Goal: Task Accomplishment & Management: Manage account settings

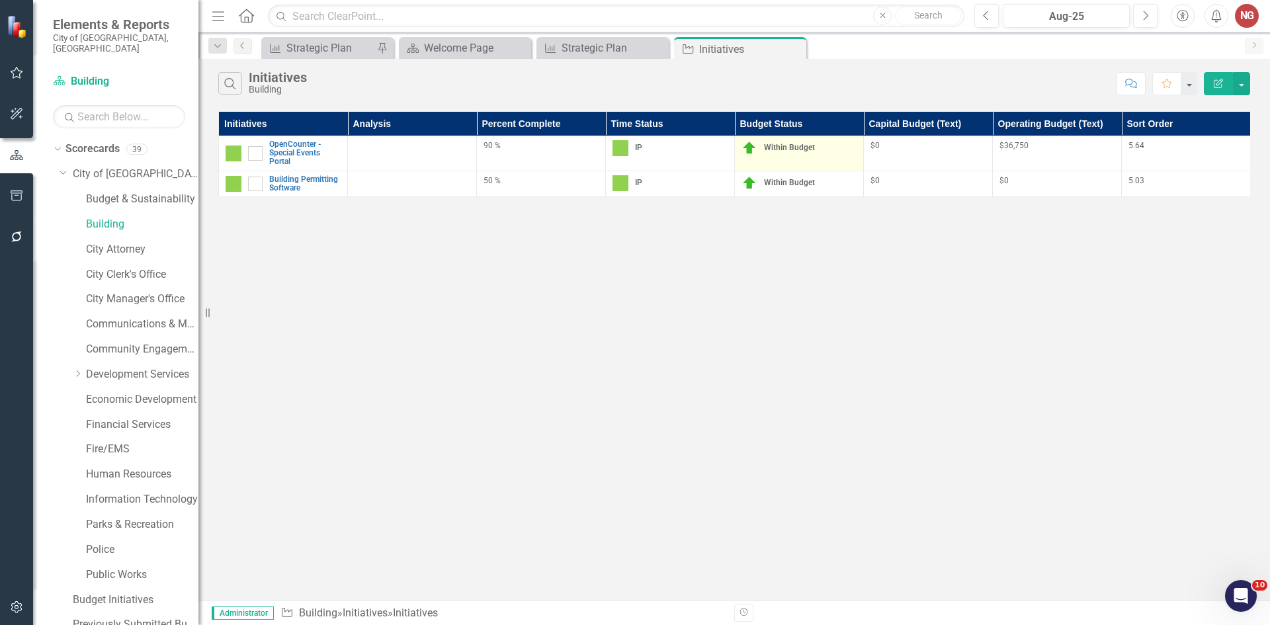
scroll to position [496, 0]
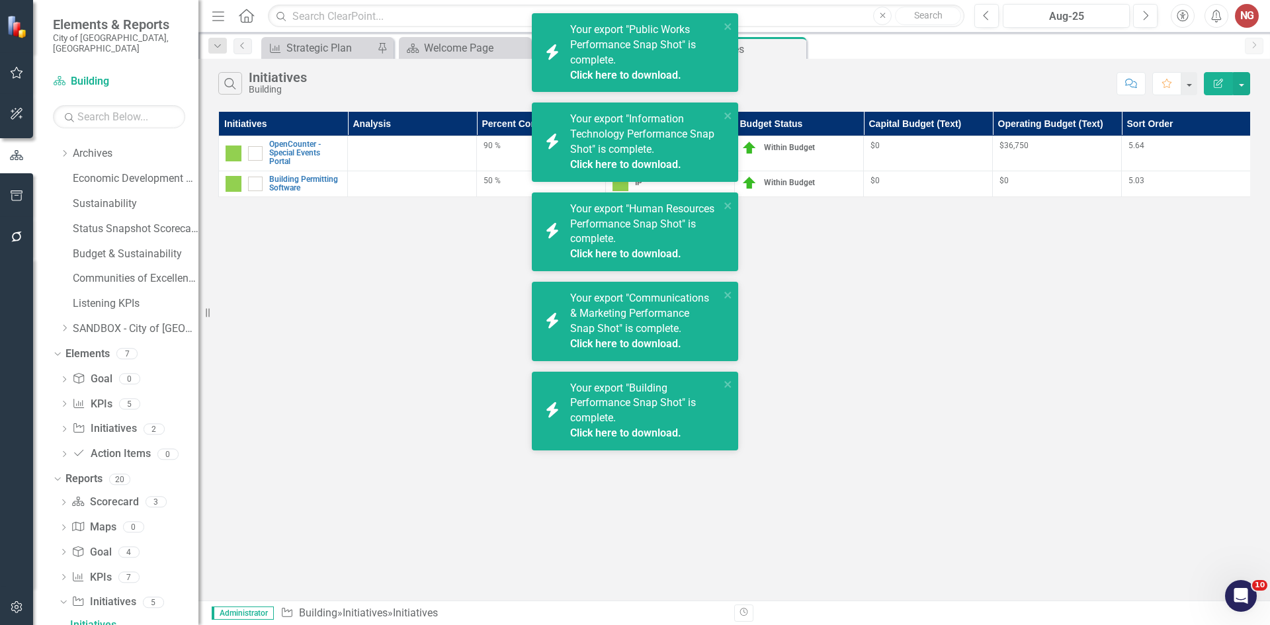
drag, startPoint x: 434, startPoint y: 322, endPoint x: 421, endPoint y: 275, distance: 48.8
click at [434, 322] on div "Search Initiatives Building Comment Favorite Edit Report Initiatives Analysis P…" at bounding box center [734, 330] width 1072 height 542
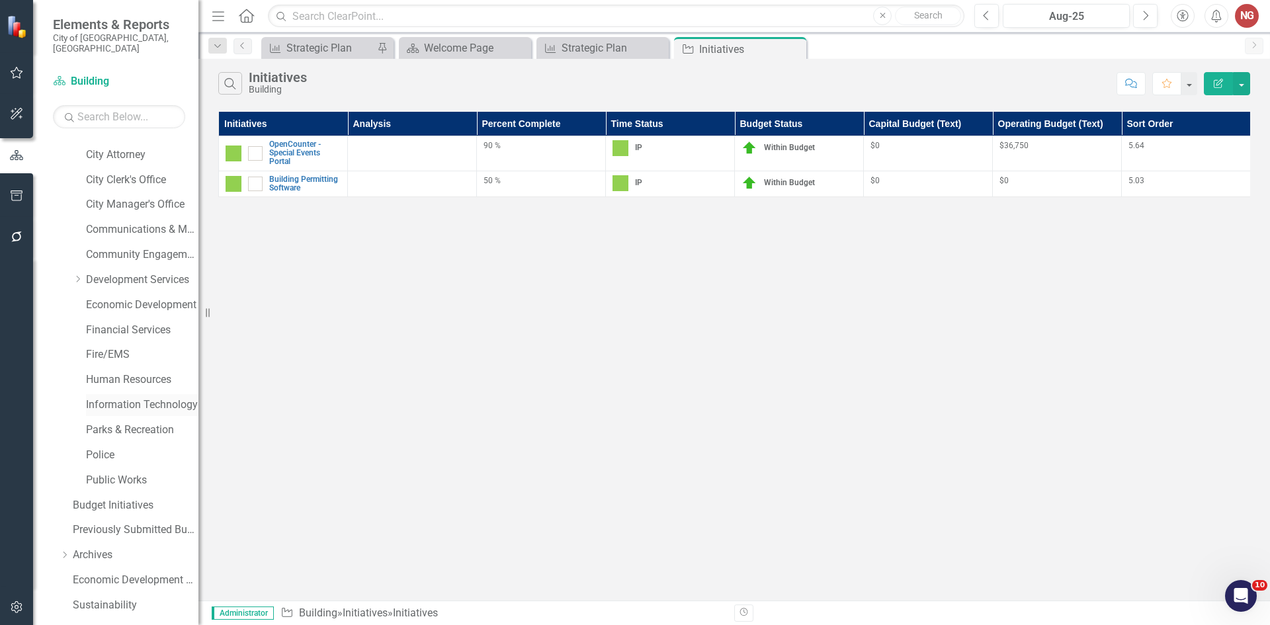
scroll to position [165, 0]
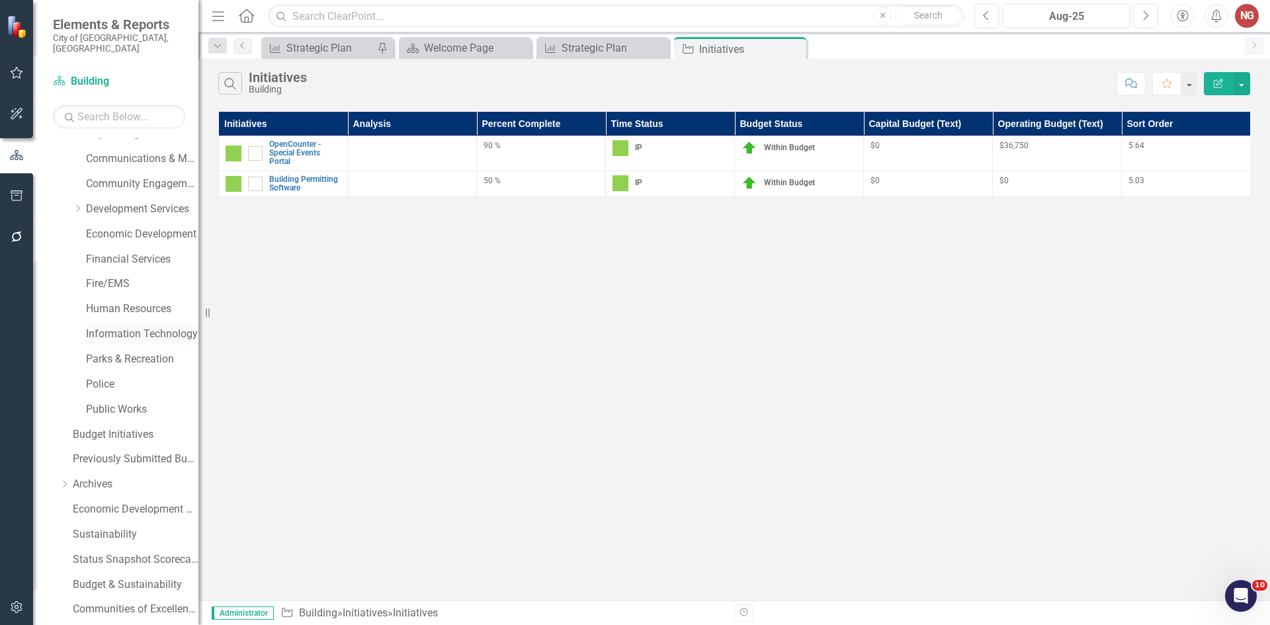
click at [93, 327] on link "Information Technology" at bounding box center [142, 334] width 112 height 15
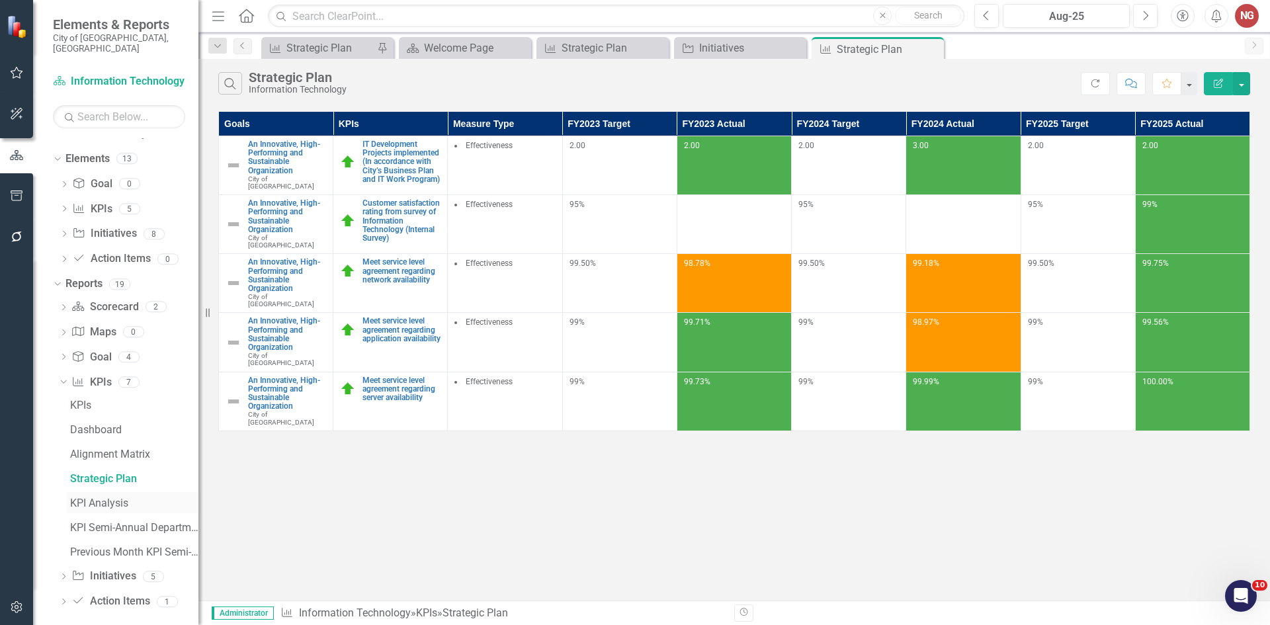
click at [93, 498] on div "KPI Analysis" at bounding box center [134, 504] width 128 height 12
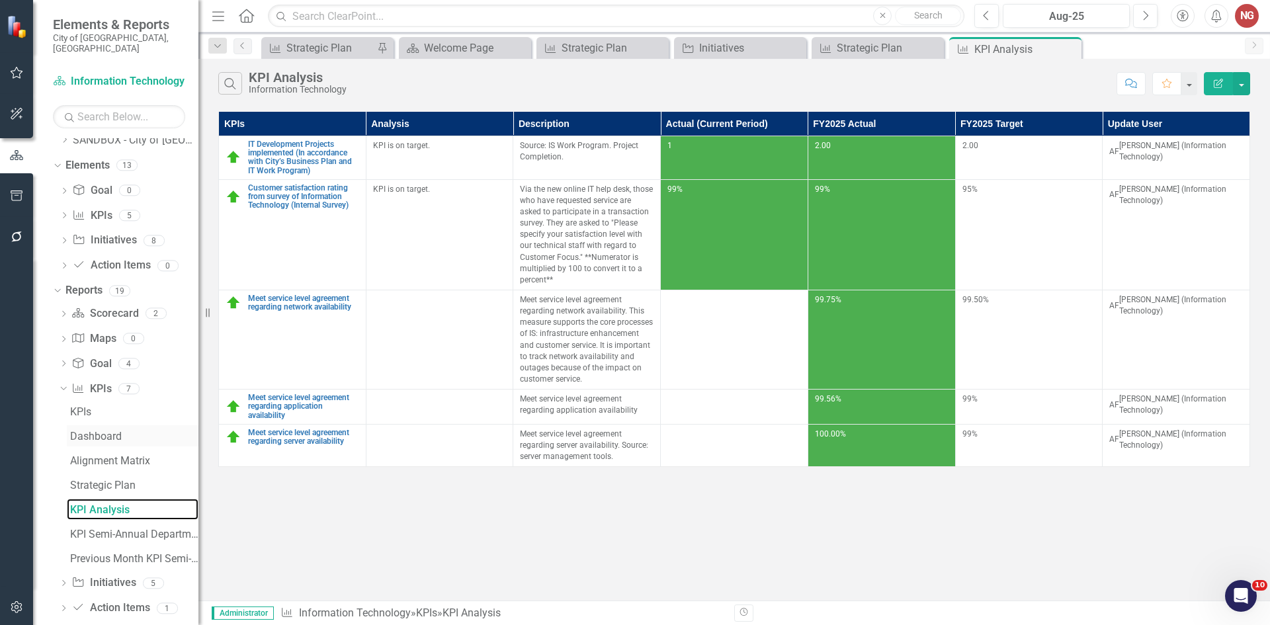
scroll to position [691, 0]
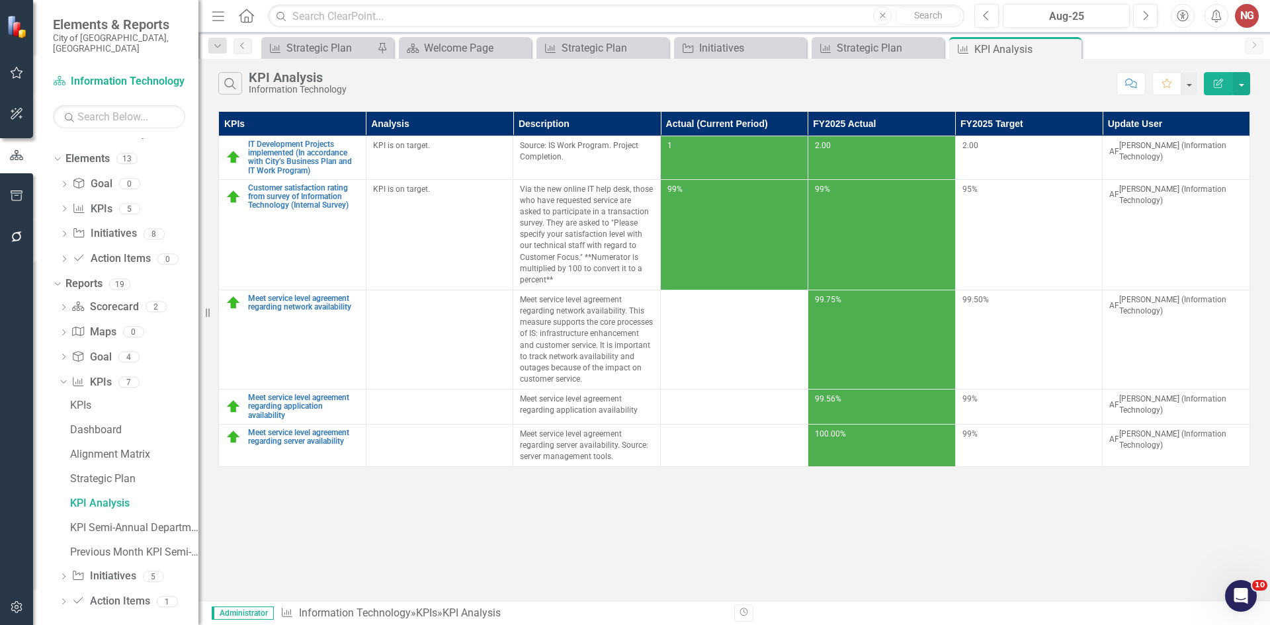
click at [56, 563] on div "Dropdown Scorecard Scorecard 2 Department Measures Department Dashboard Dropdow…" at bounding box center [126, 456] width 146 height 320
click at [64, 573] on div "Dropdown" at bounding box center [63, 578] width 9 height 11
click at [83, 473] on div "Initiatives" at bounding box center [134, 479] width 128 height 12
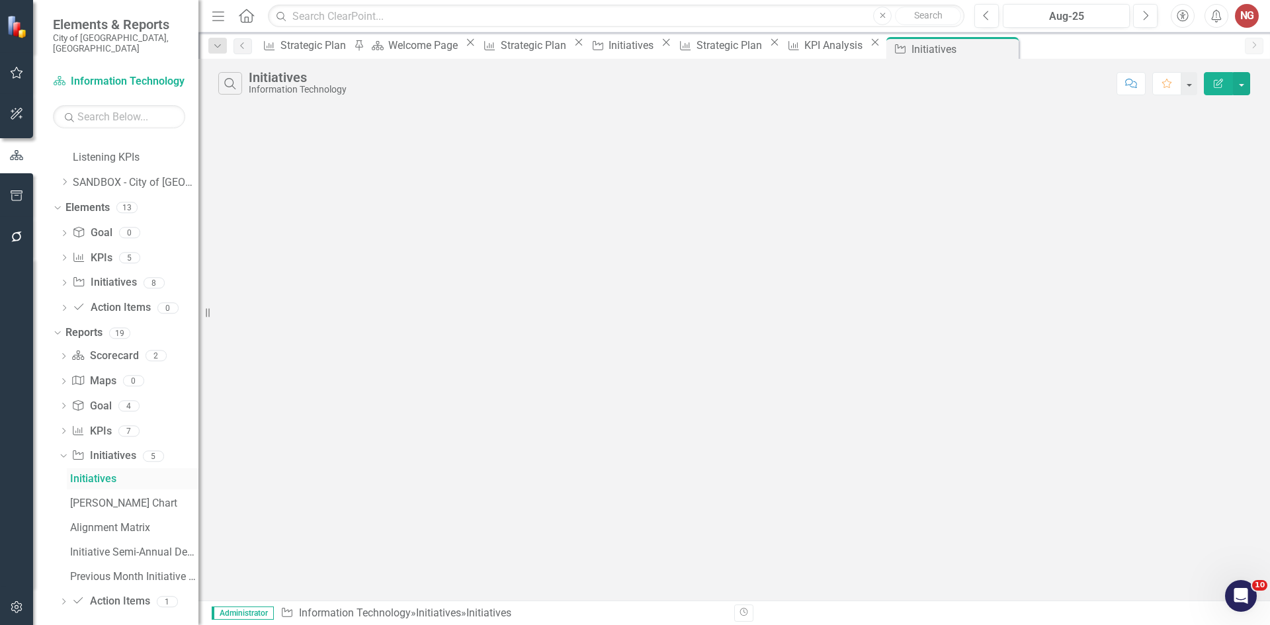
scroll to position [496, 0]
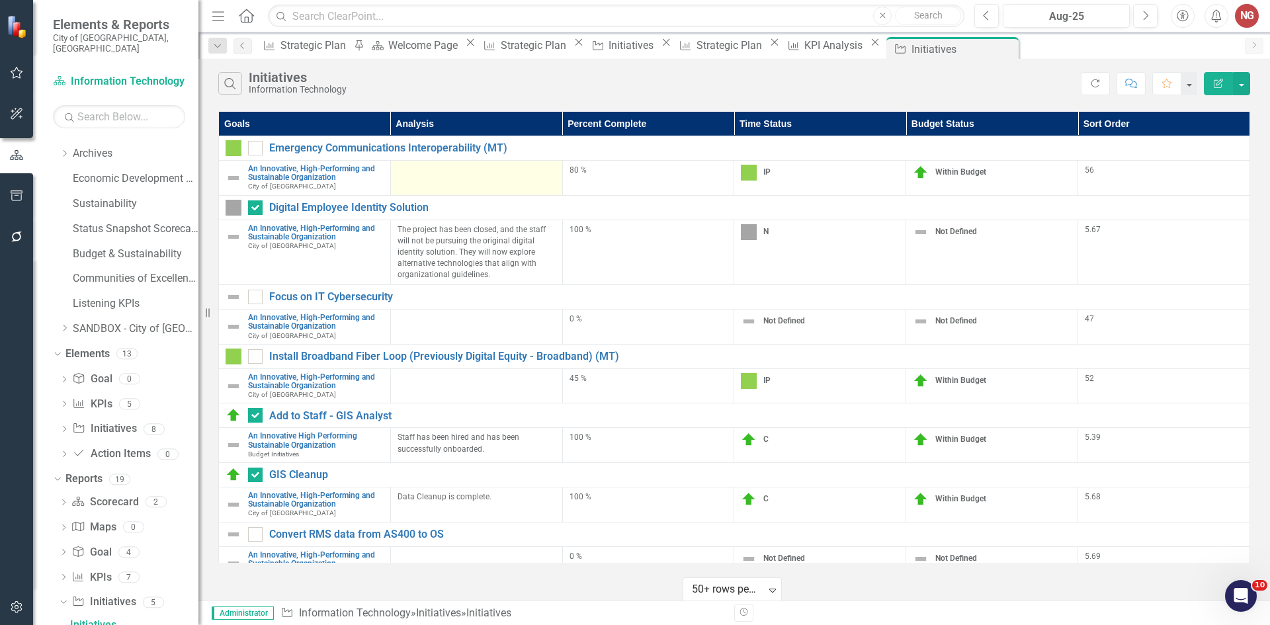
click at [461, 177] on div at bounding box center [477, 173] width 158 height 16
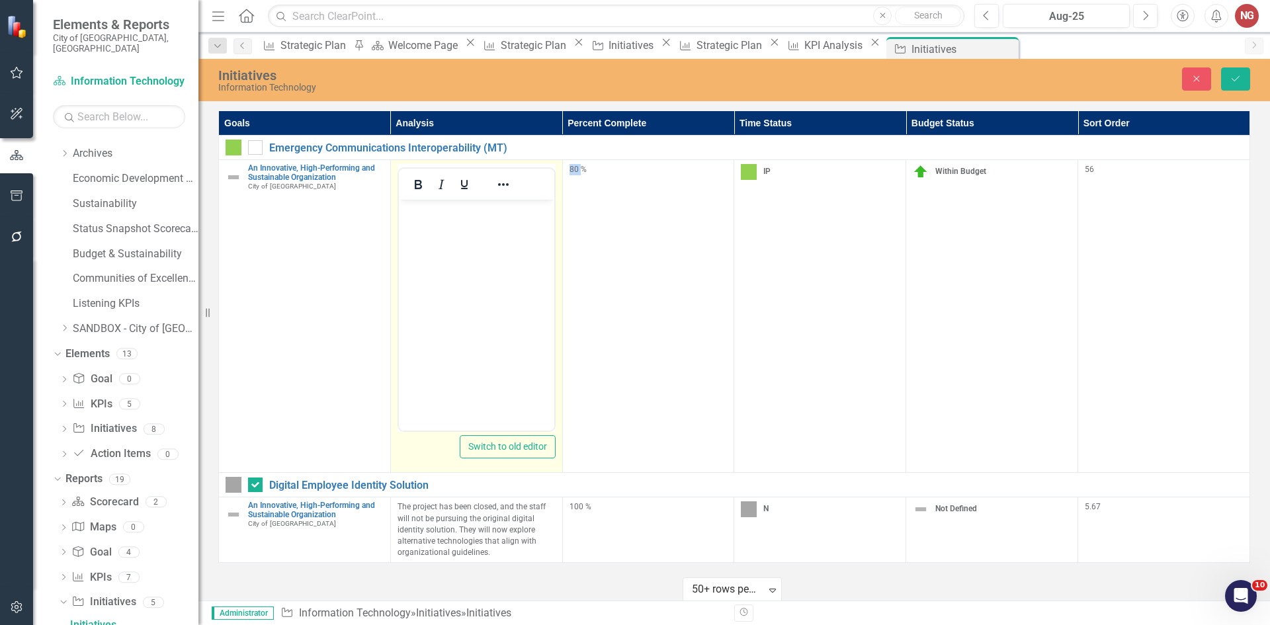
scroll to position [0, 0]
click at [457, 221] on body "Rich Text Area. Press ALT-0 for help." at bounding box center [475, 299] width 155 height 198
paste body "Rich Text Area. Press ALT-0 for help."
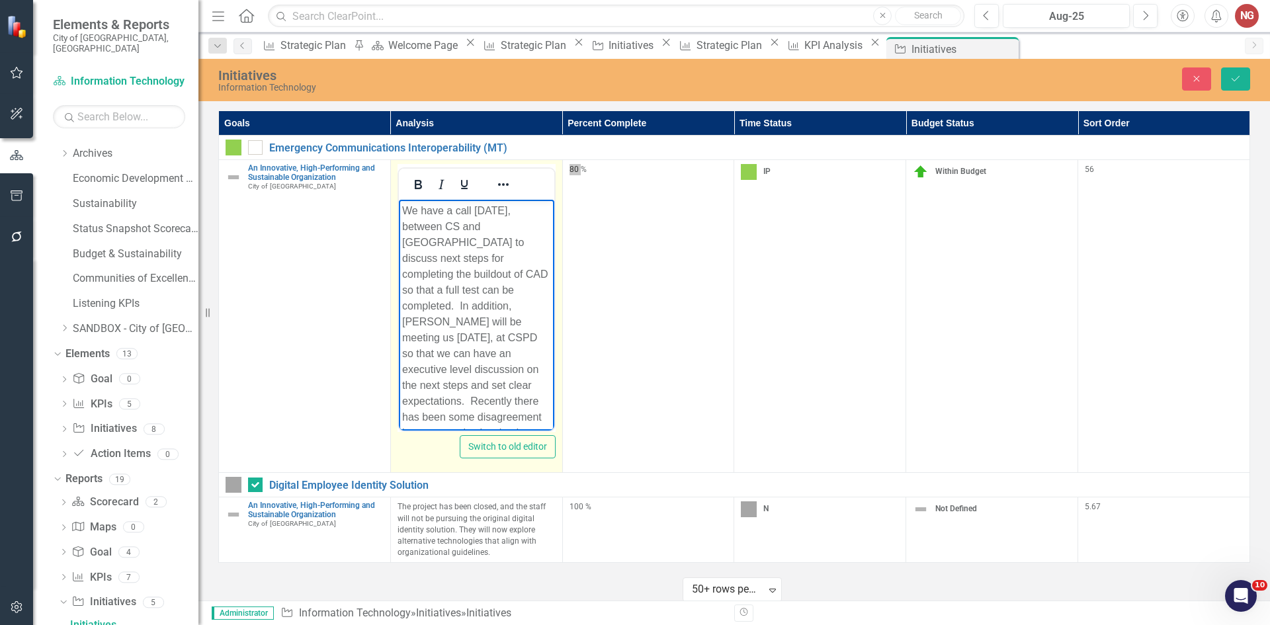
click at [400, 211] on body "We have a call [DATE], between CS and [GEOGRAPHIC_DATA] to discuss next steps f…" at bounding box center [475, 359] width 155 height 319
drag, startPoint x: 514, startPoint y: 287, endPoint x: 467, endPoint y: 318, distance: 56.0
click at [467, 318] on p "Staff have a call [DATE], between CS and [GEOGRAPHIC_DATA] to discuss next step…" at bounding box center [476, 354] width 149 height 302
click at [521, 290] on p "Staff have a call [DATE], between CS and [GEOGRAPHIC_DATA] to discuss next step…" at bounding box center [476, 354] width 149 height 302
click at [517, 286] on p "Staff have a call [DATE], between CS and [GEOGRAPHIC_DATA] to discuss next step…" at bounding box center [476, 354] width 149 height 302
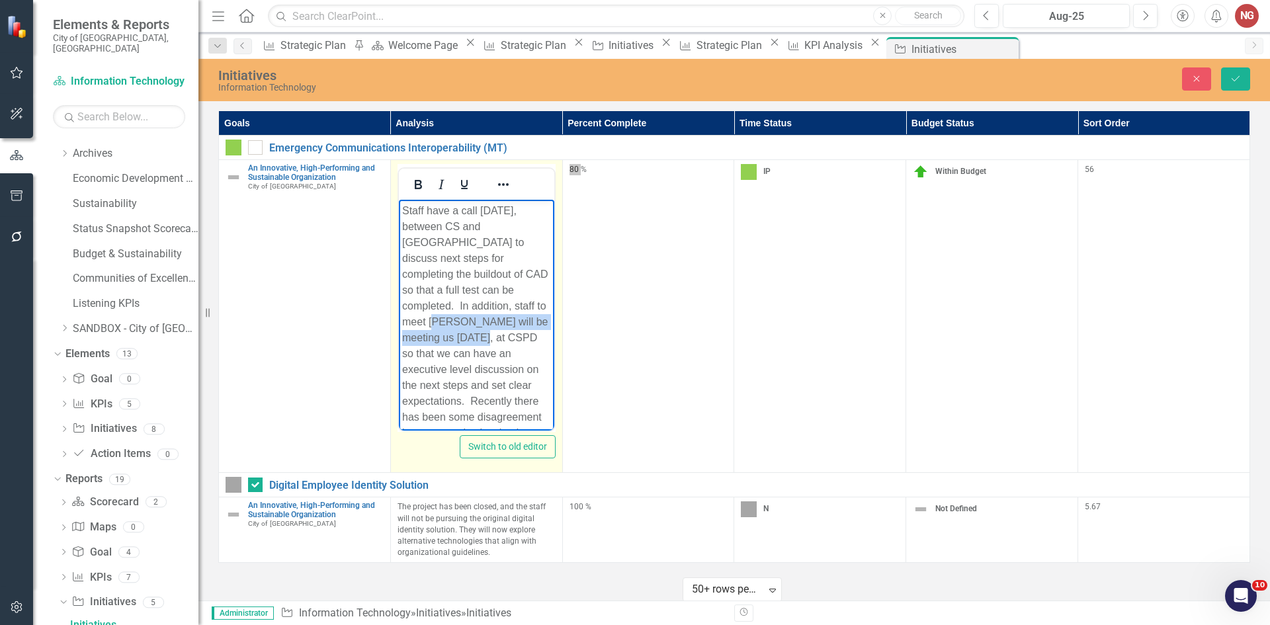
drag, startPoint x: 502, startPoint y: 322, endPoint x: 437, endPoint y: 314, distance: 64.7
click at [437, 306] on p "Staff have a call [DATE], between CS and [GEOGRAPHIC_DATA] to discuss next step…" at bounding box center [476, 354] width 149 height 302
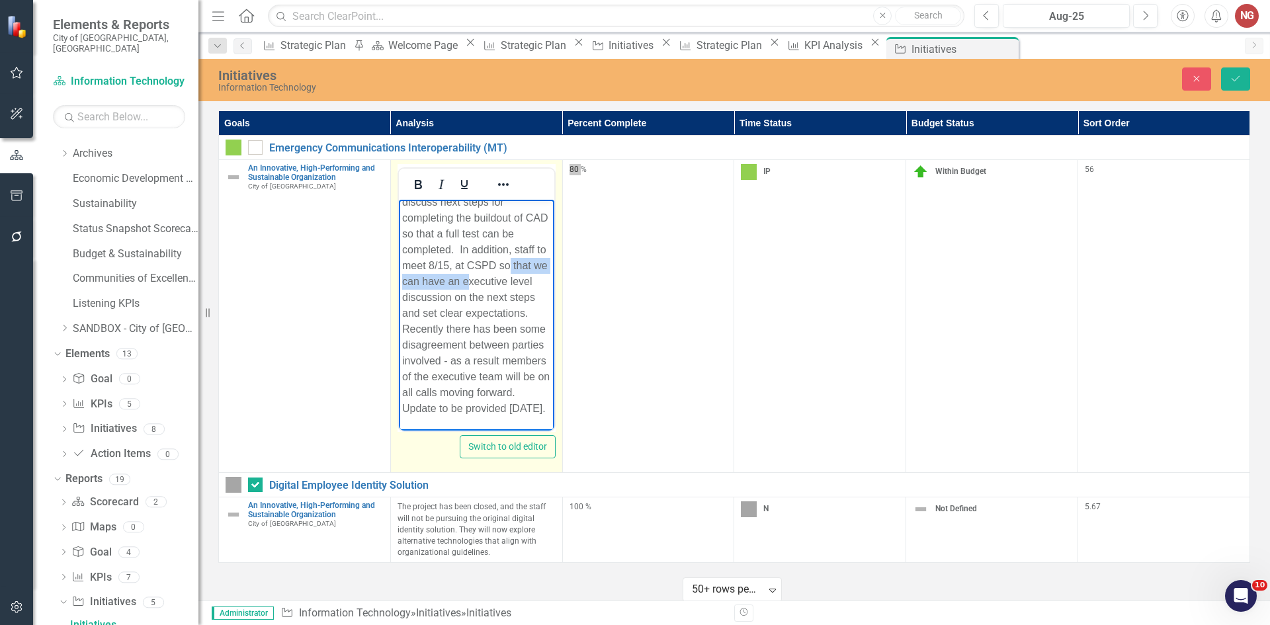
drag, startPoint x: 511, startPoint y: 240, endPoint x: 496, endPoint y: 253, distance: 20.3
click at [496, 253] on p "Staff have a call [DATE], between CS and [GEOGRAPHIC_DATA] to discuss next step…" at bounding box center [476, 282] width 149 height 270
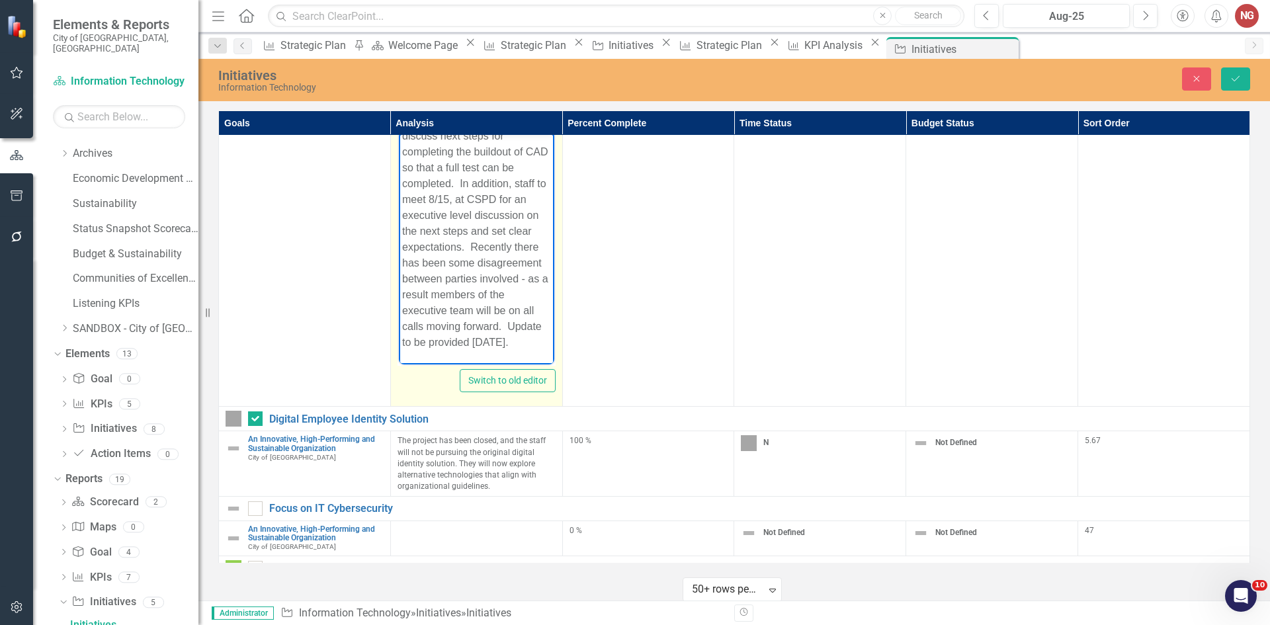
drag, startPoint x: 513, startPoint y: 345, endPoint x: 483, endPoint y: 324, distance: 37.5
click at [483, 324] on p "Staff have a call [DATE], between CS and [GEOGRAPHIC_DATA] to discuss next step…" at bounding box center [476, 216] width 149 height 270
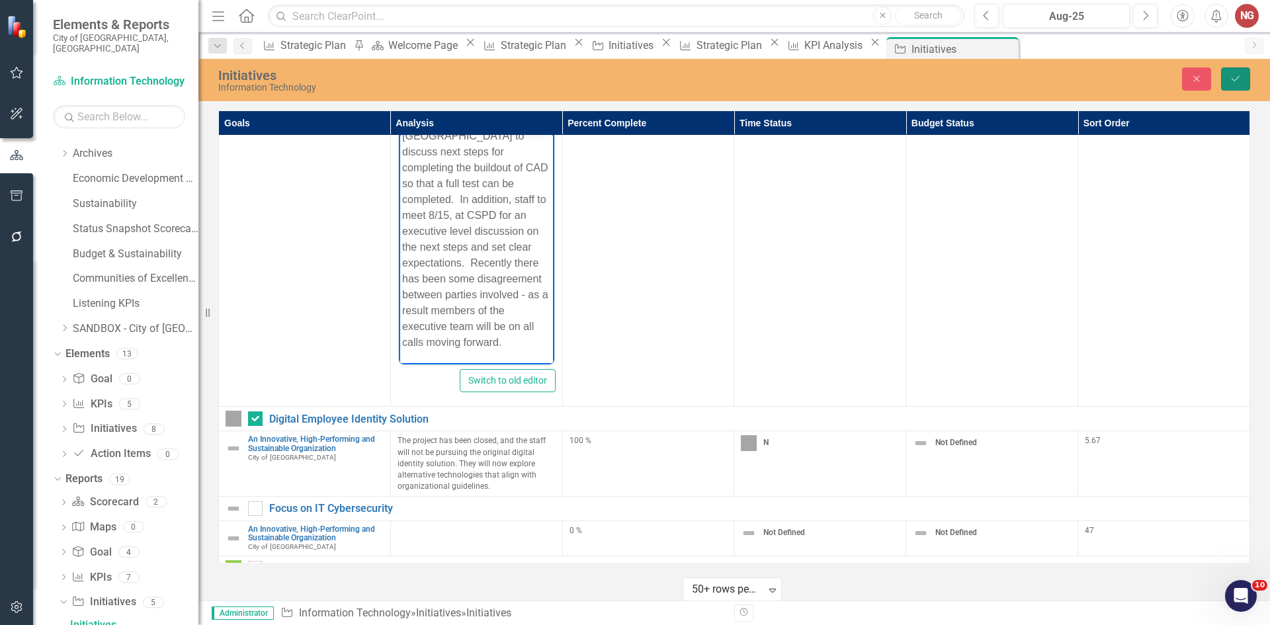
click at [1227, 79] on button "Save" at bounding box center [1235, 78] width 29 height 23
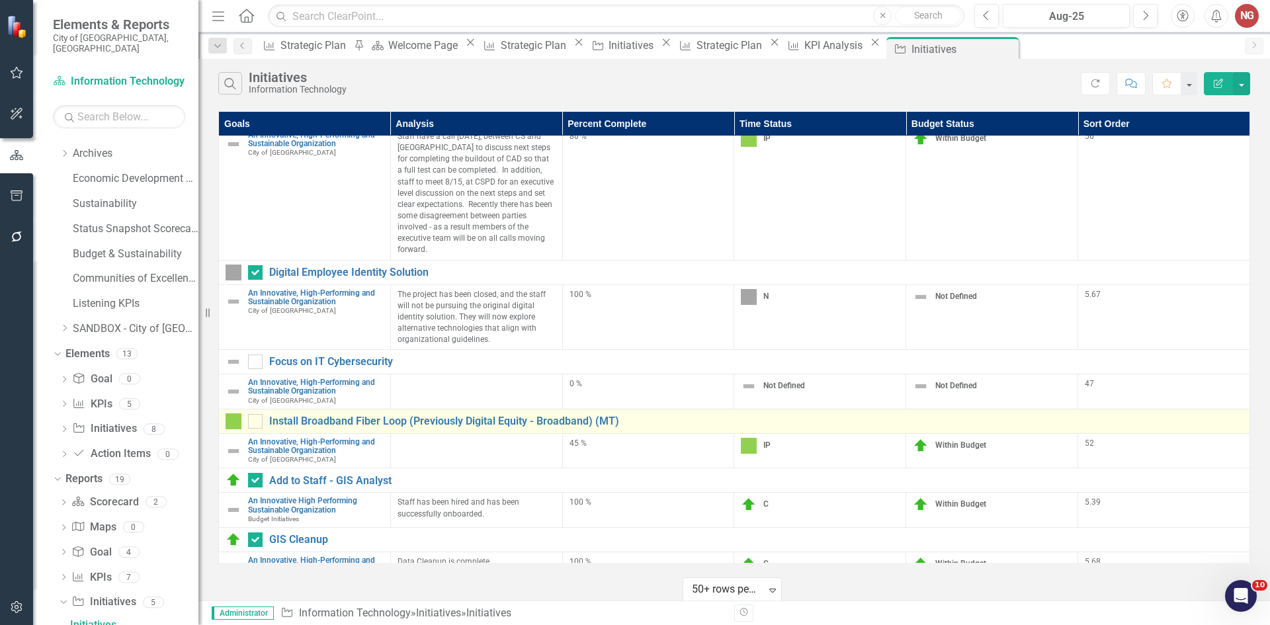
scroll to position [132, 0]
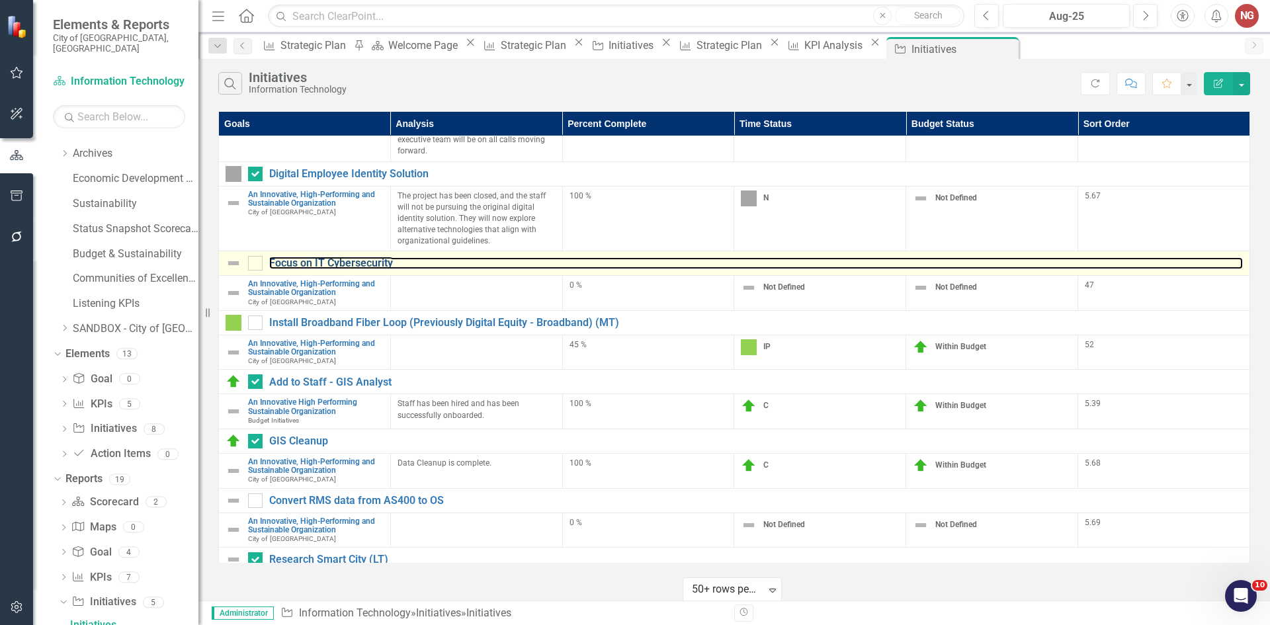
drag, startPoint x: 439, startPoint y: 296, endPoint x: 350, endPoint y: 259, distance: 95.8
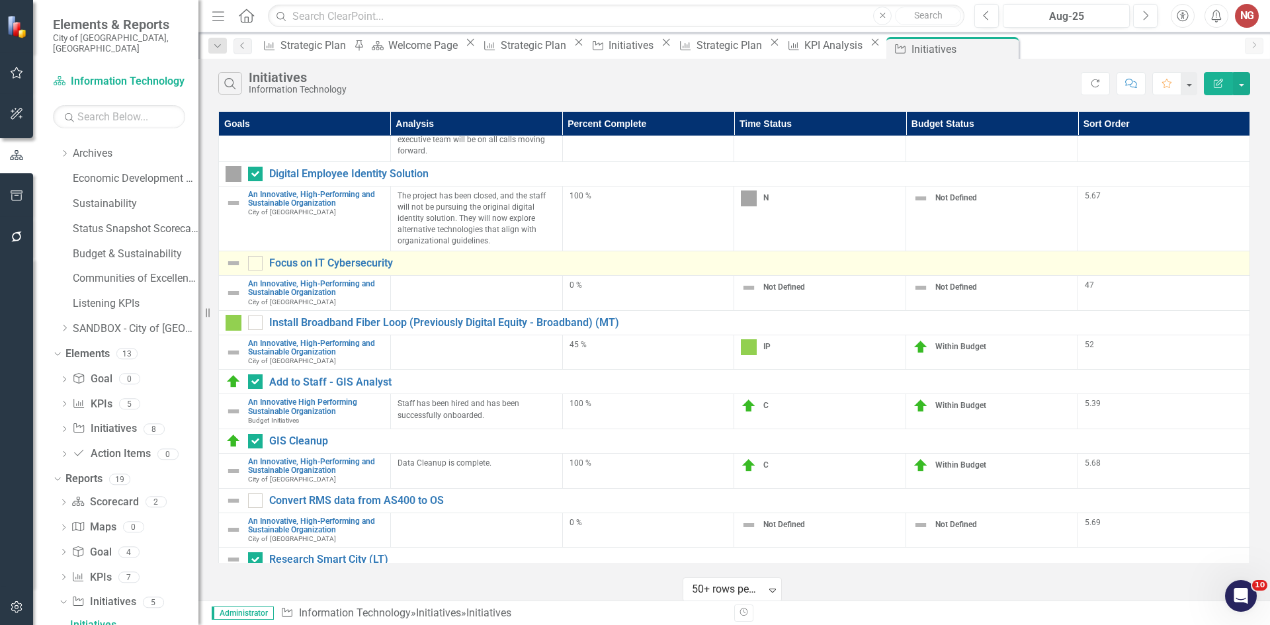
click at [0, 0] on link "Edit Edit Initiative" at bounding box center [0, 0] width 0 height 0
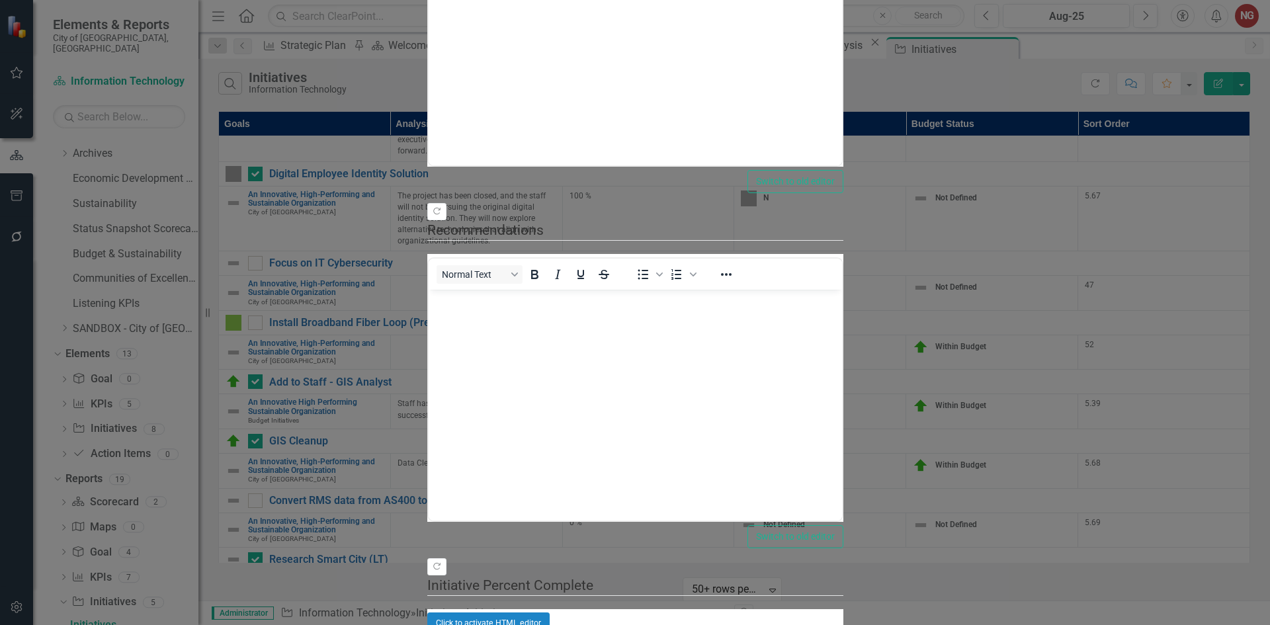
scroll to position [0, 0]
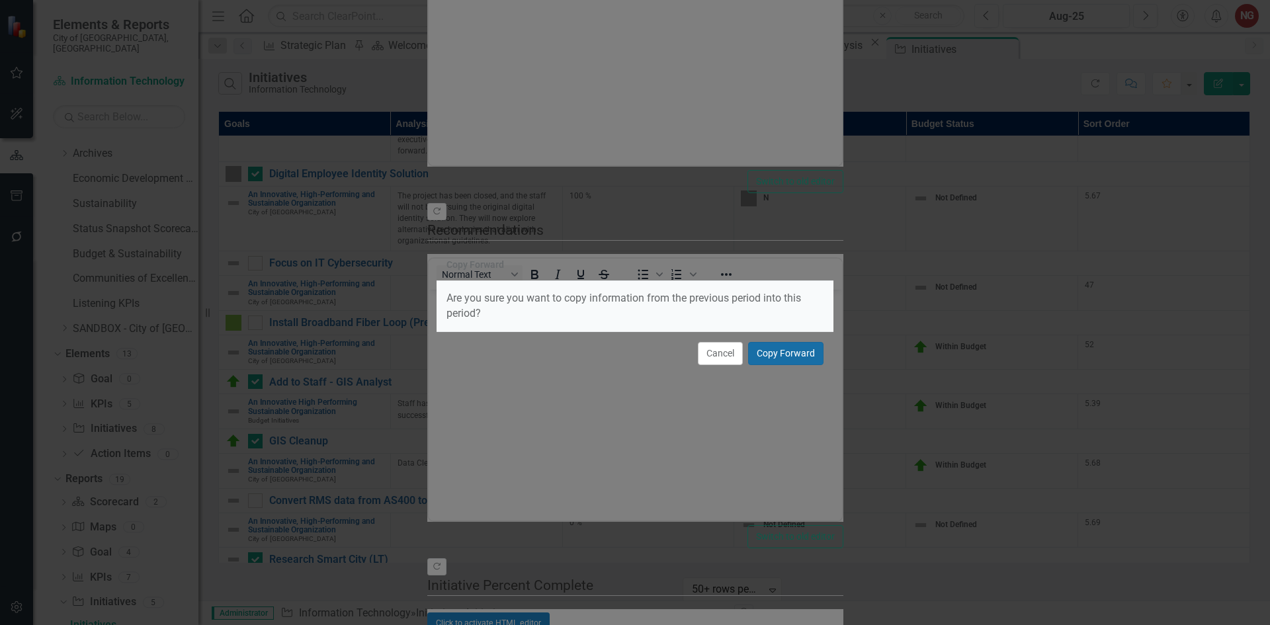
click at [805, 348] on button "Copy Forward" at bounding box center [785, 353] width 75 height 23
type input "50"
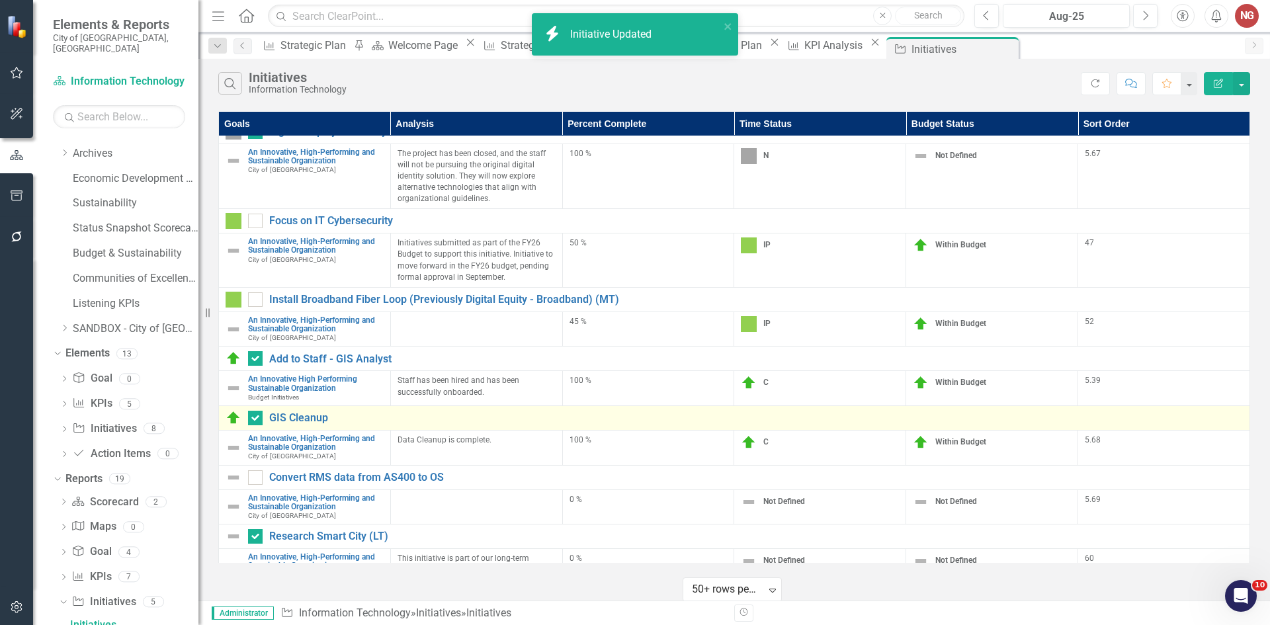
scroll to position [236, 0]
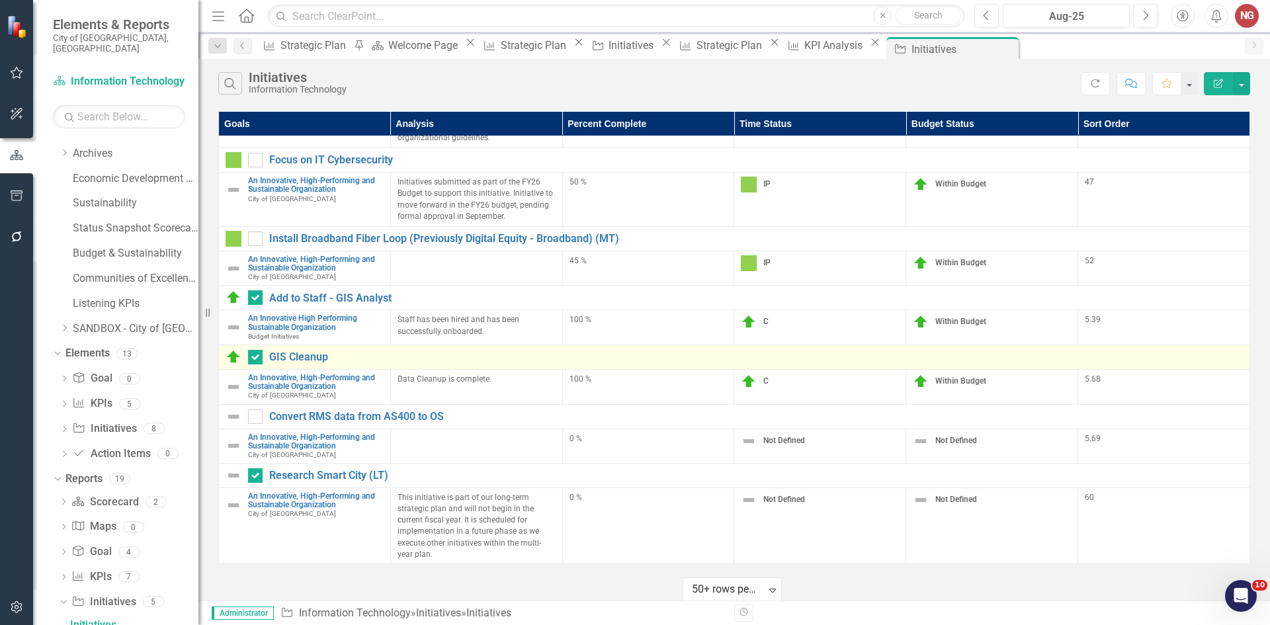
click at [0, 0] on icon "Edit" at bounding box center [0, 0] width 0 height 0
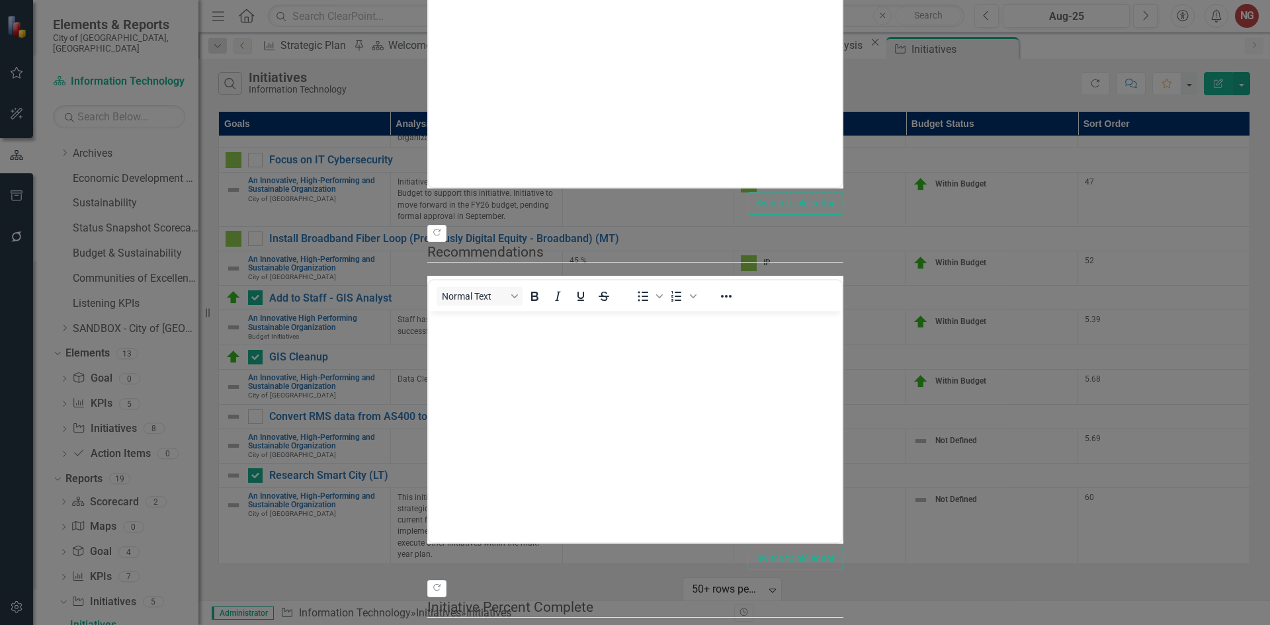
scroll to position [0, 0]
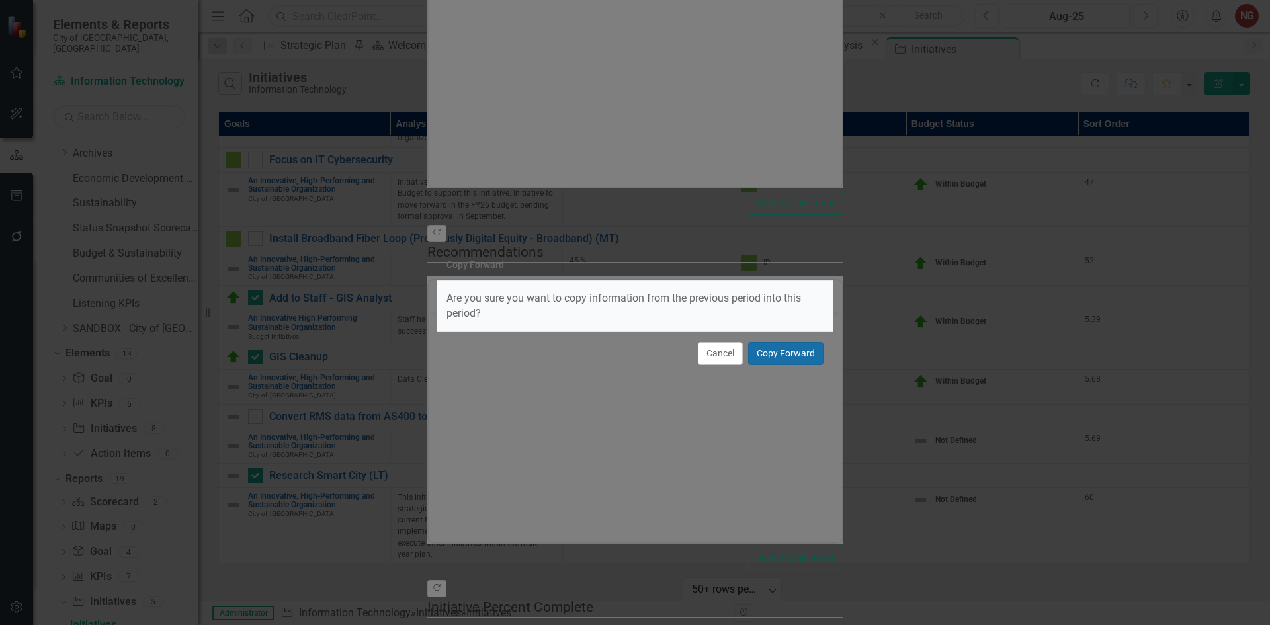
click at [803, 346] on button "Copy Forward" at bounding box center [785, 353] width 75 height 23
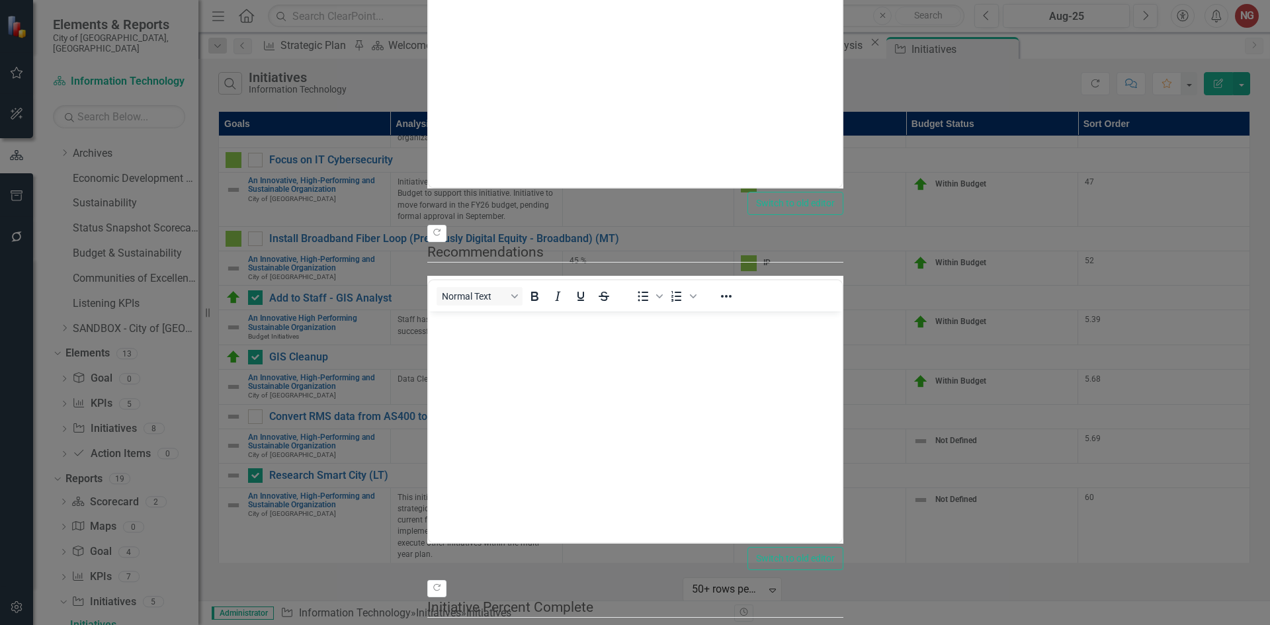
click at [842, 15] on body "Data Cleanup is complete." at bounding box center [635, 55] width 414 height 198
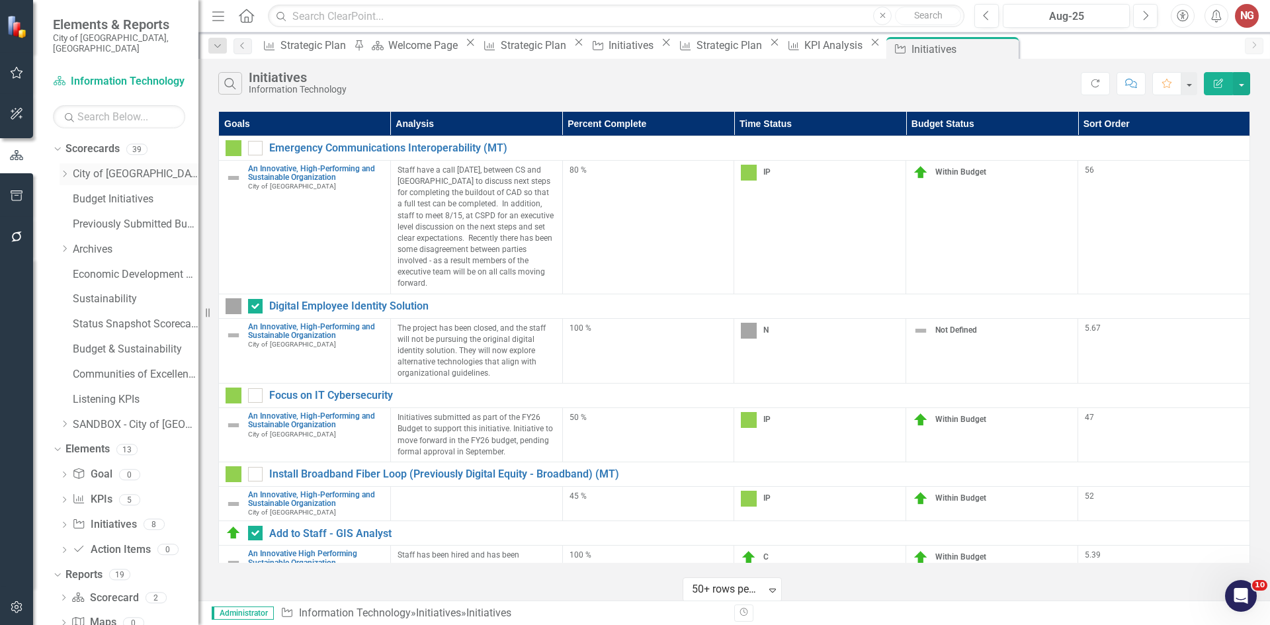
click at [64, 170] on icon "Dropdown" at bounding box center [65, 174] width 10 height 8
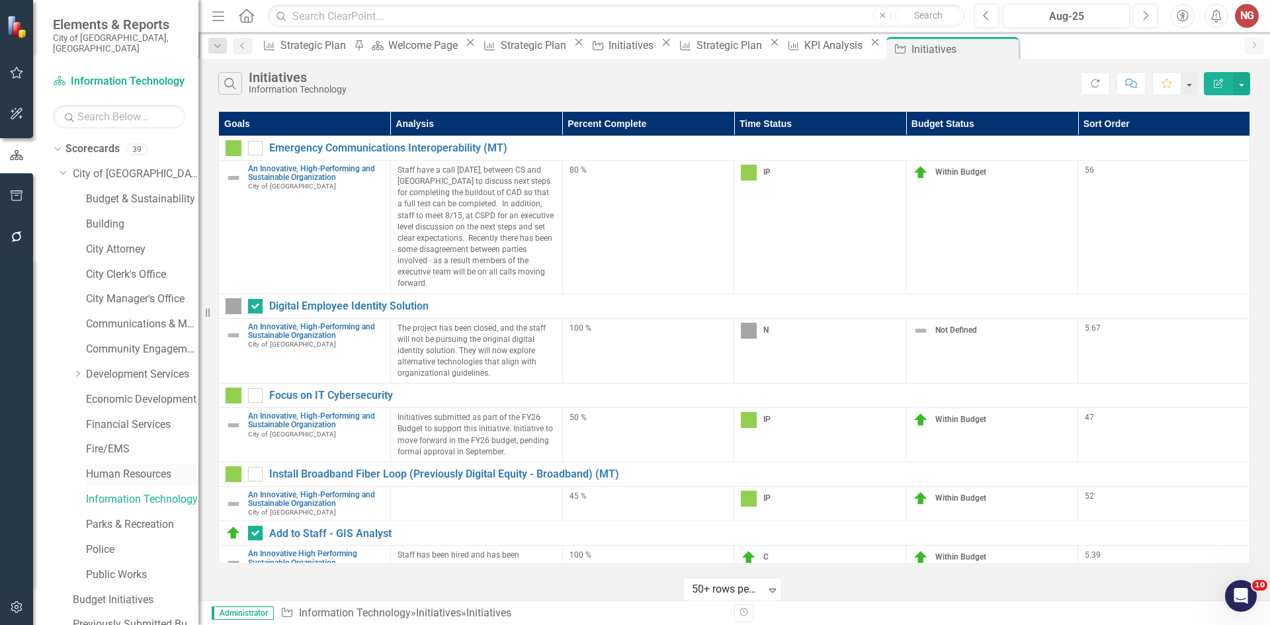
click at [114, 467] on link "Human Resources" at bounding box center [142, 474] width 112 height 15
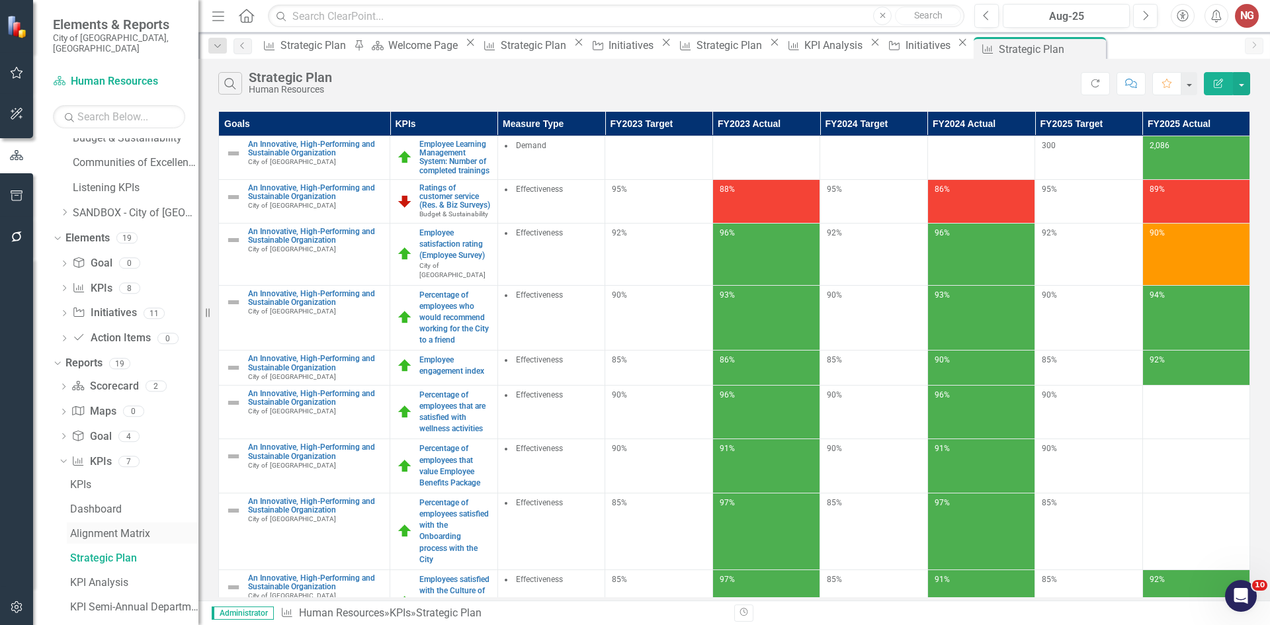
scroll to position [691, 0]
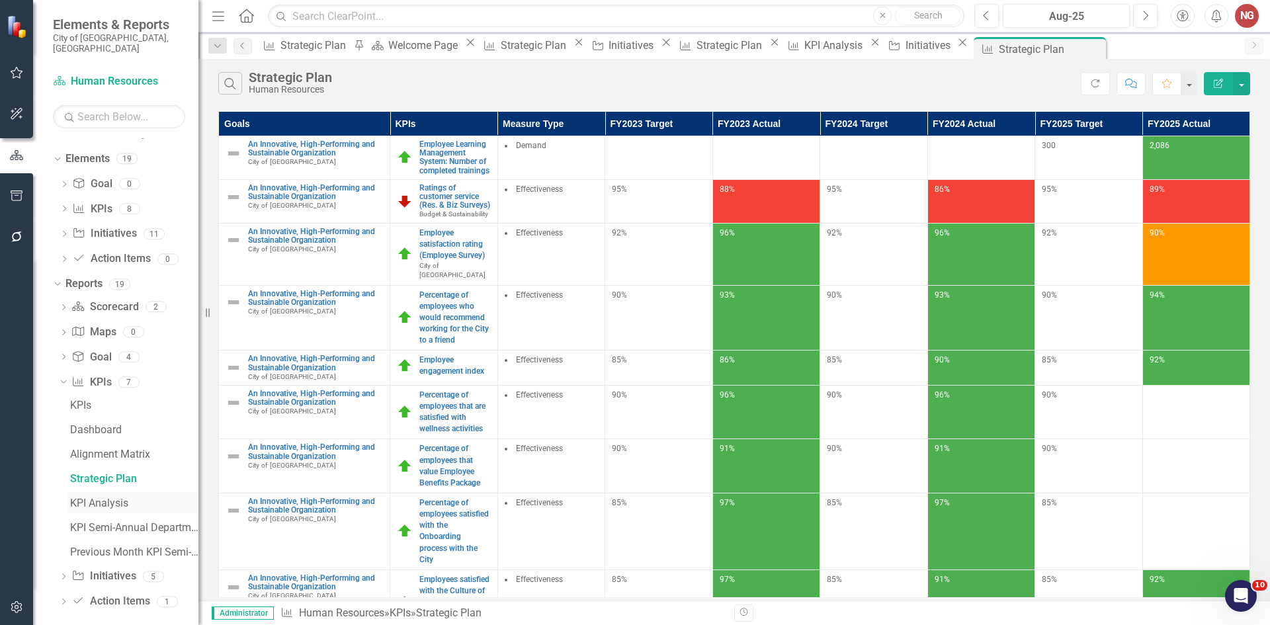
click at [90, 492] on link "KPI Analysis" at bounding box center [133, 502] width 132 height 21
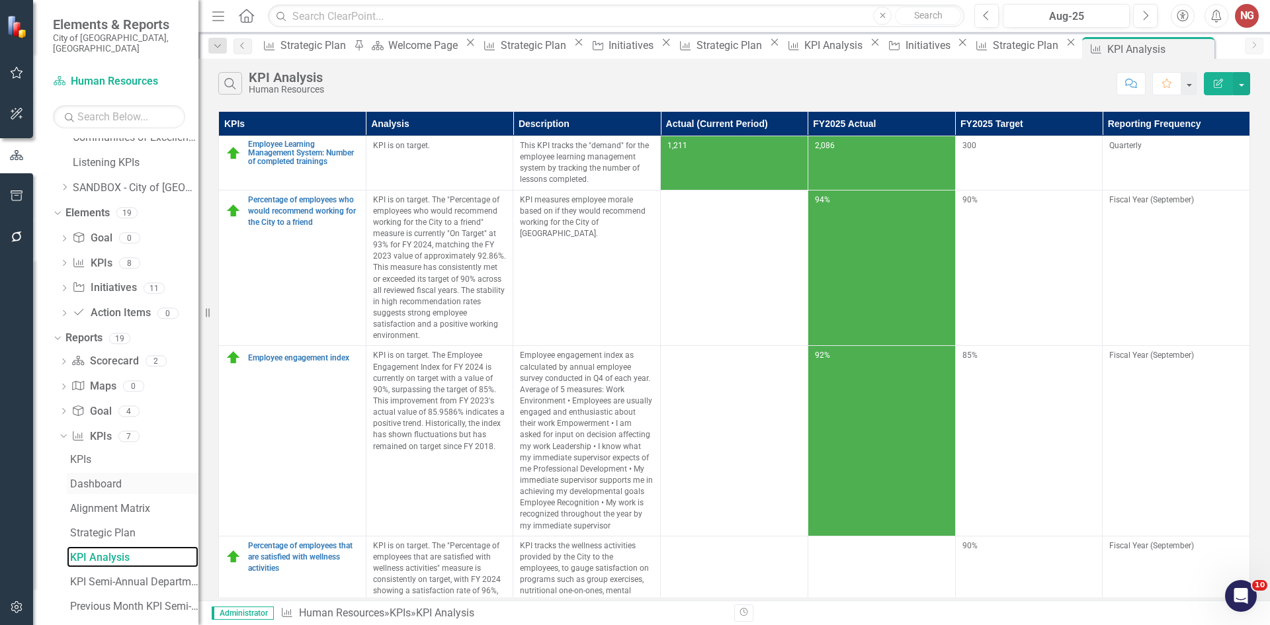
scroll to position [691, 0]
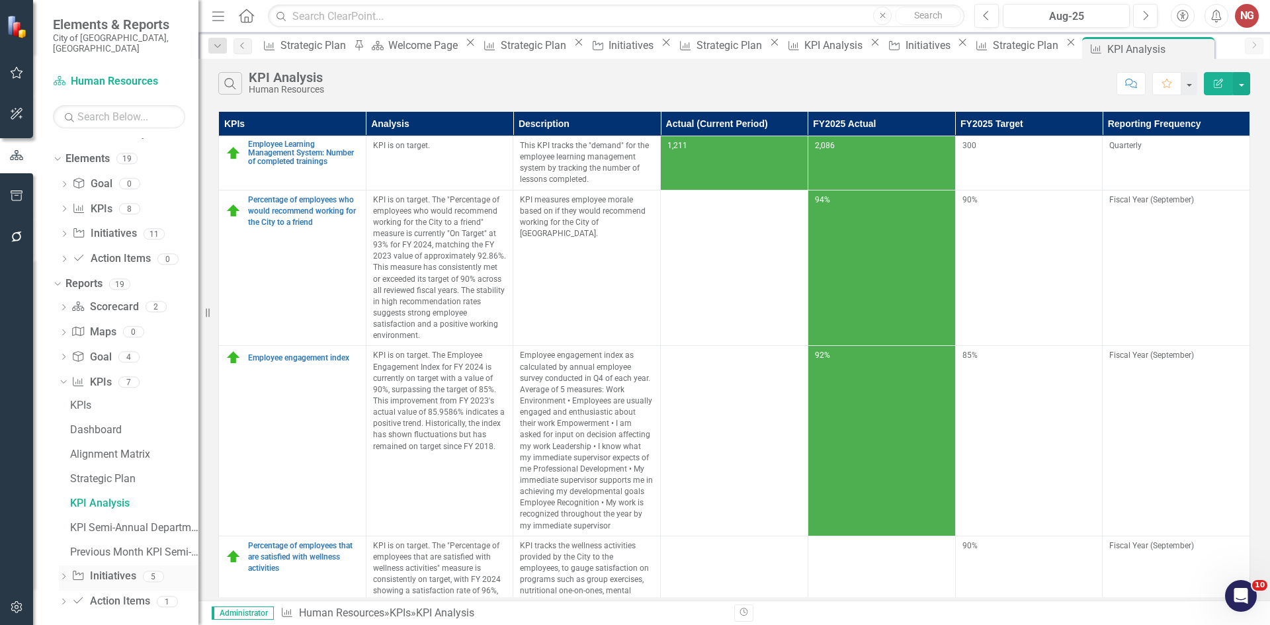
click at [62, 574] on icon "Dropdown" at bounding box center [63, 577] width 9 height 7
click at [82, 473] on div "Initiatives" at bounding box center [134, 479] width 128 height 12
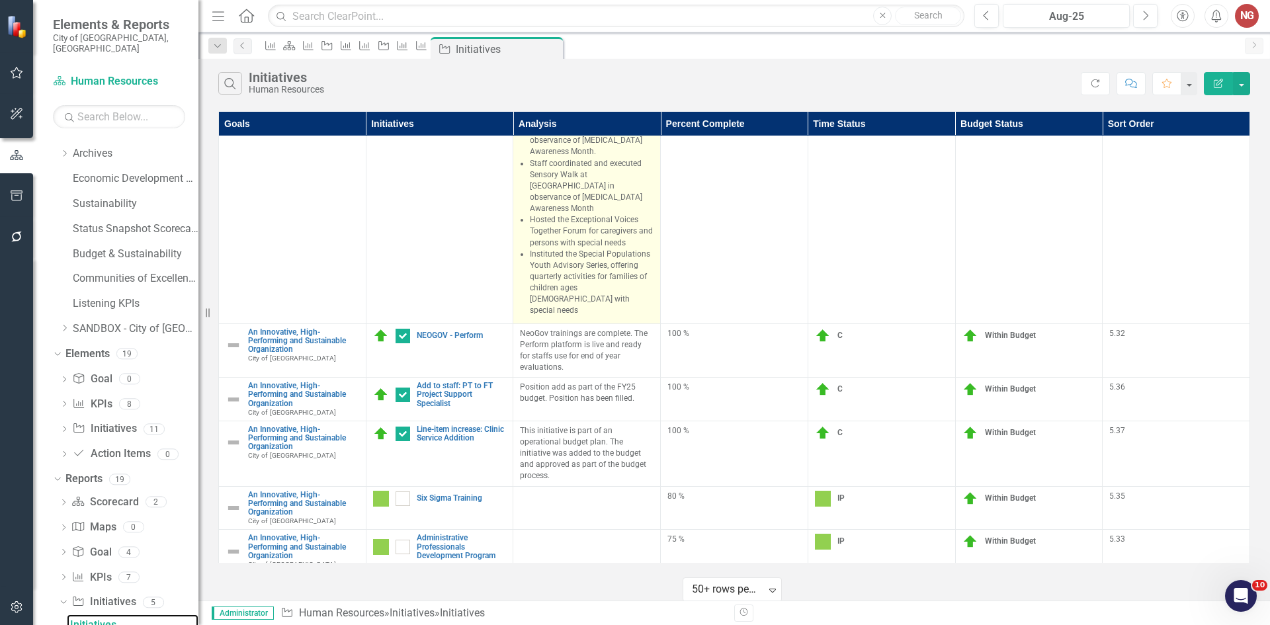
scroll to position [604, 0]
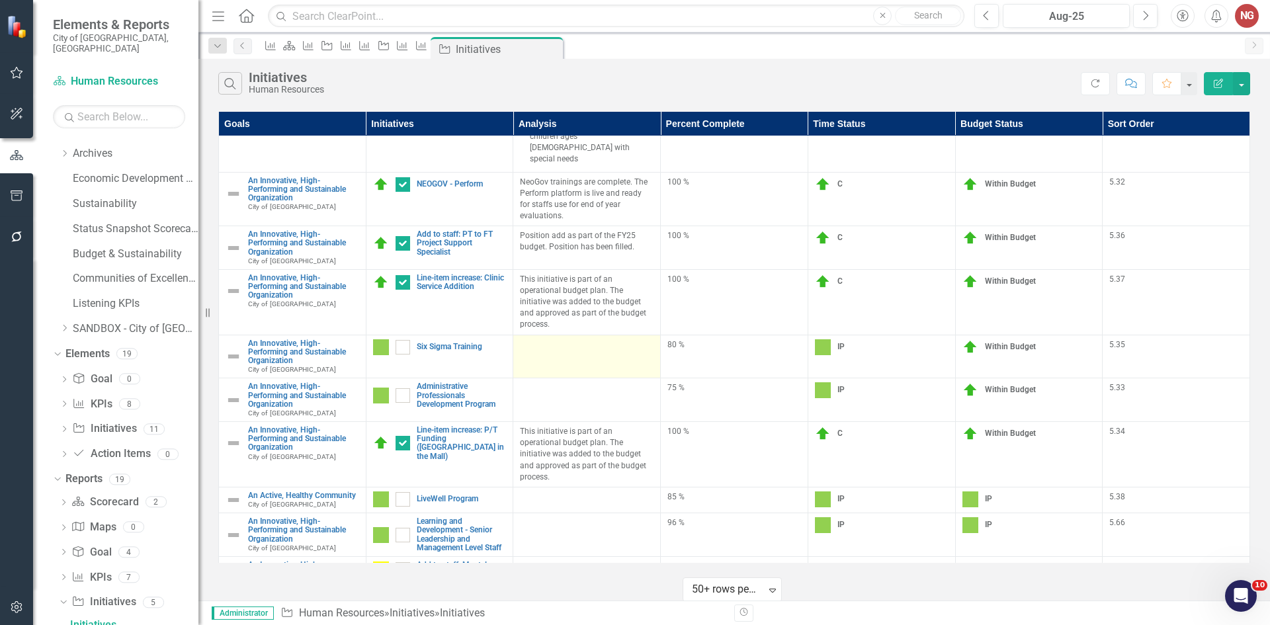
click at [555, 335] on td at bounding box center [587, 357] width 148 height 44
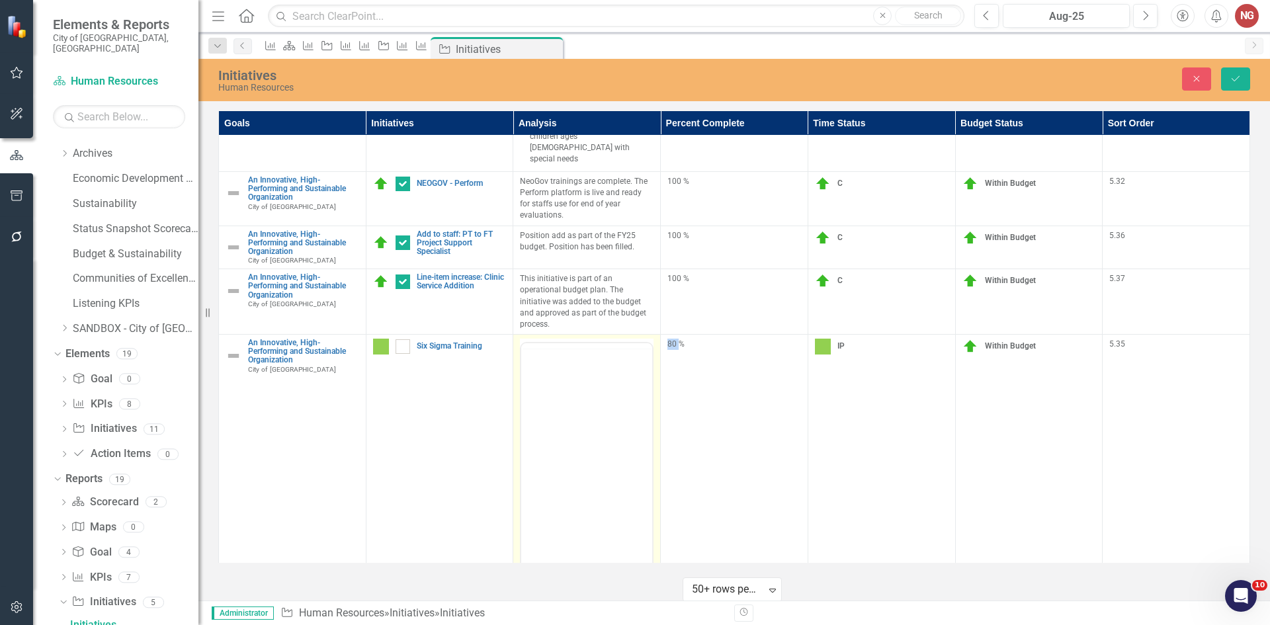
scroll to position [0, 0]
click at [553, 408] on body "Rich Text Area. Press ALT-0 for help." at bounding box center [586, 473] width 131 height 198
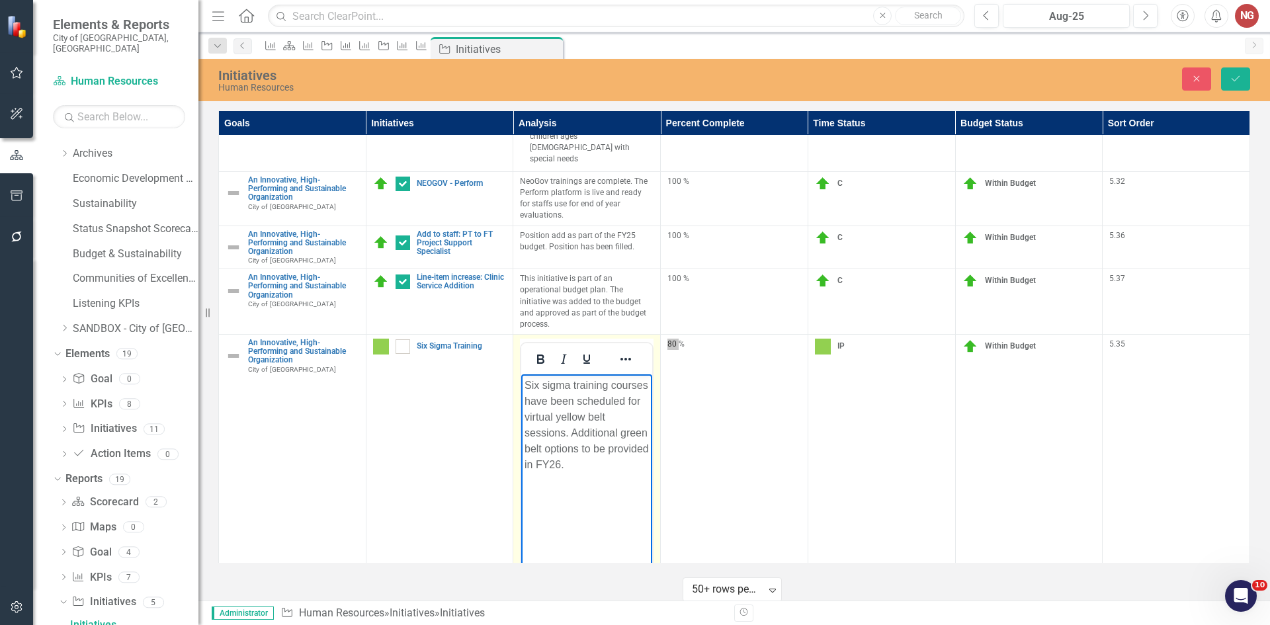
drag, startPoint x: 610, startPoint y: 457, endPoint x: 615, endPoint y: 463, distance: 8.5
click at [610, 457] on p "Six sigma training courses have been scheduled for virtual yellow belt sessions…" at bounding box center [587, 425] width 124 height 95
click at [628, 466] on p "Six sigma training courses have been scheduled for virtual yellow belt sessions…" at bounding box center [587, 425] width 124 height 95
drag, startPoint x: 634, startPoint y: 483, endPoint x: 609, endPoint y: 466, distance: 30.5
click at [609, 466] on p "Six sigma training courses have been scheduled for virtual yellow belt sessions…" at bounding box center [587, 433] width 124 height 111
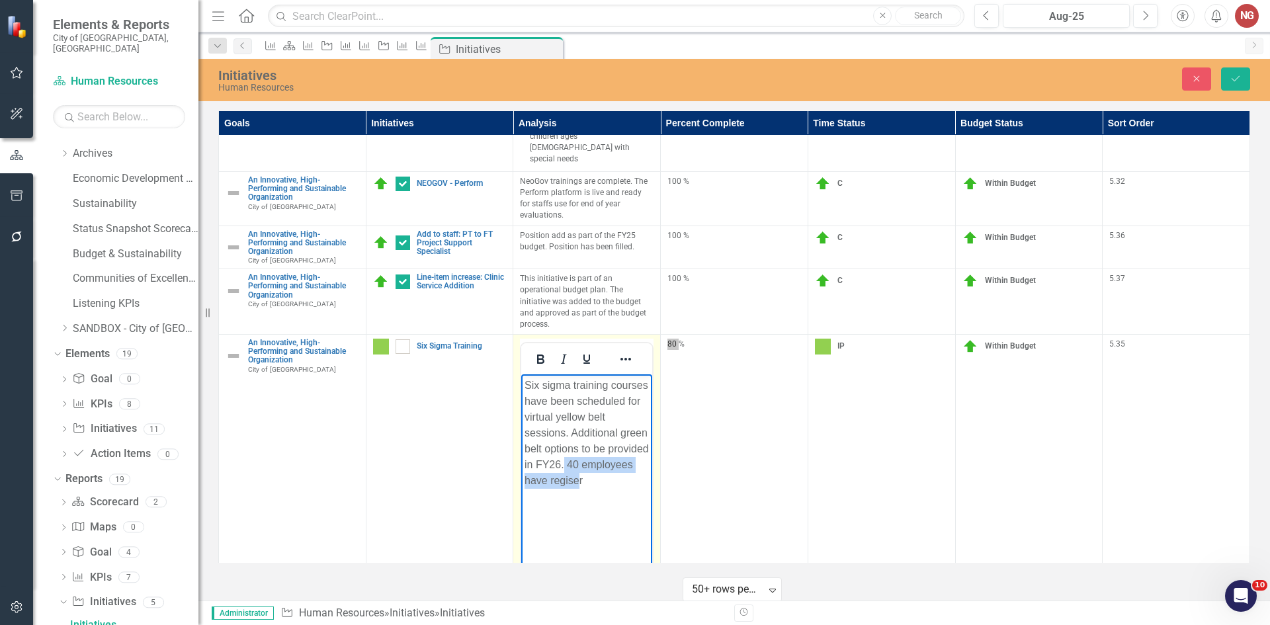
copy p "40 employees have regise"
click at [568, 434] on p "Six sigma training courses have been scheduled for virtual yellow belt sessions…" at bounding box center [587, 433] width 124 height 111
click at [573, 432] on p "Six sigma training courses have been scheduled for virtual yellow belt sessions…" at bounding box center [587, 441] width 124 height 127
click at [578, 447] on p "Six sigma training courses have been scheduled for virtual yellow belt sessions…" at bounding box center [587, 441] width 124 height 127
drag, startPoint x: 556, startPoint y: 494, endPoint x: 764, endPoint y: 610, distance: 238.7
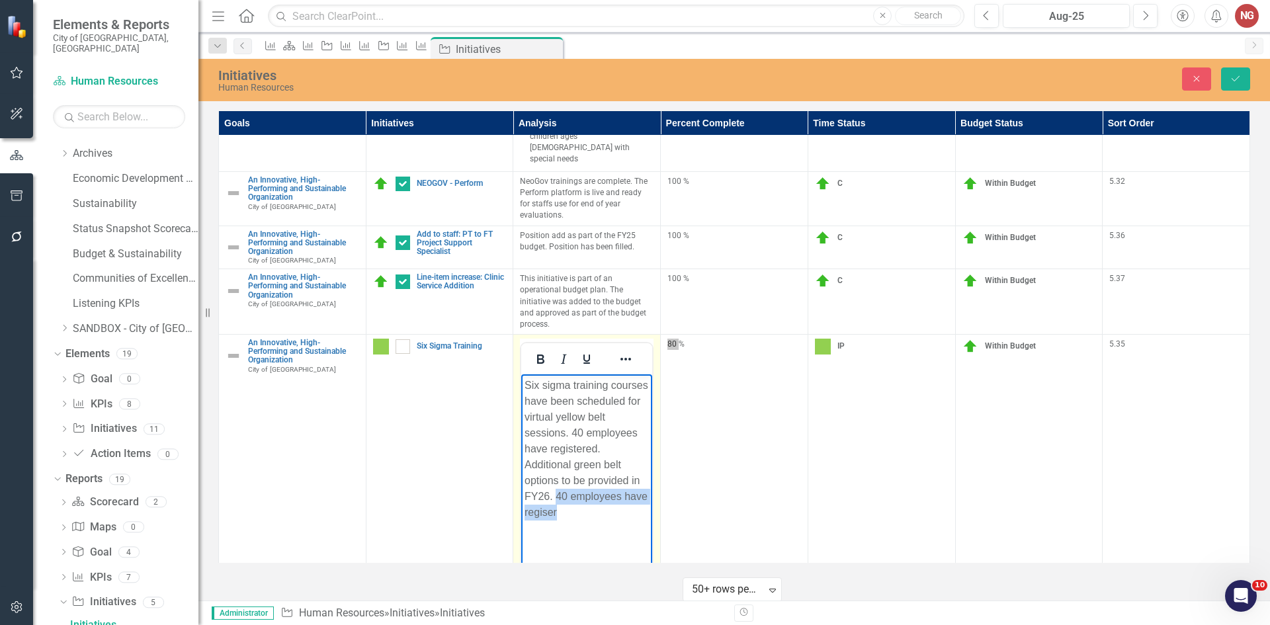
click at [652, 573] on html "Six sigma training courses have been scheduled for virtual yellow belt sessions…" at bounding box center [586, 473] width 131 height 198
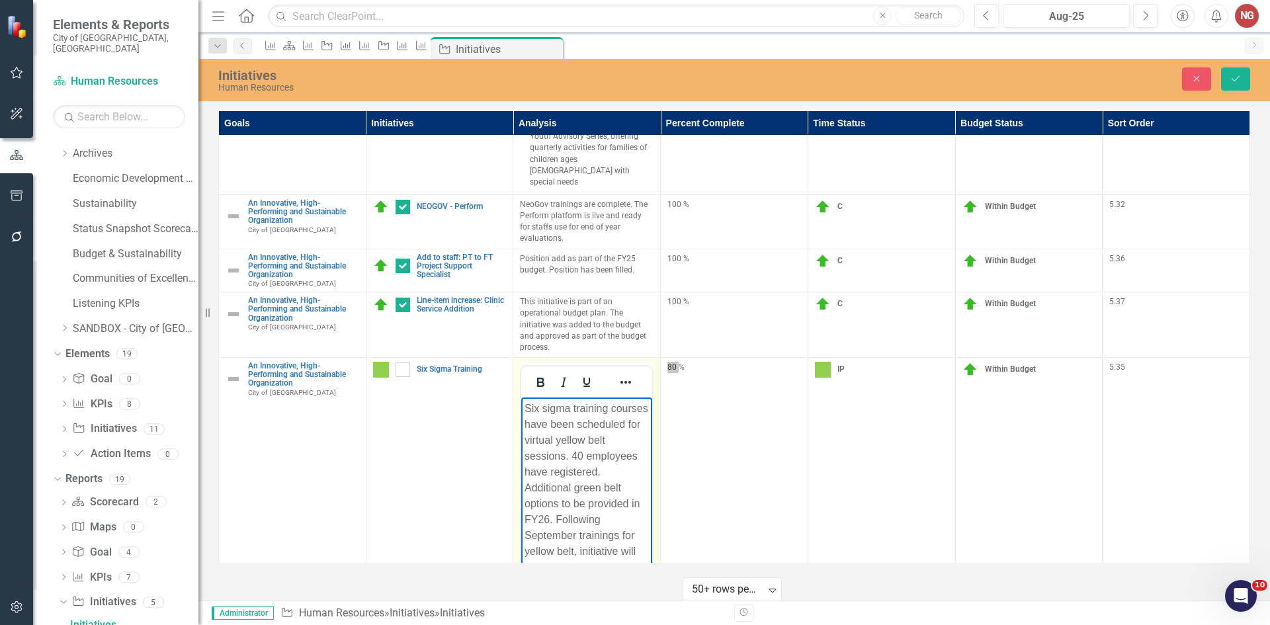
scroll to position [597, 0]
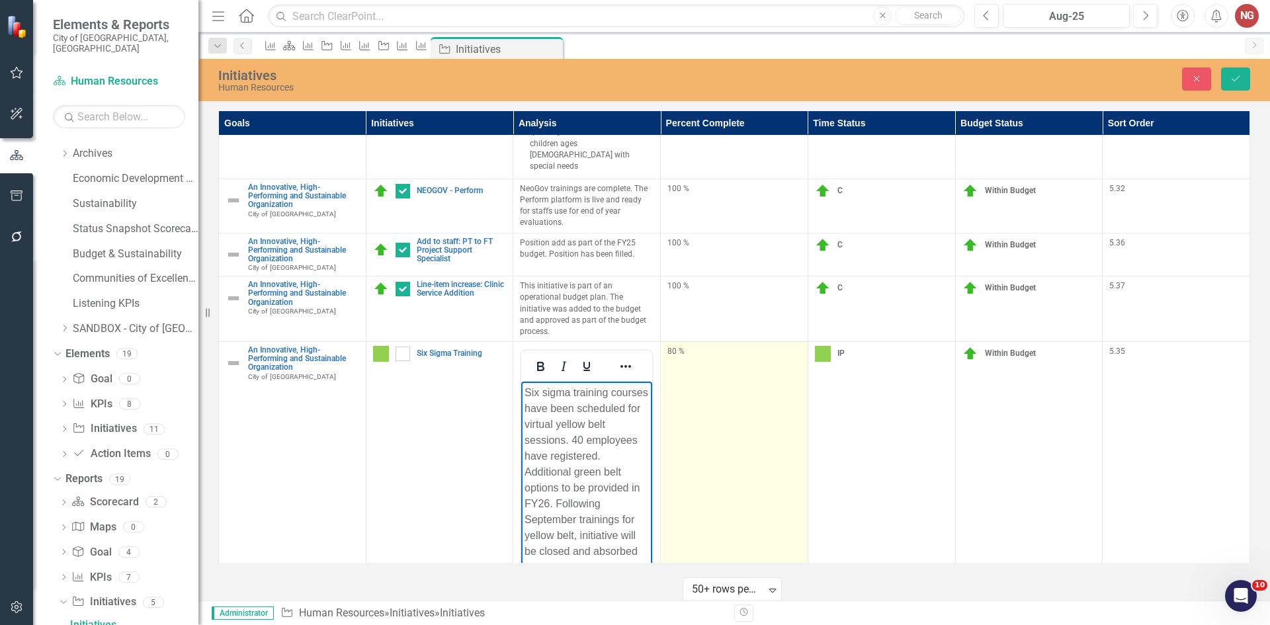
click at [687, 342] on td "80 %" at bounding box center [735, 498] width 148 height 313
click at [682, 346] on div "80 %" at bounding box center [735, 351] width 134 height 11
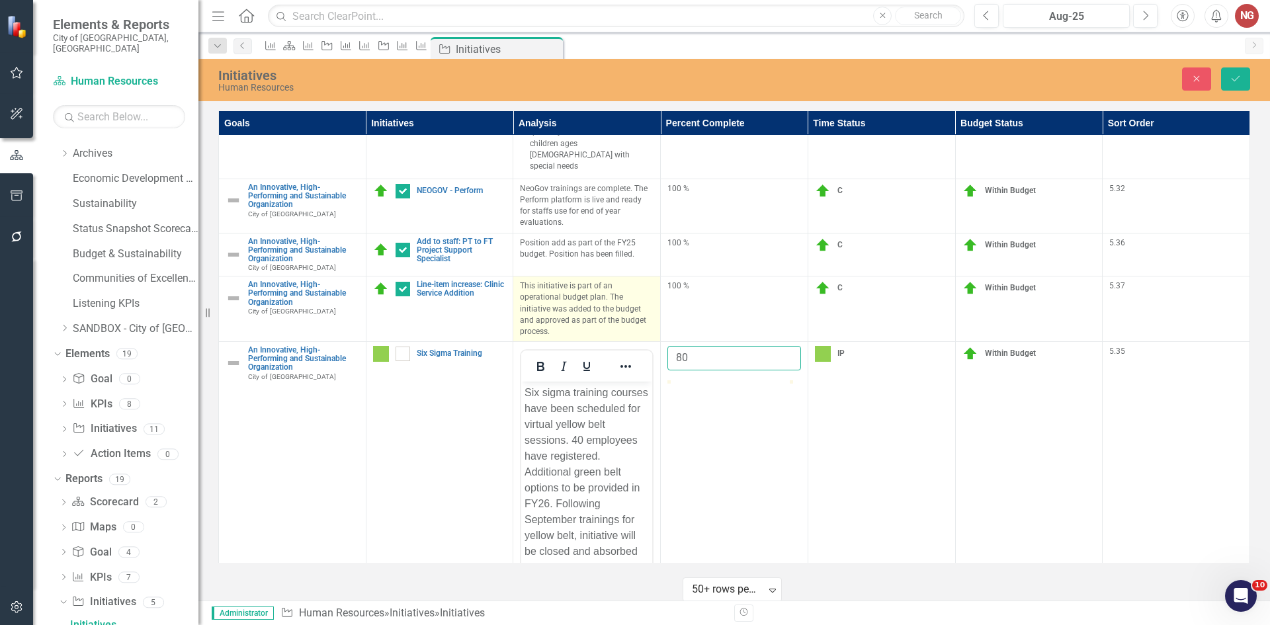
drag, startPoint x: 697, startPoint y: 322, endPoint x: 565, endPoint y: 288, distance: 136.4
click at [567, 288] on tbody "A Family-Friendly Community City of [GEOGRAPHIC_DATA] Link Map View Link Map Ed…" at bounding box center [735, 208] width 1032 height 1338
type input "90"
click button "Save" at bounding box center [1235, 78] width 29 height 23
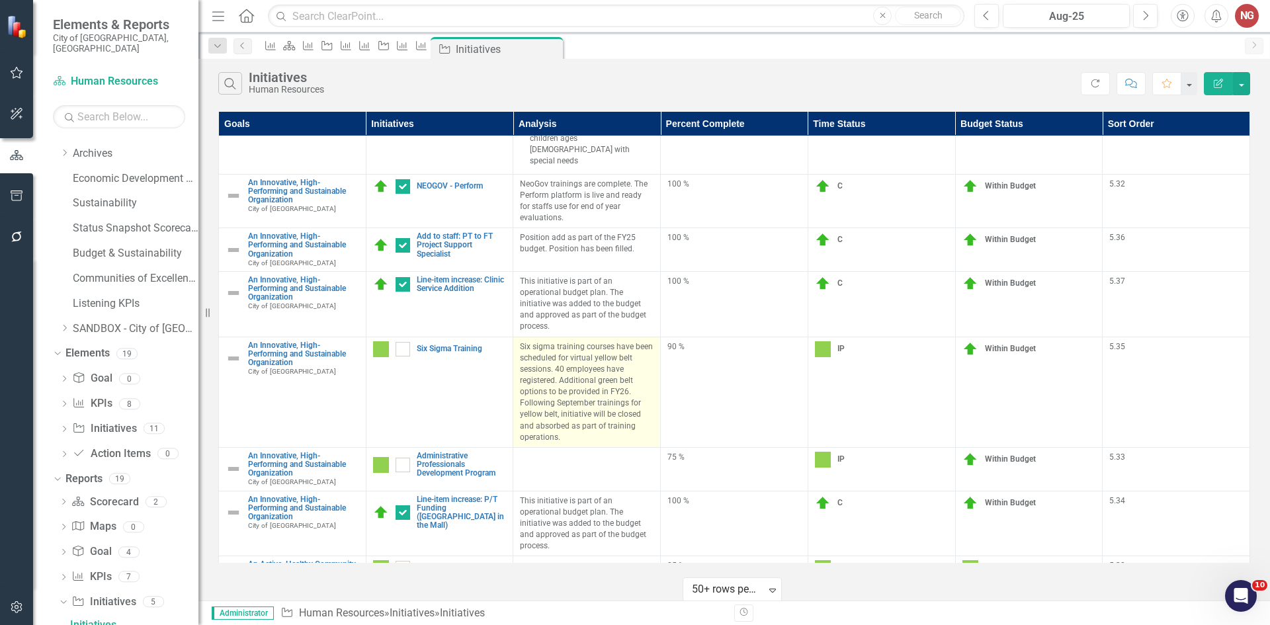
scroll to position [684, 0]
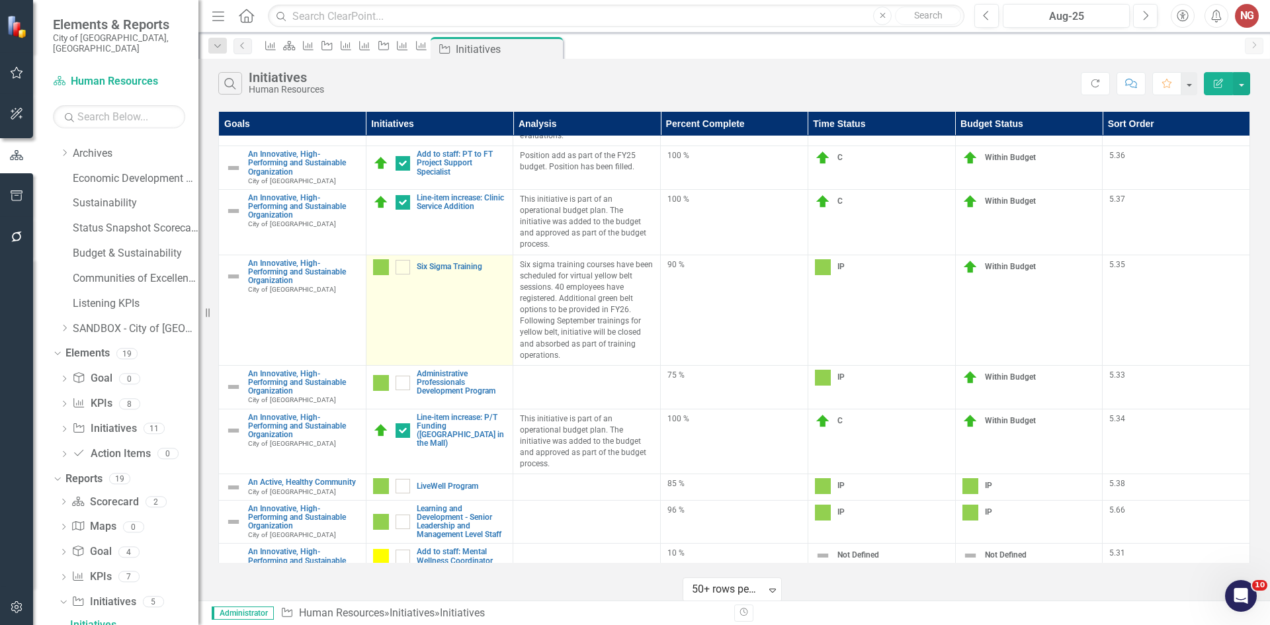
drag, startPoint x: 568, startPoint y: 333, endPoint x: 509, endPoint y: 245, distance: 105.3
click at [509, 255] on tr "An Innovative, High-Performing and Sustainable Organization City of [GEOGRAPHIC…" at bounding box center [735, 310] width 1032 height 110
copy tr "Link Map View Link Map Edit Edit Initiative Link Open Element Six sigma trainin…"
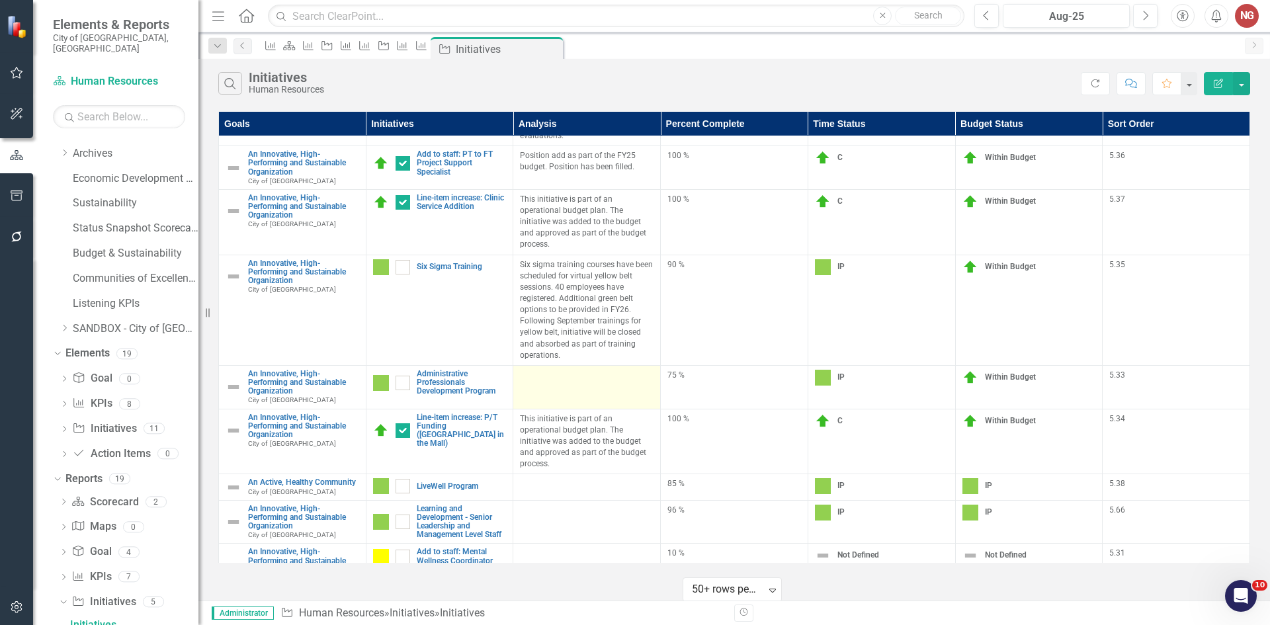
click at [533, 369] on td at bounding box center [587, 387] width 148 height 44
click at [0, 0] on link "Edit Edit Initiative" at bounding box center [0, 0] width 0 height 0
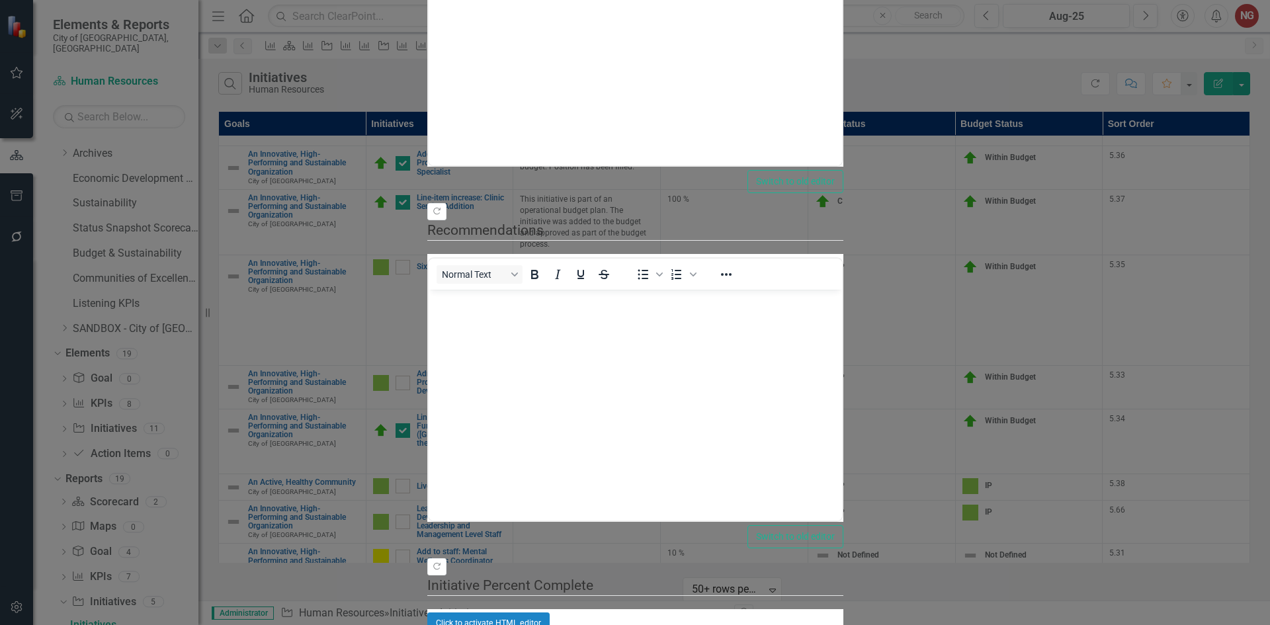
scroll to position [0, 0]
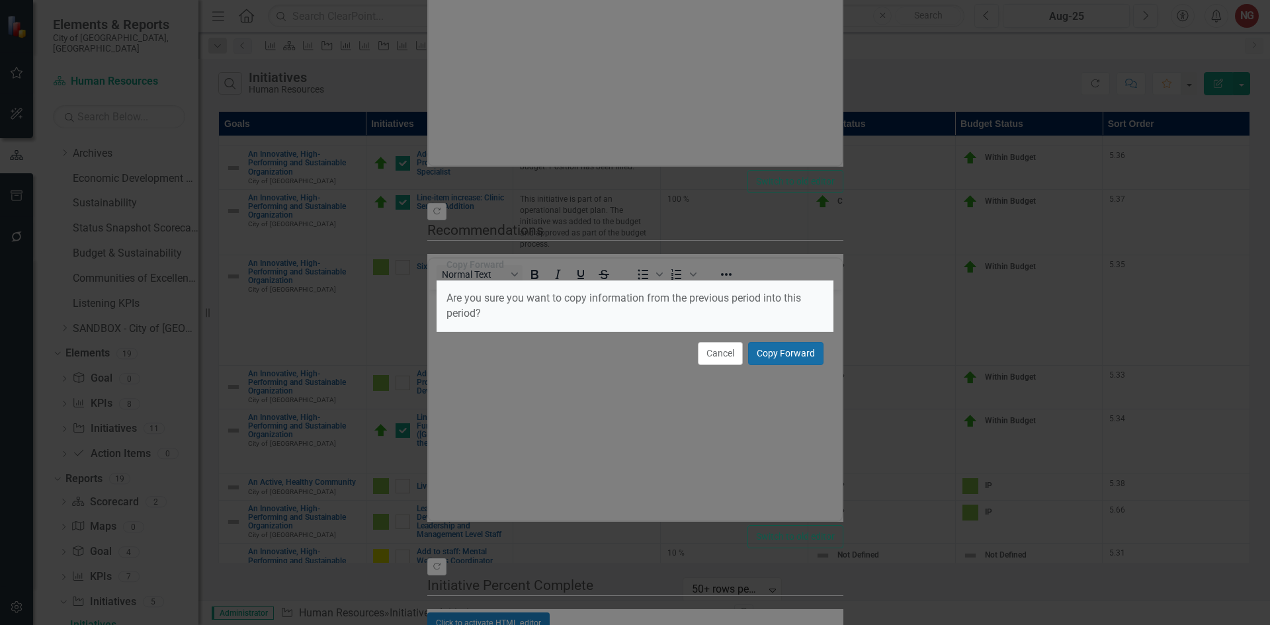
click at [805, 353] on button "Copy Forward" at bounding box center [785, 353] width 75 height 23
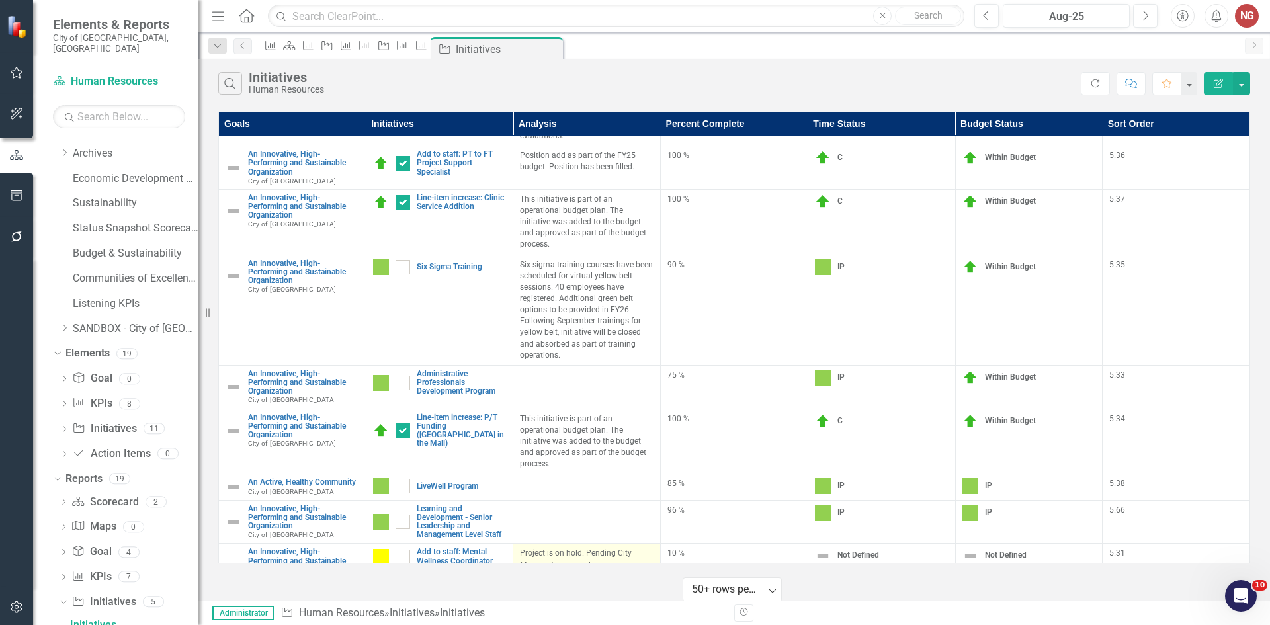
click at [0, 0] on link "Edit Edit Initiative" at bounding box center [0, 0] width 0 height 0
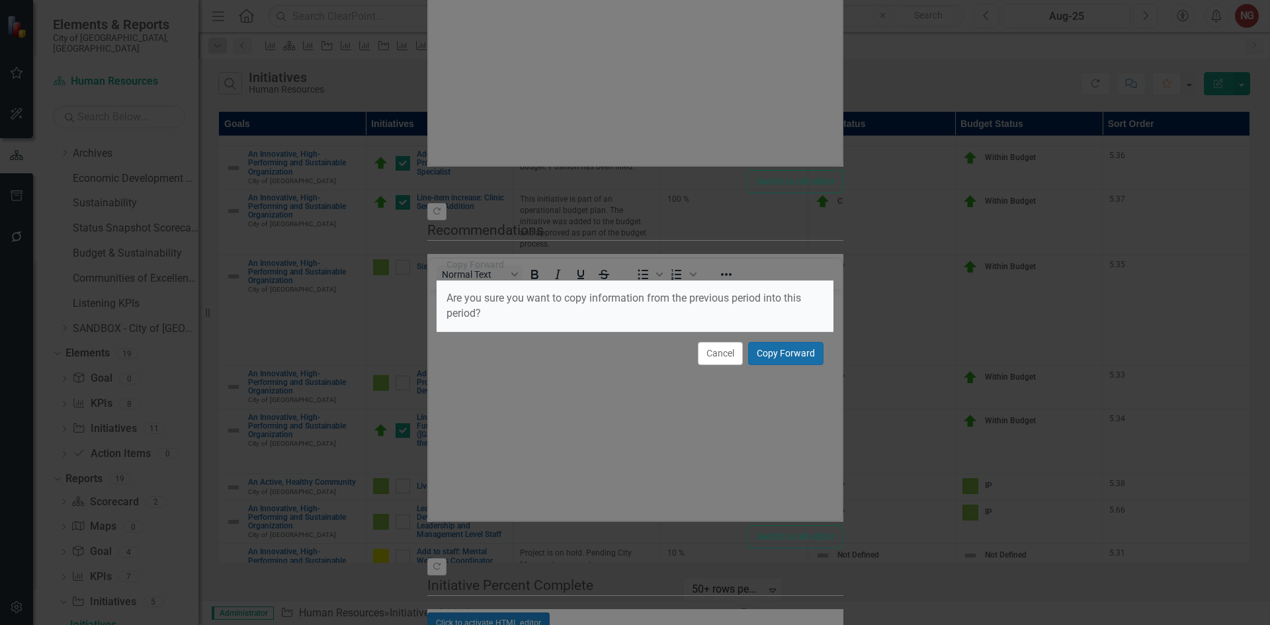
click at [794, 351] on button "Copy Forward" at bounding box center [785, 353] width 75 height 23
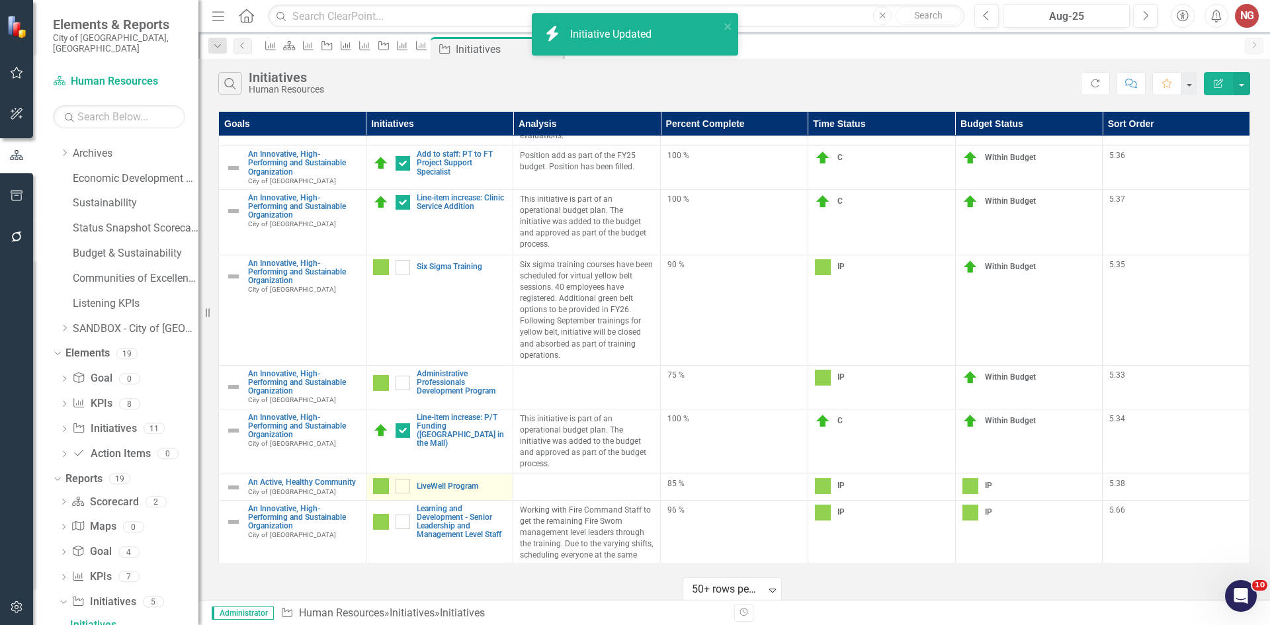
click at [0, 0] on link "Edit Edit Initiative" at bounding box center [0, 0] width 0 height 0
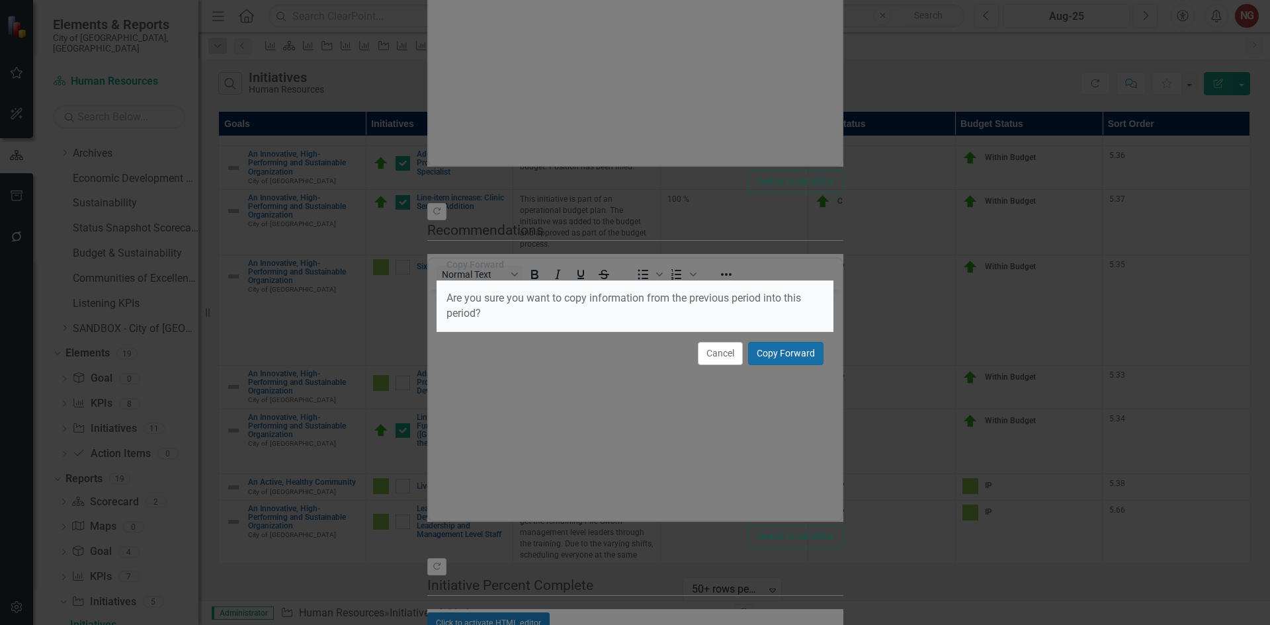
click at [770, 355] on button "Copy Forward" at bounding box center [785, 353] width 75 height 23
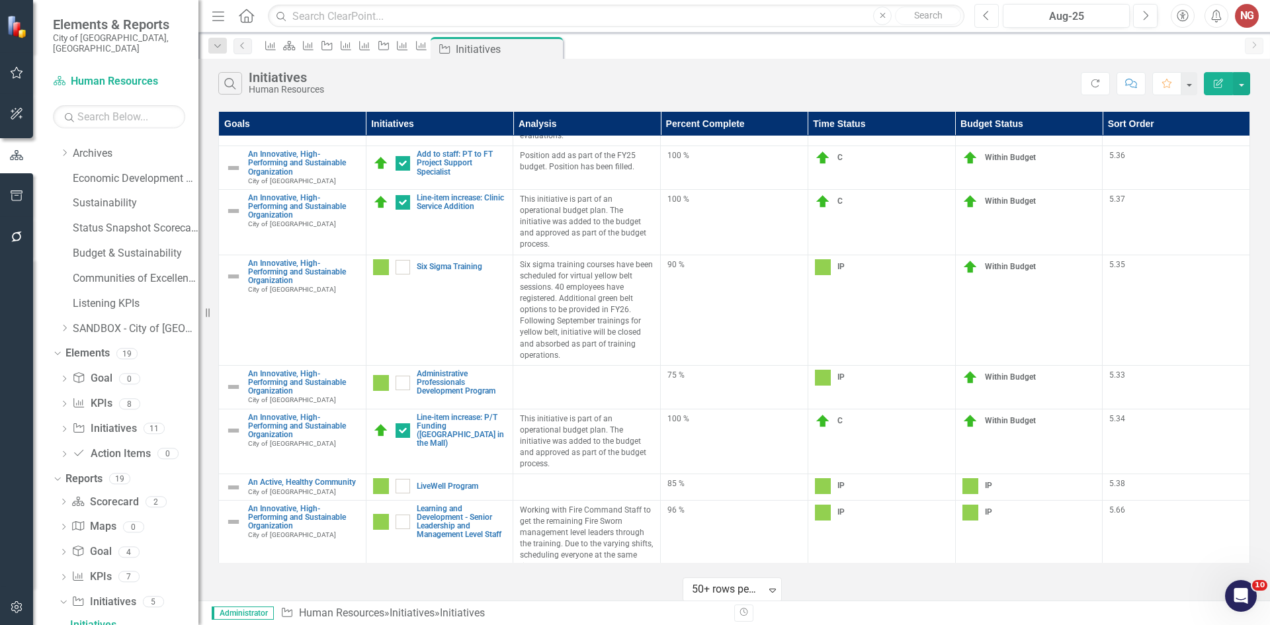
click at [984, 15] on icon "button" at bounding box center [986, 15] width 5 height 9
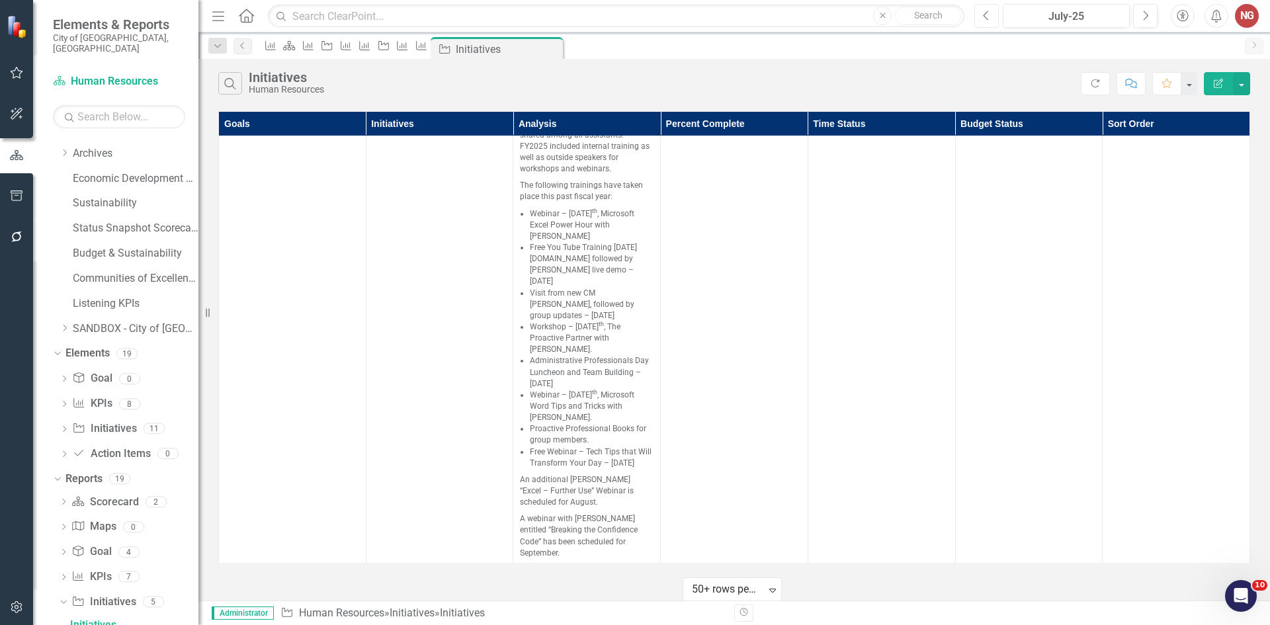
scroll to position [1241, 0]
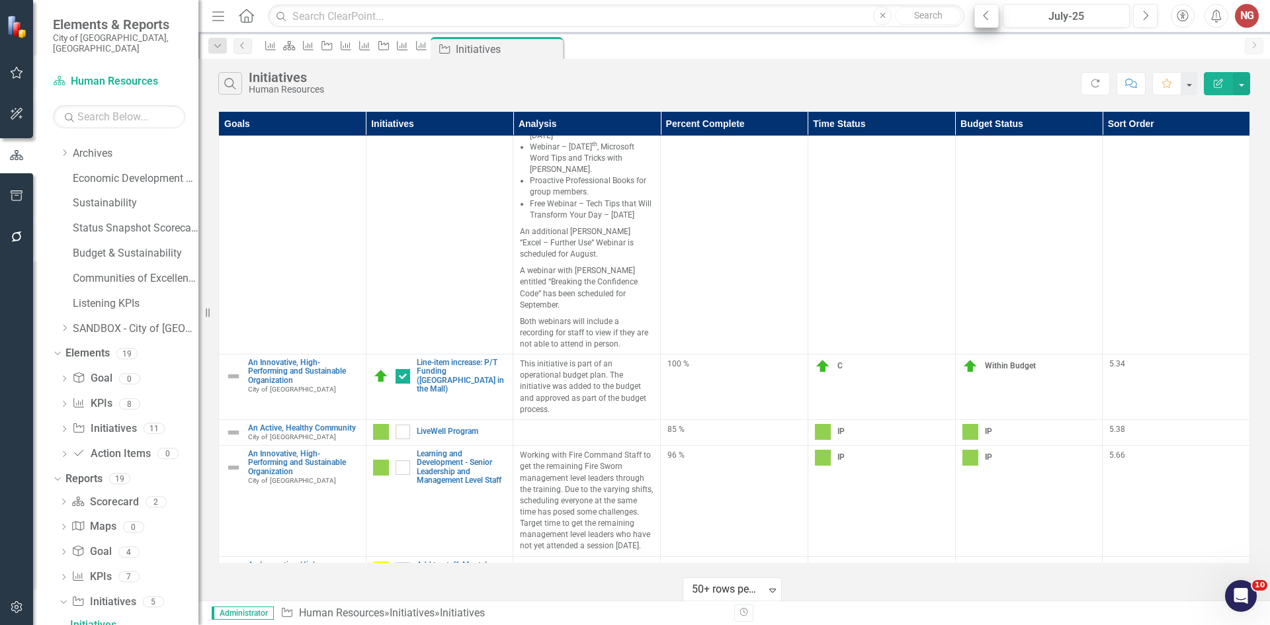
click at [973, 16] on div "Previous July-25 Next Accessibility Alerts NG User Edit Profile Disable Sound S…" at bounding box center [1111, 16] width 301 height 24
click at [978, 17] on button "Previous" at bounding box center [987, 16] width 24 height 24
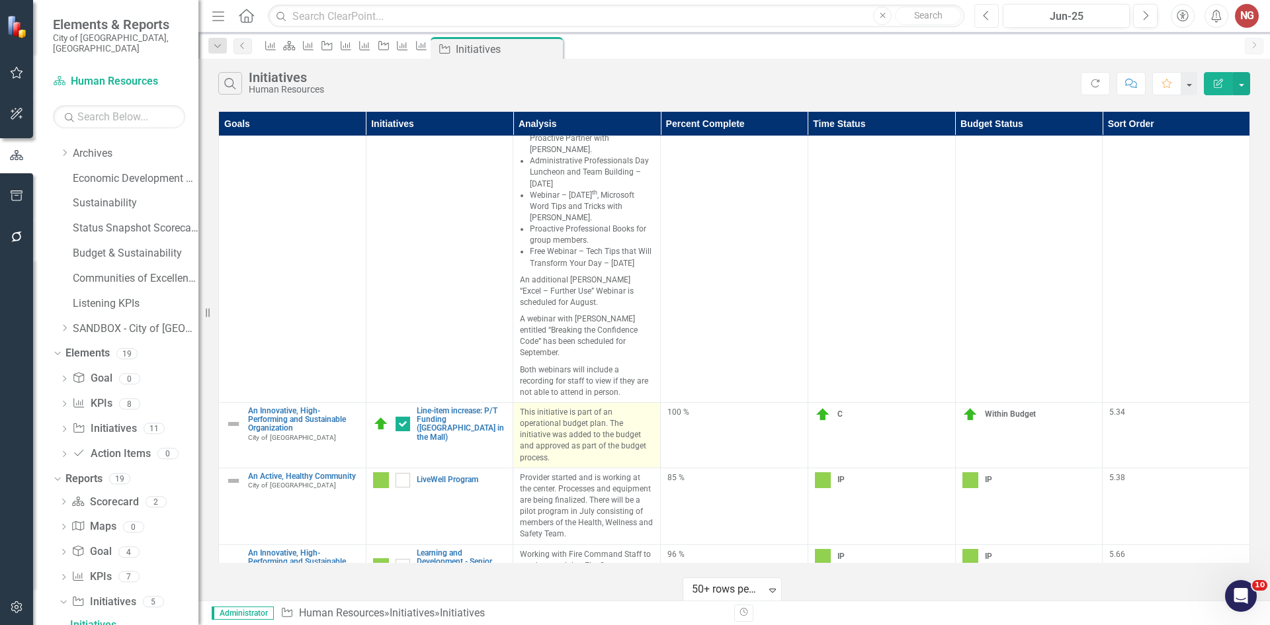
scroll to position [1359, 0]
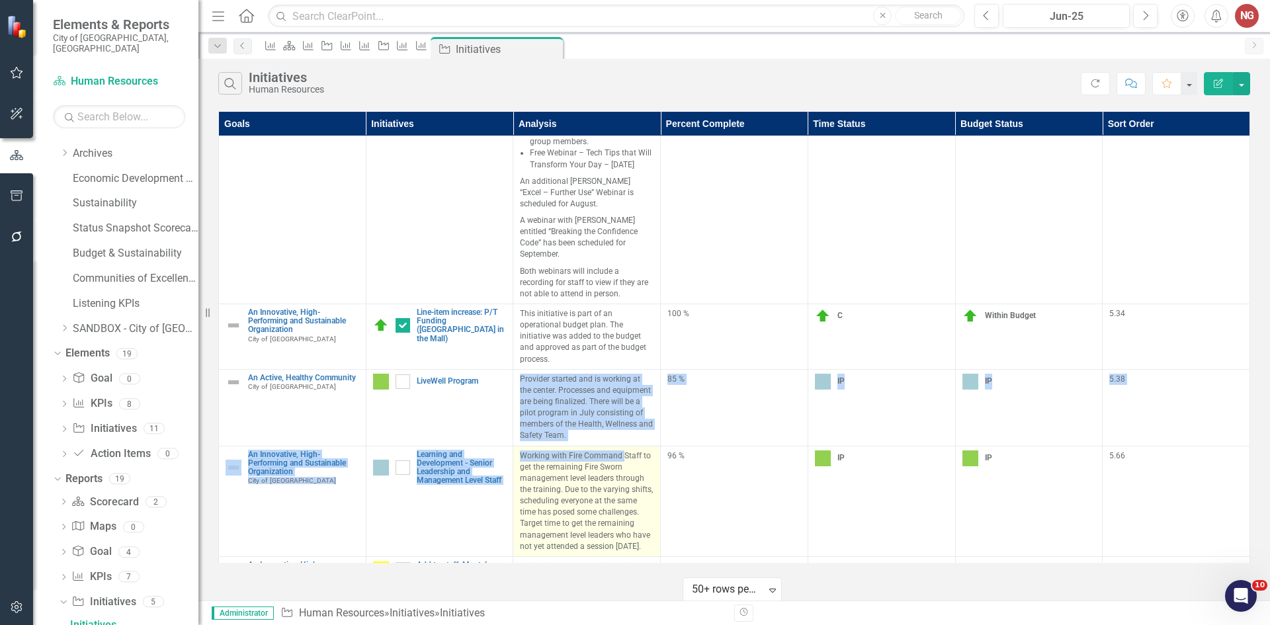
drag, startPoint x: 521, startPoint y: 319, endPoint x: 622, endPoint y: 392, distance: 124.5
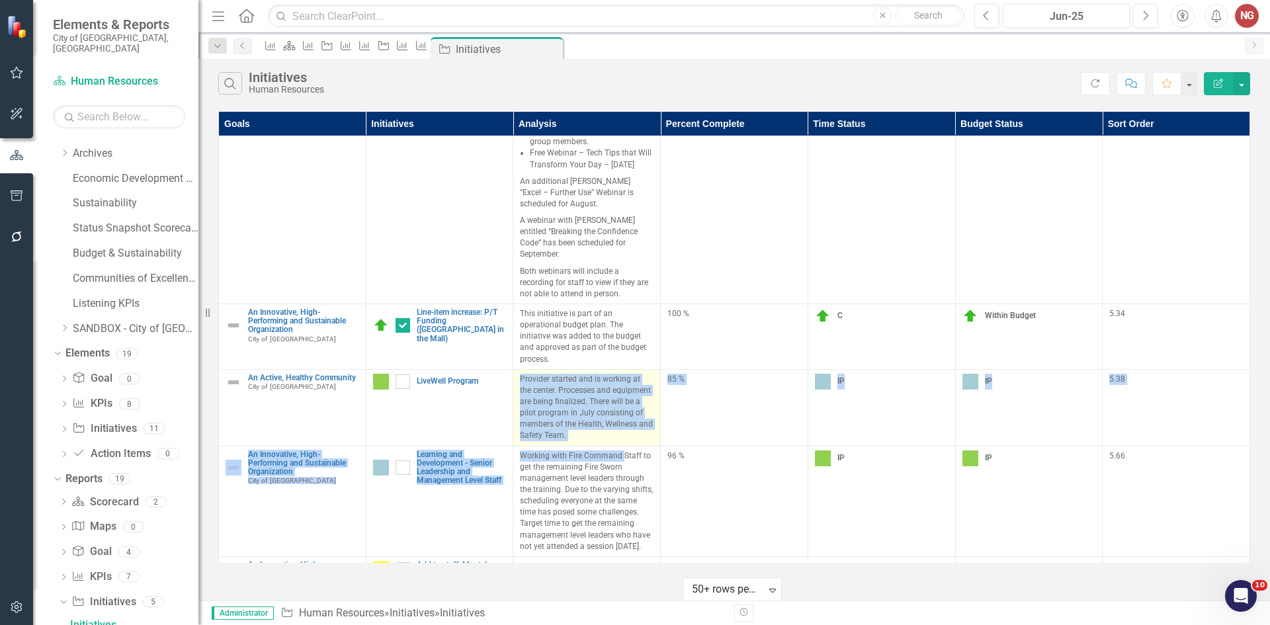
click at [597, 376] on p "Provider started and is working at the center. Processes and equipment are bein…" at bounding box center [587, 408] width 134 height 68
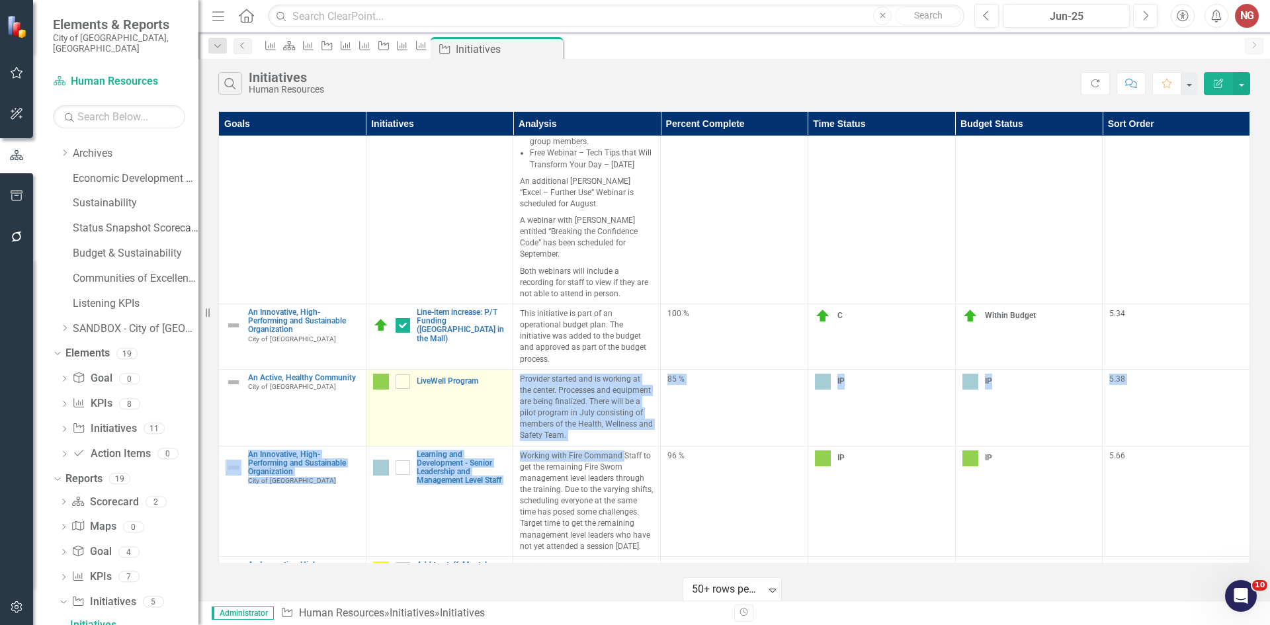
drag, startPoint x: 585, startPoint y: 380, endPoint x: 511, endPoint y: 322, distance: 93.7
click at [511, 369] on tr "An Active, Healthy Community City of [GEOGRAPHIC_DATA] Link Map View Link Map E…" at bounding box center [735, 407] width 1032 height 77
copy tr "Link Map View Link Map Edit Edit Initiative Link Open Element Provider started …"
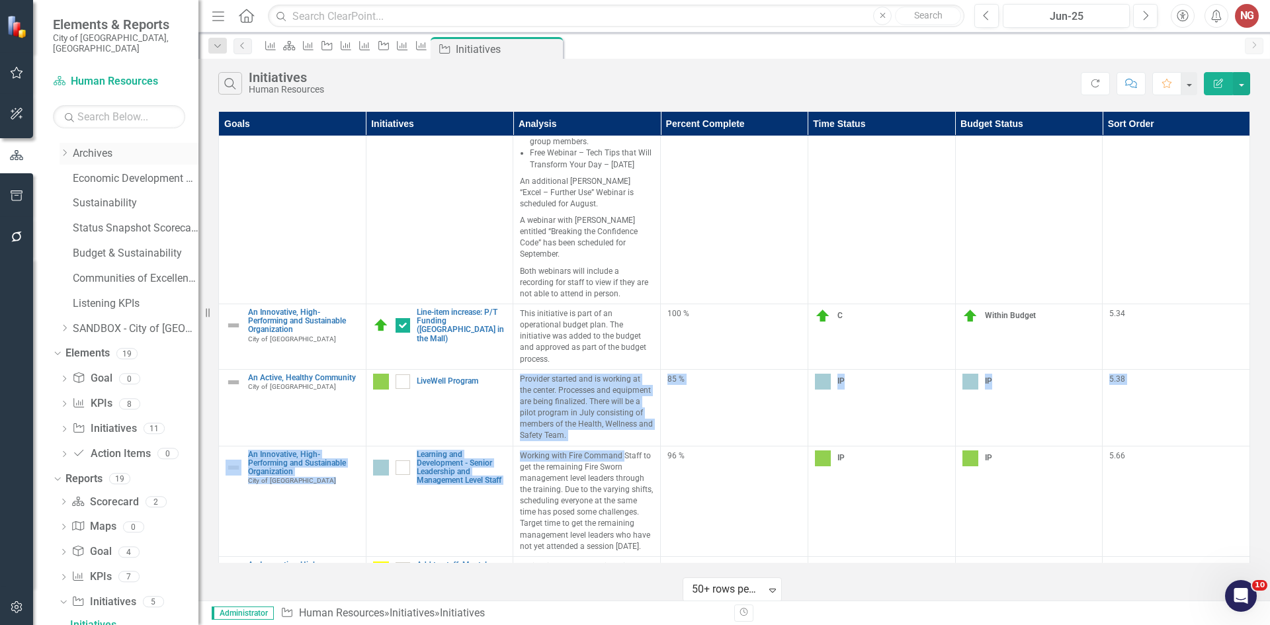
scroll to position [0, 0]
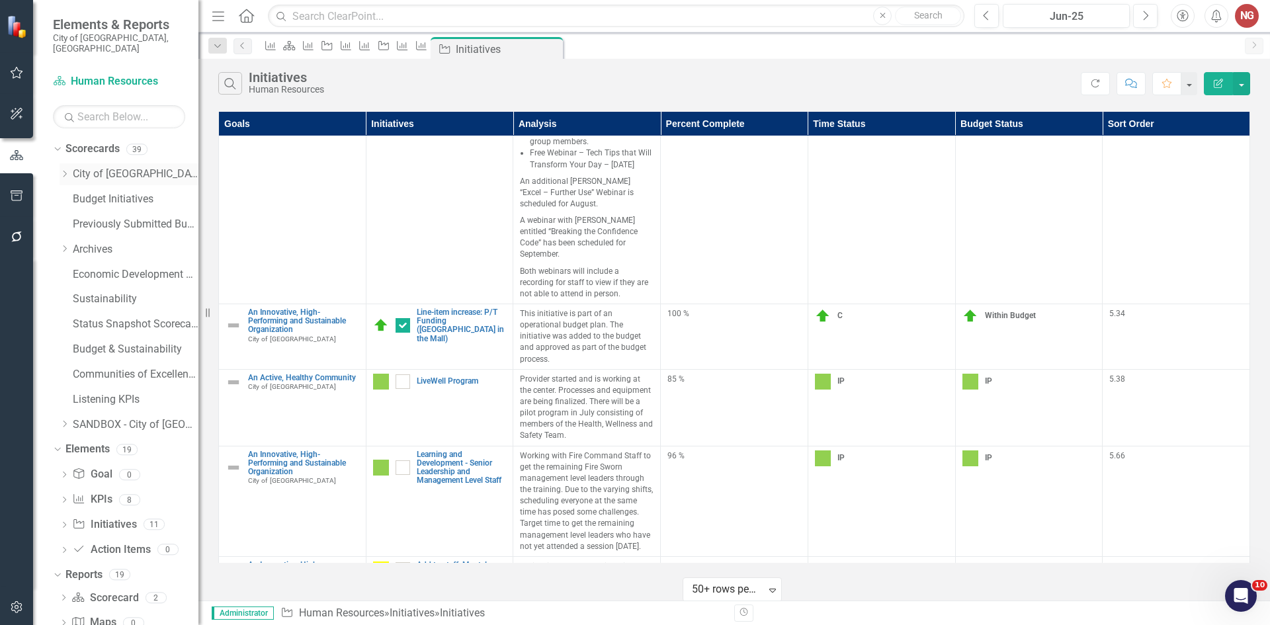
click at [67, 171] on div "Dropdown City of [GEOGRAPHIC_DATA]" at bounding box center [129, 174] width 139 height 22
click at [66, 170] on icon "Dropdown" at bounding box center [65, 174] width 10 height 8
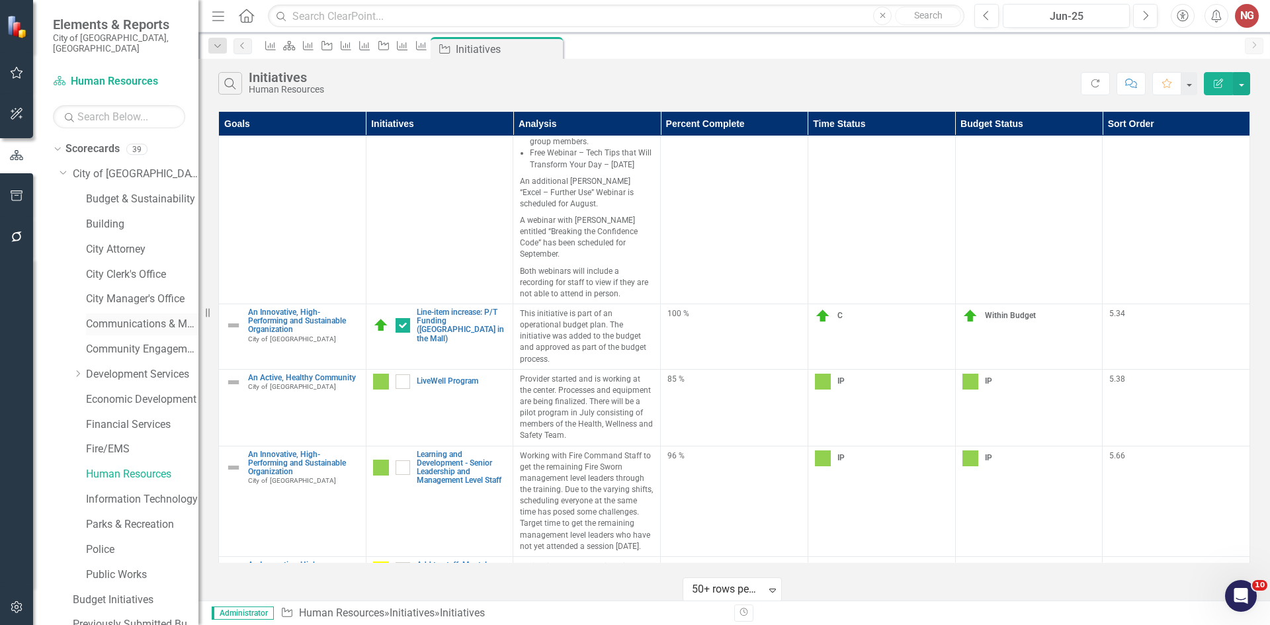
click at [127, 317] on link "Communications & Marketing" at bounding box center [142, 324] width 112 height 15
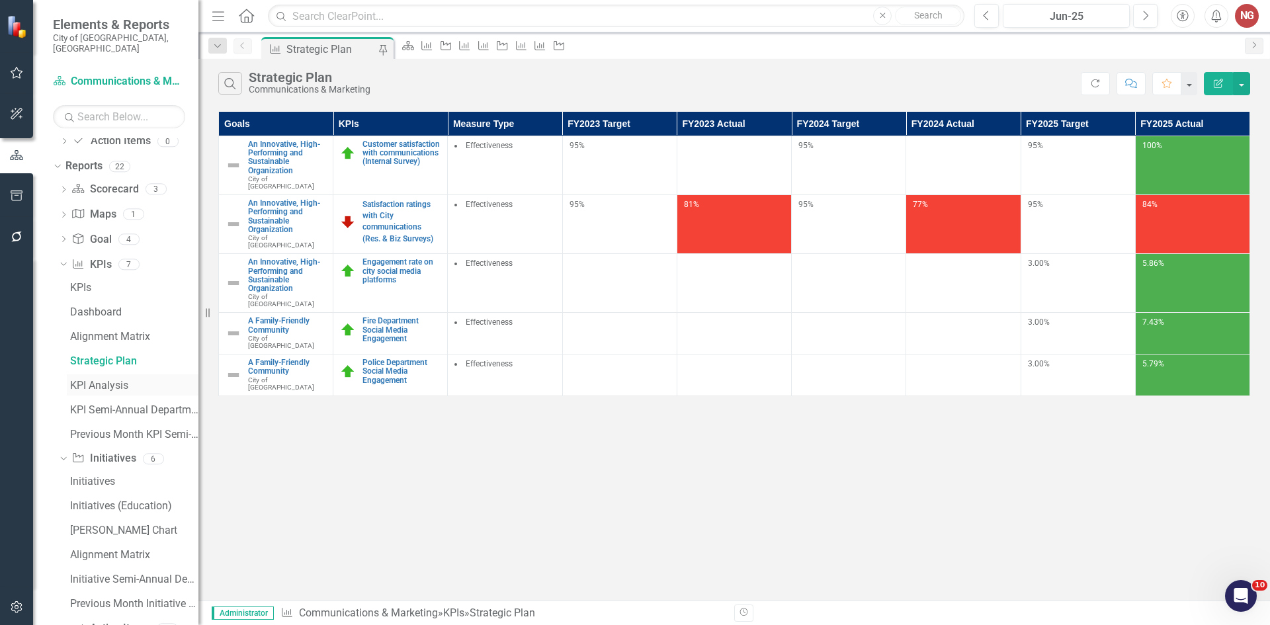
click at [95, 380] on div "KPI Analysis" at bounding box center [134, 386] width 128 height 12
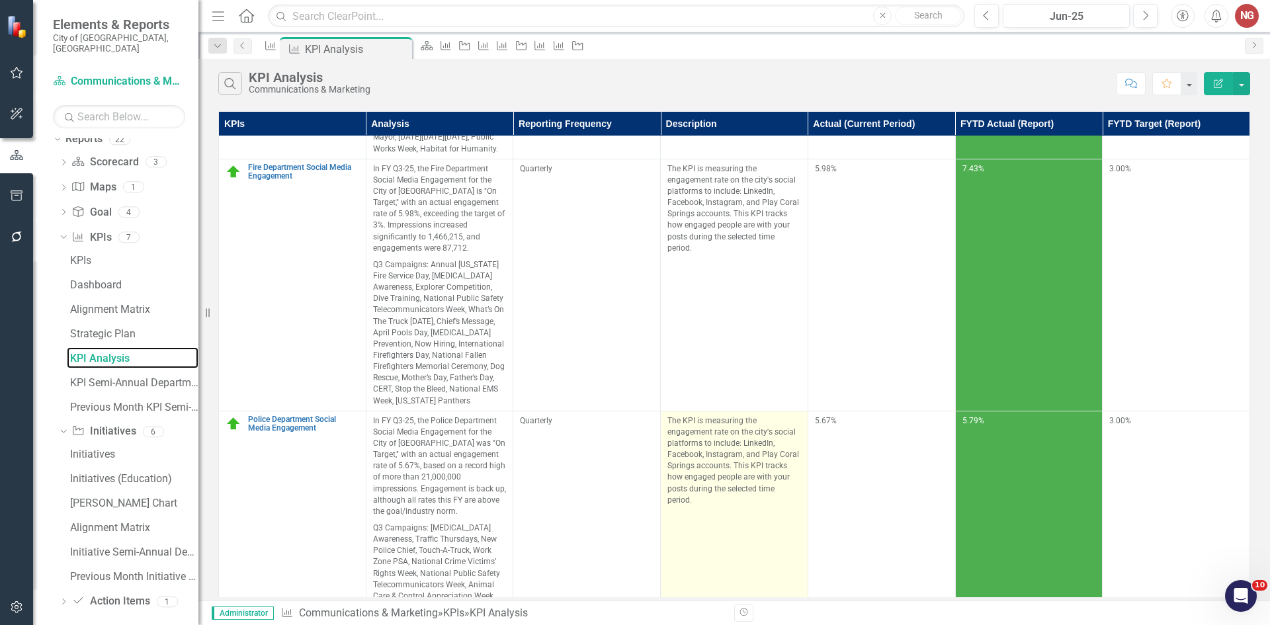
scroll to position [719, 0]
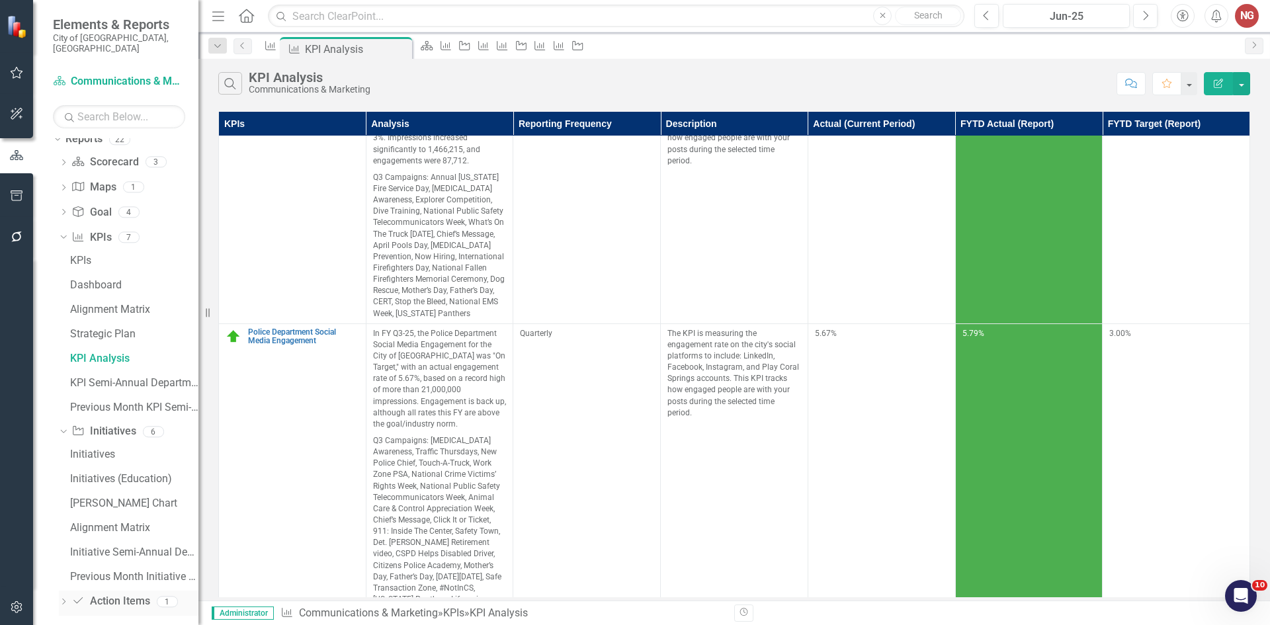
click at [62, 599] on icon "Dropdown" at bounding box center [63, 602] width 9 height 7
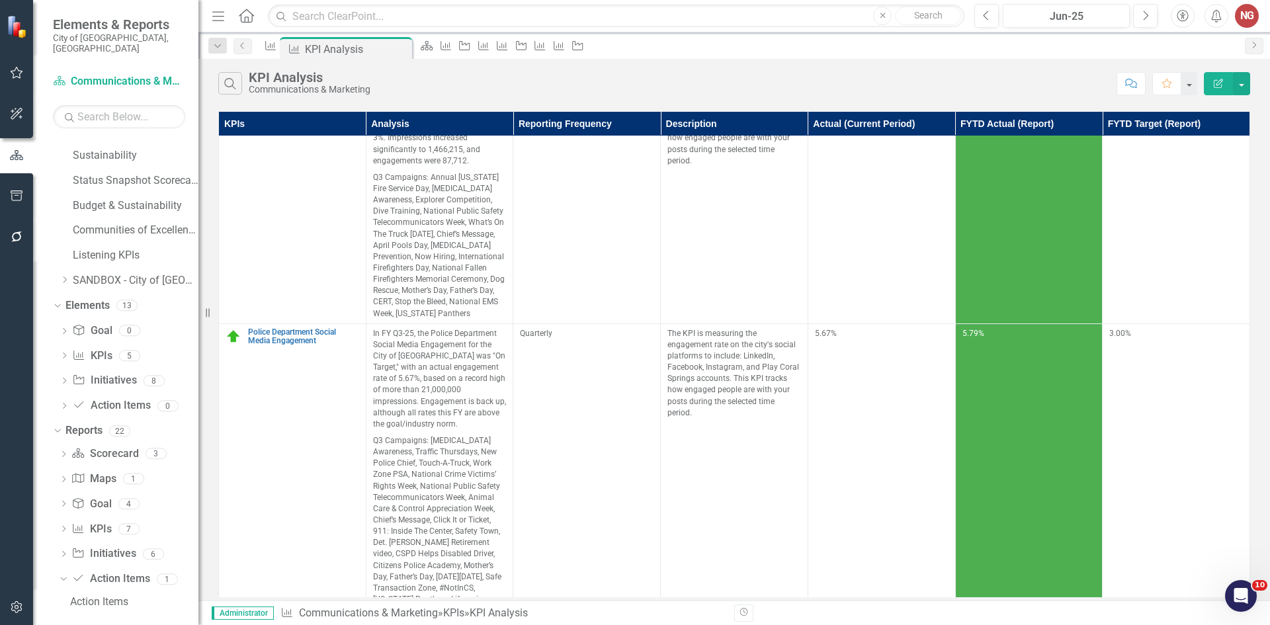
click at [56, 545] on div "Dropdown Scorecard Scorecard 3 scorecard s Department Measures Department Dashb…" at bounding box center [126, 529] width 146 height 173
click at [64, 550] on div "Dropdown" at bounding box center [63, 555] width 9 height 11
click at [87, 566] on link "Initiatives" at bounding box center [133, 576] width 132 height 21
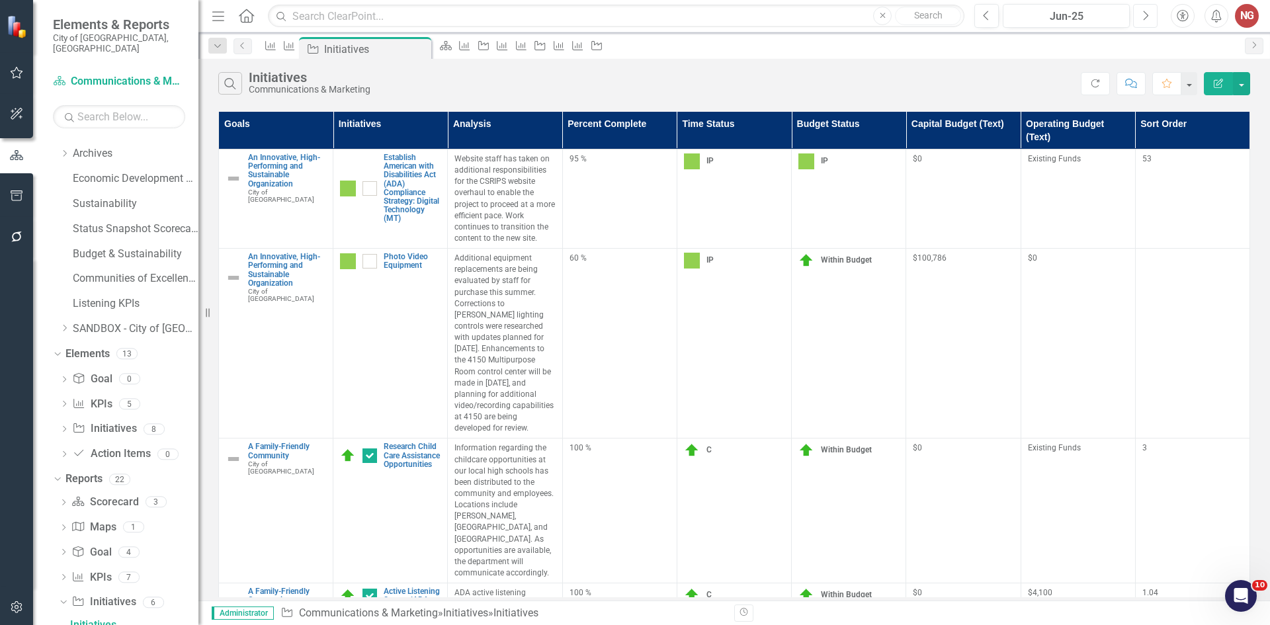
click at [1140, 19] on button "Next" at bounding box center [1145, 16] width 24 height 24
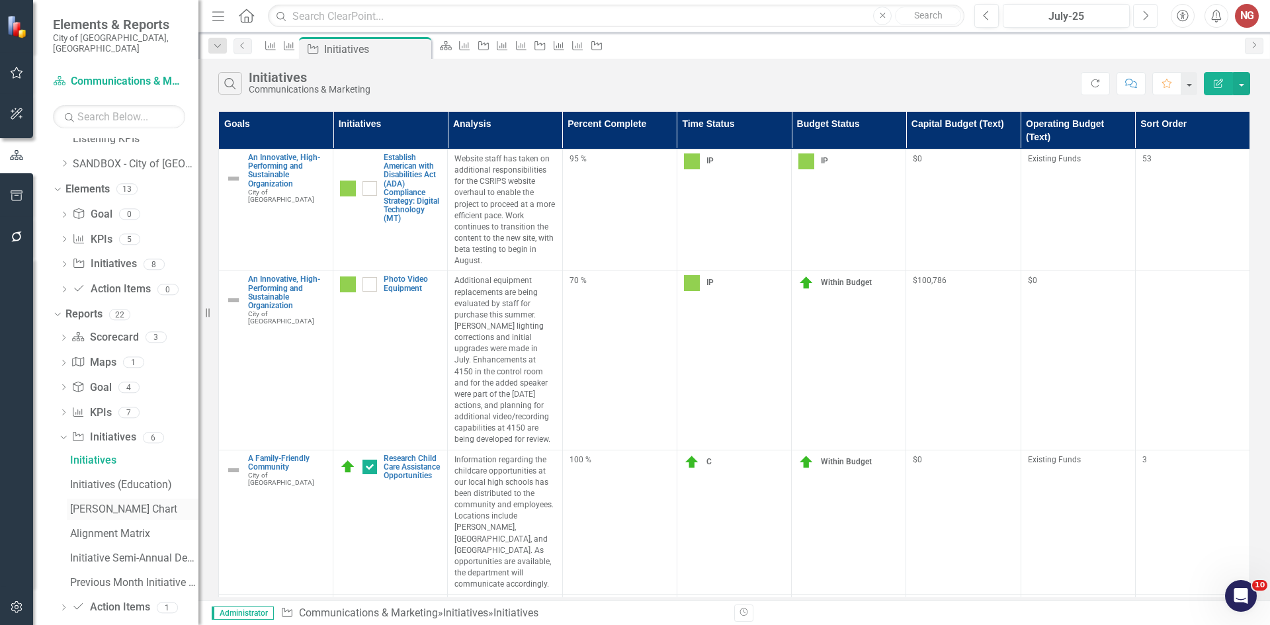
scroll to position [667, 0]
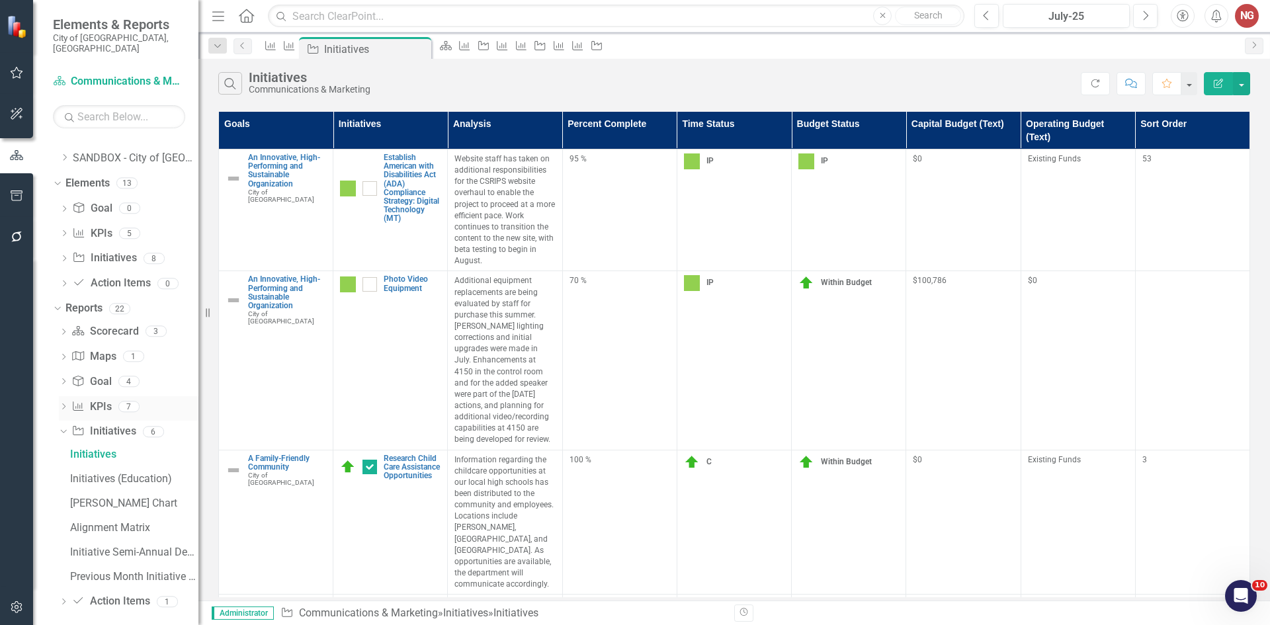
click at [65, 404] on icon "Dropdown" at bounding box center [63, 407] width 9 height 7
click at [91, 522] on div "KPI Analysis" at bounding box center [134, 528] width 128 height 12
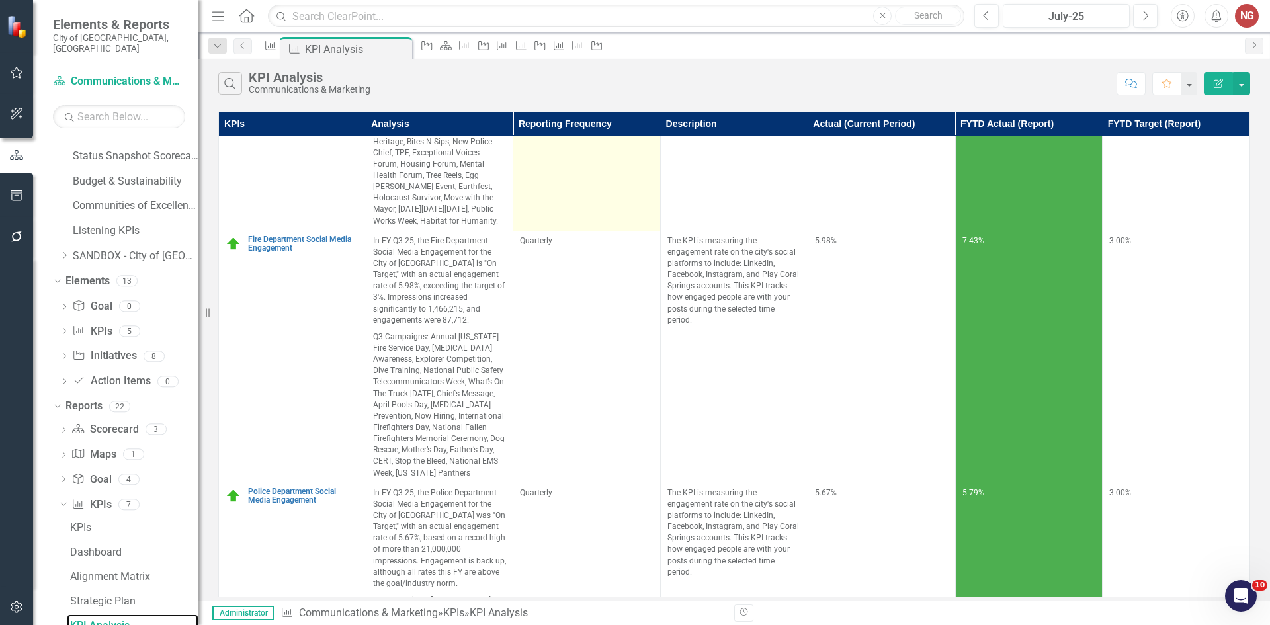
scroll to position [322, 0]
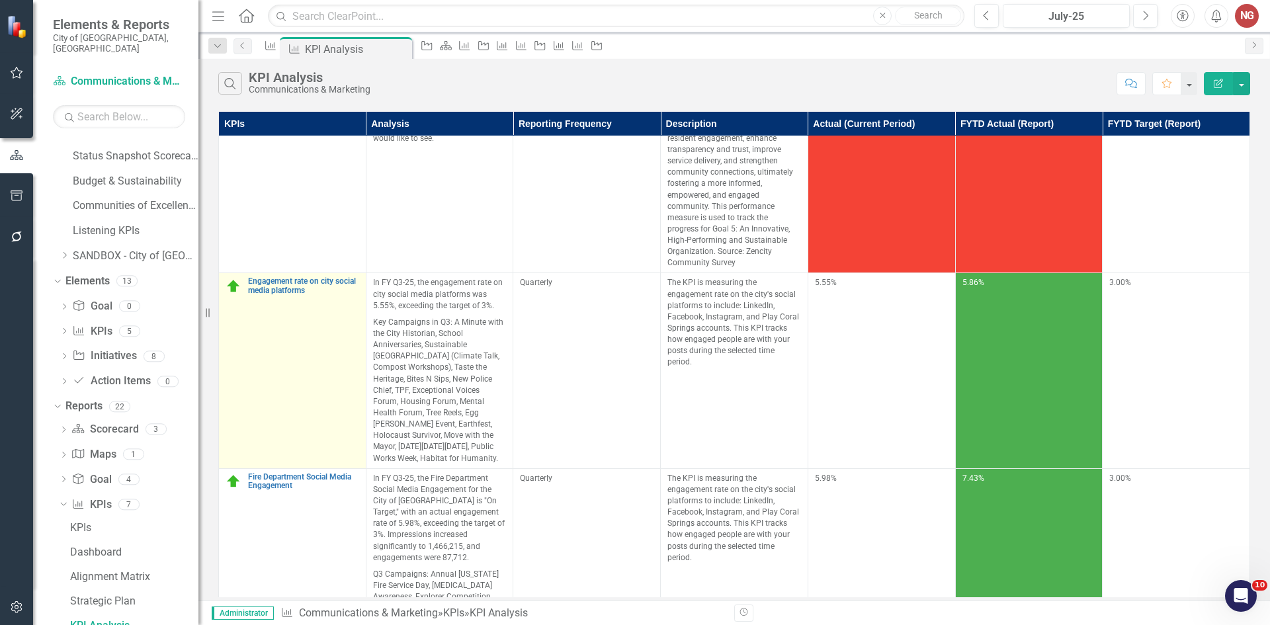
click at [0, 0] on link "Link Map View Link Map" at bounding box center [0, 0] width 0 height 0
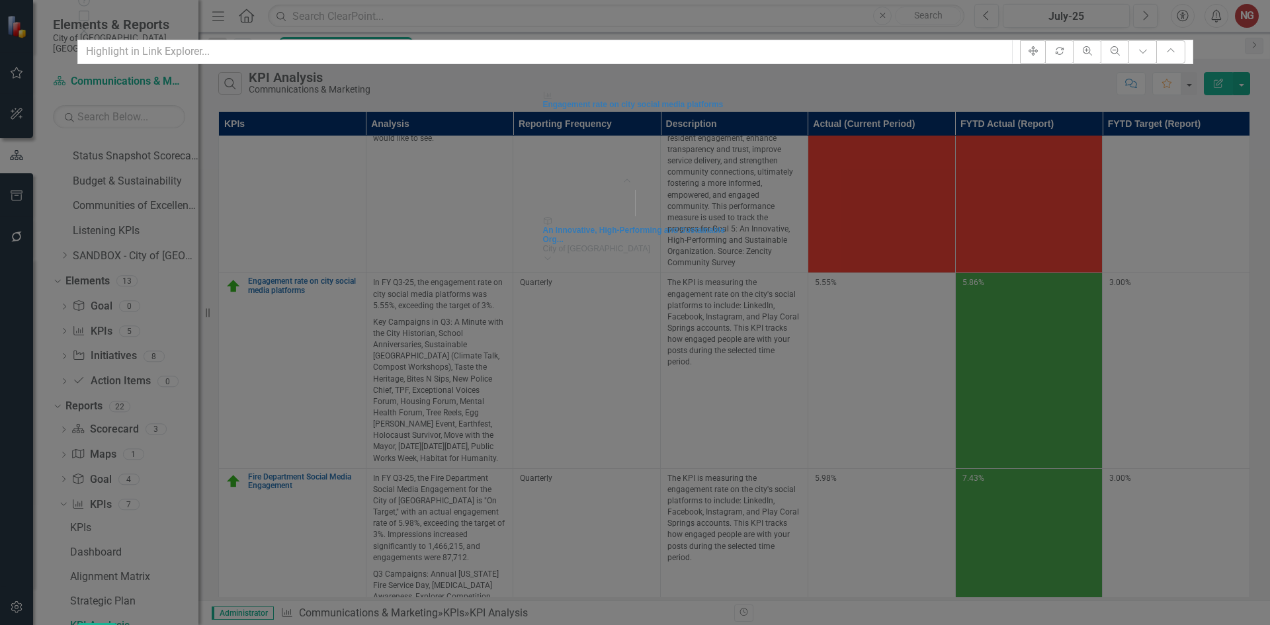
click at [1194, 21] on div "Help Maximize Close" at bounding box center [635, 17] width 1116 height 46
click at [91, 26] on icon "Close" at bounding box center [83, 31] width 13 height 11
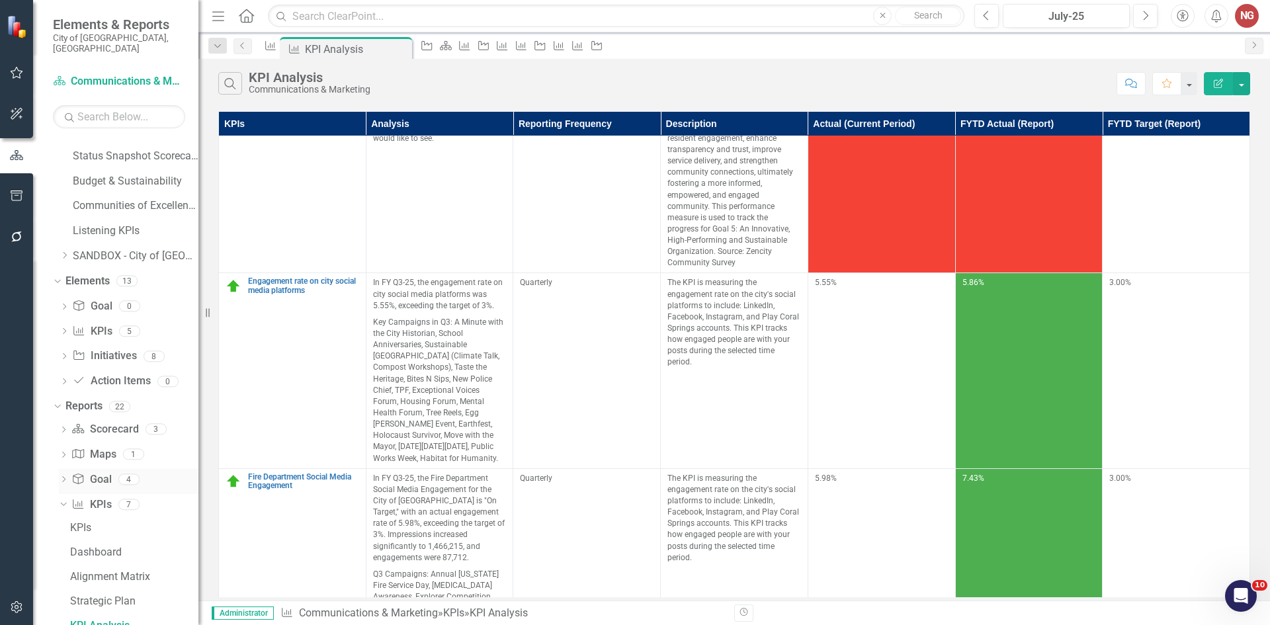
scroll to position [691, 0]
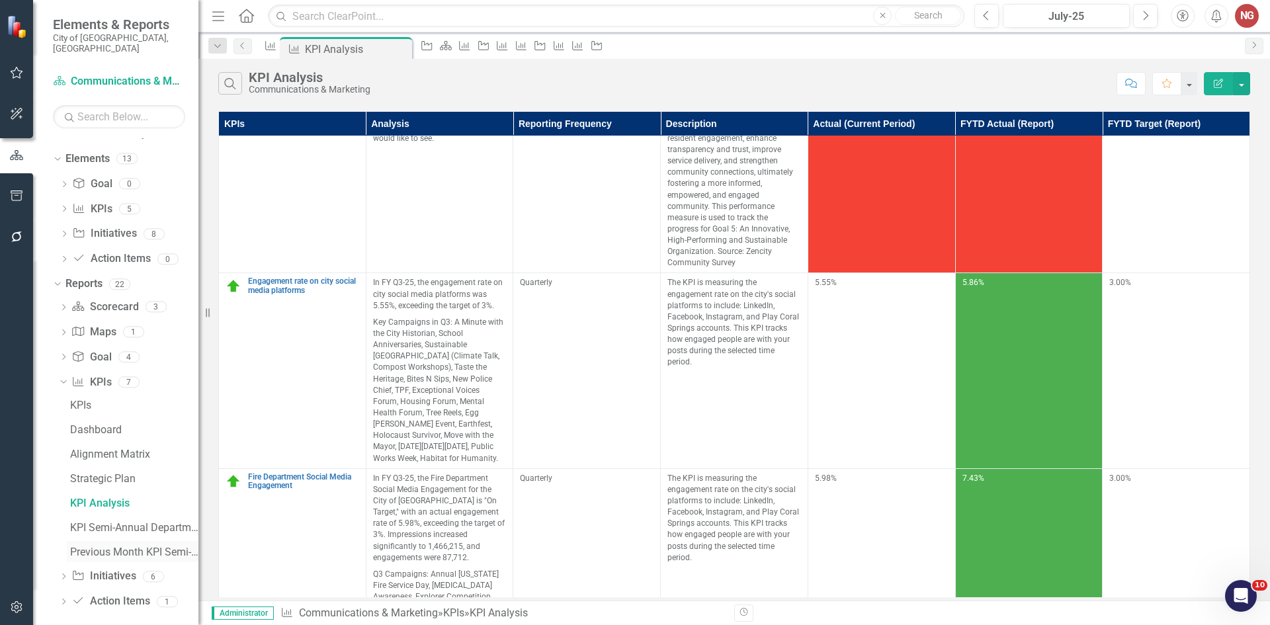
click at [105, 547] on div "Previous Month KPI Semi-Annual Department Report" at bounding box center [134, 553] width 128 height 12
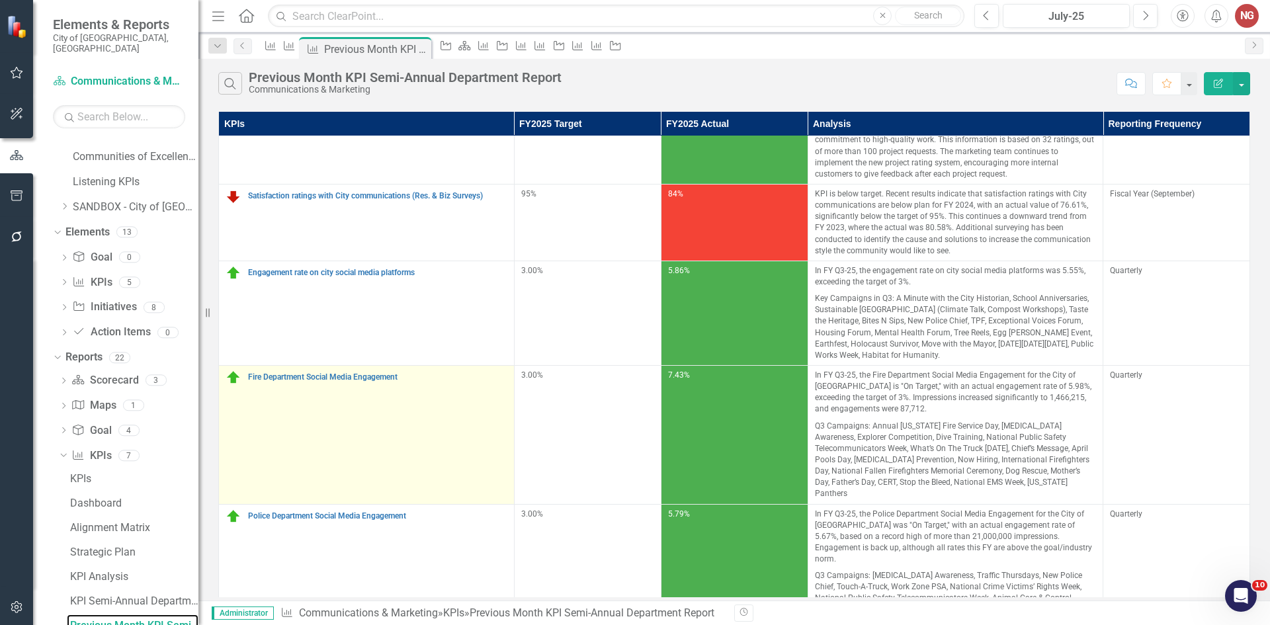
scroll to position [84, 0]
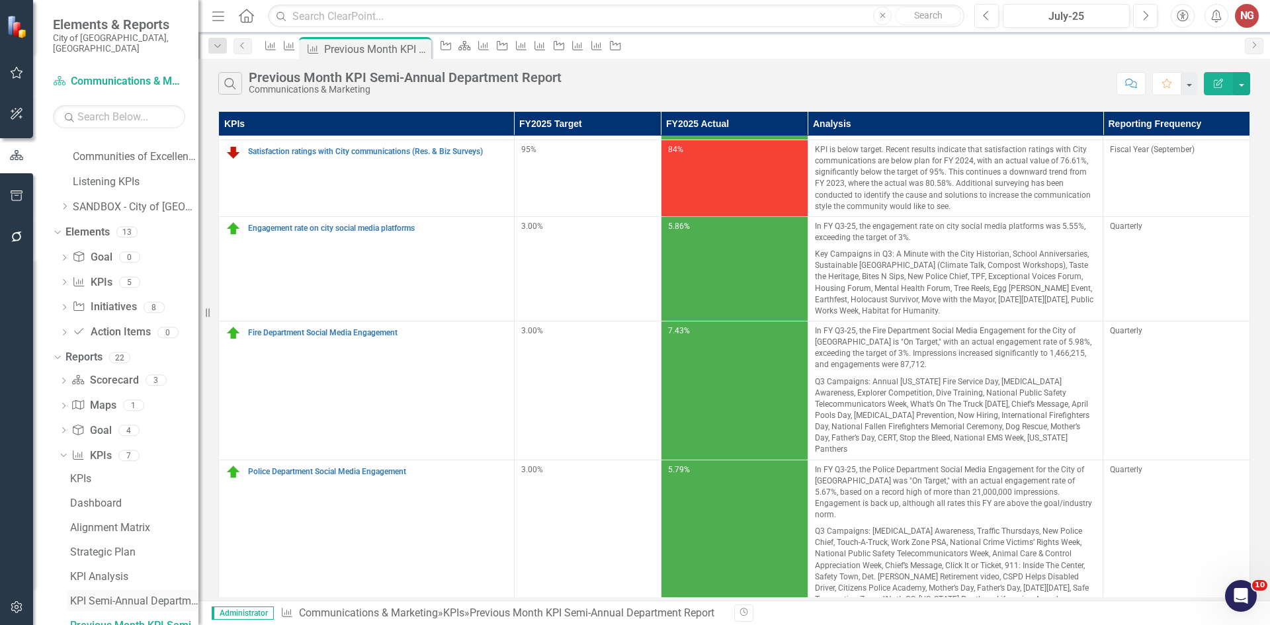
click at [130, 595] on div "KPI Semi-Annual Department Report" at bounding box center [134, 601] width 128 height 12
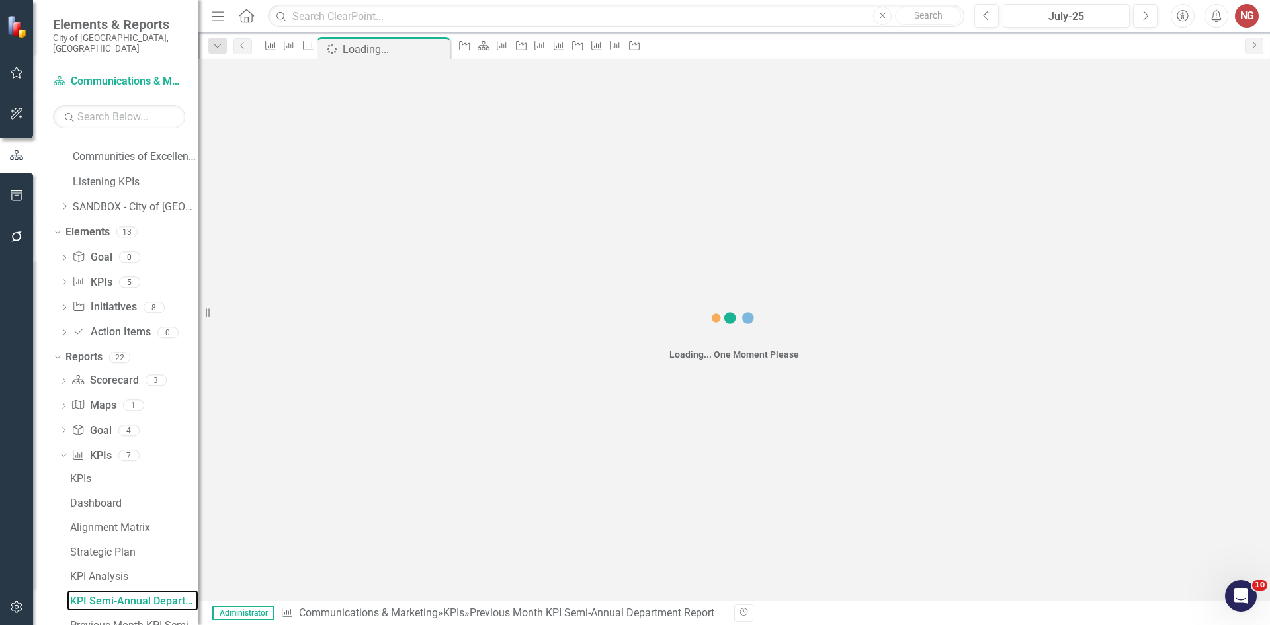
scroll to position [594, 0]
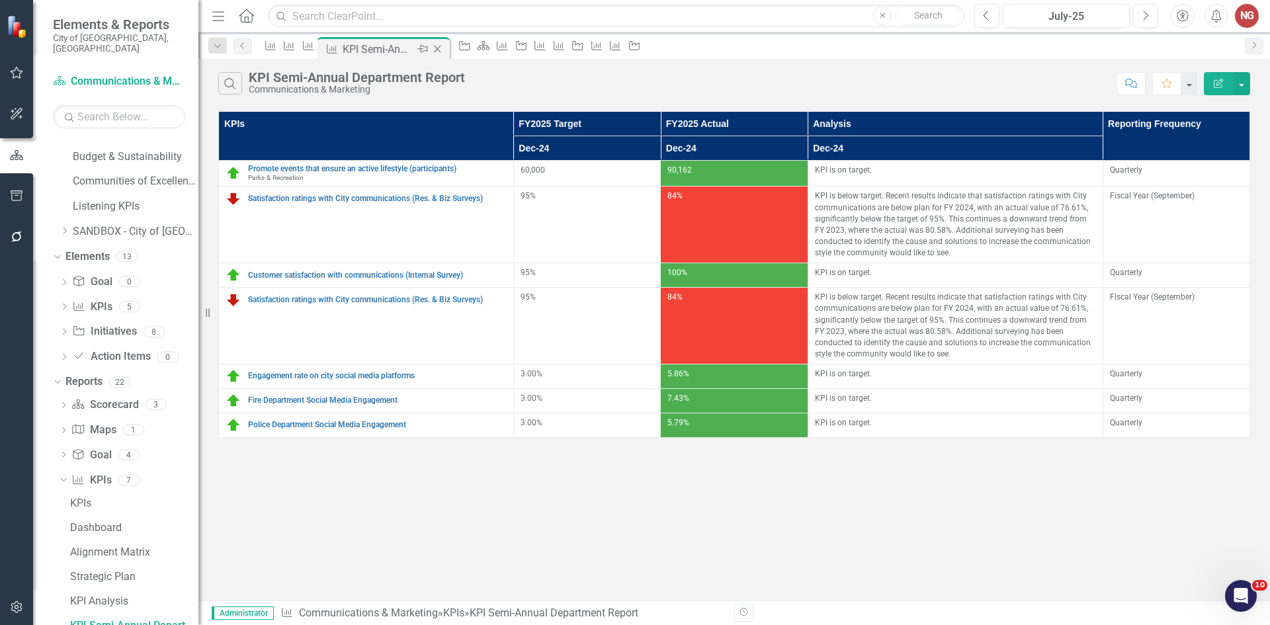
click at [441, 48] on icon at bounding box center [437, 49] width 7 height 7
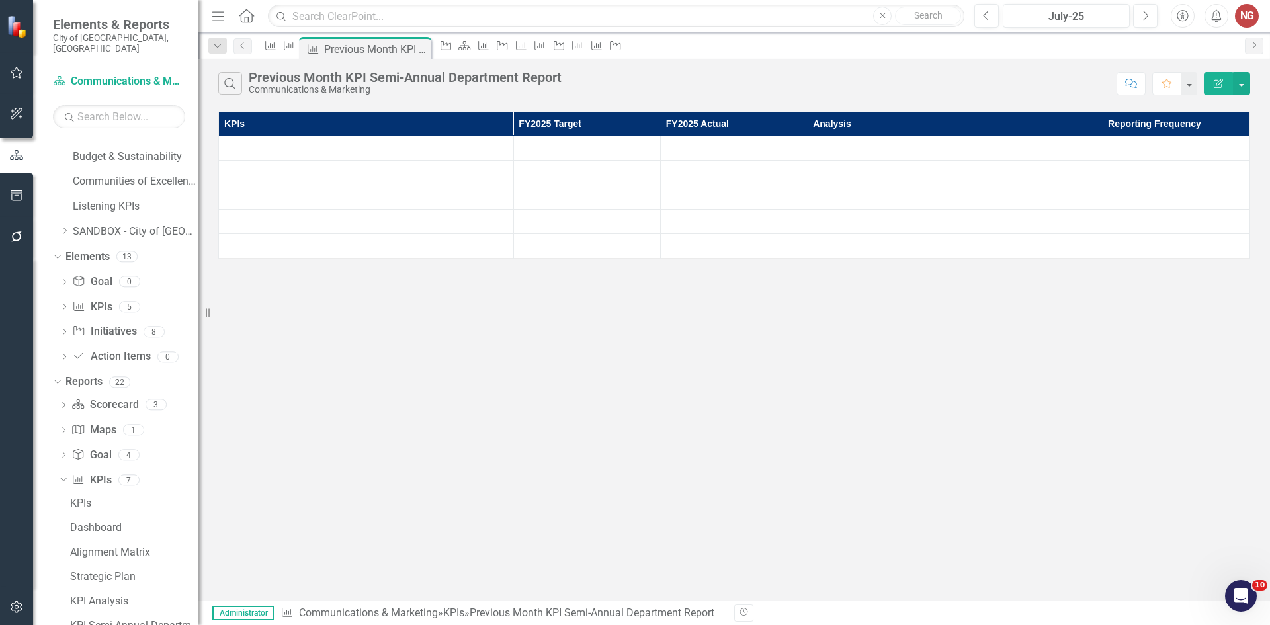
scroll to position [618, 0]
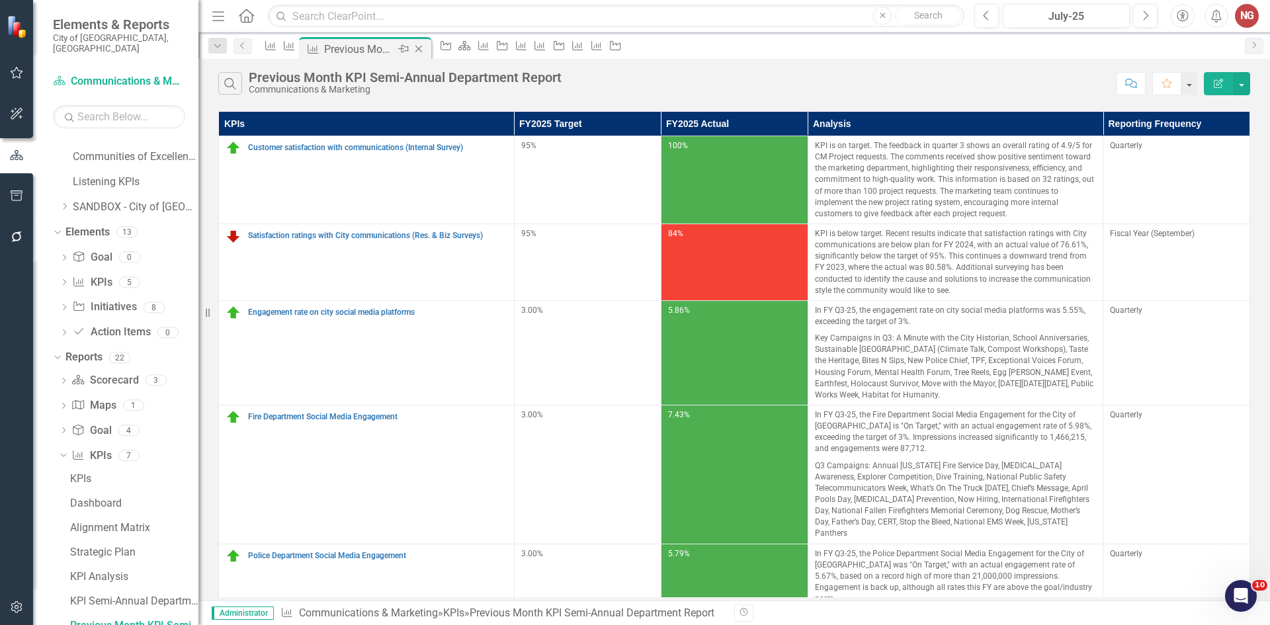
click at [425, 49] on icon "Close" at bounding box center [418, 49] width 13 height 11
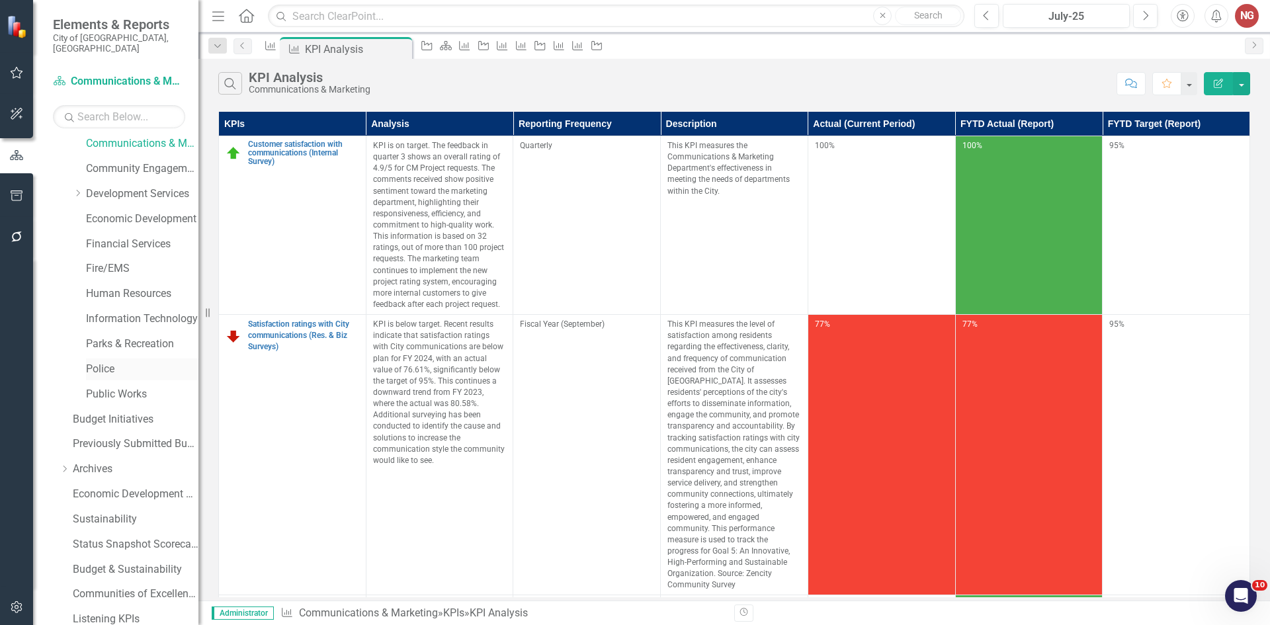
scroll to position [106, 0]
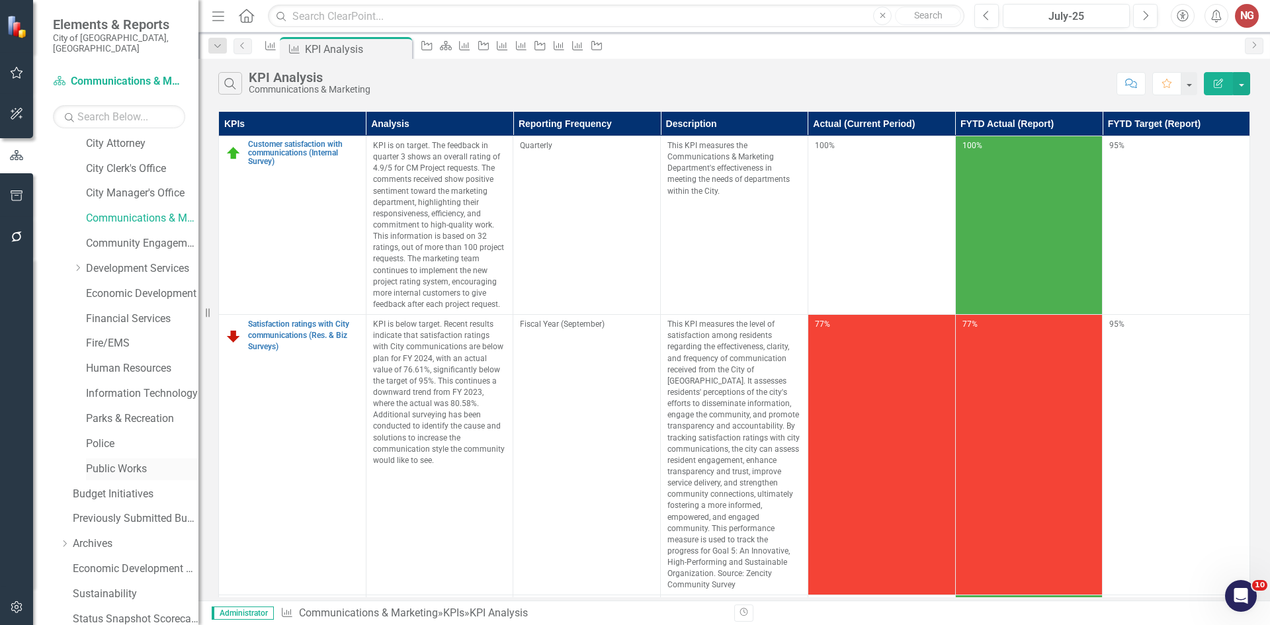
click at [105, 462] on link "Public Works" at bounding box center [142, 469] width 112 height 15
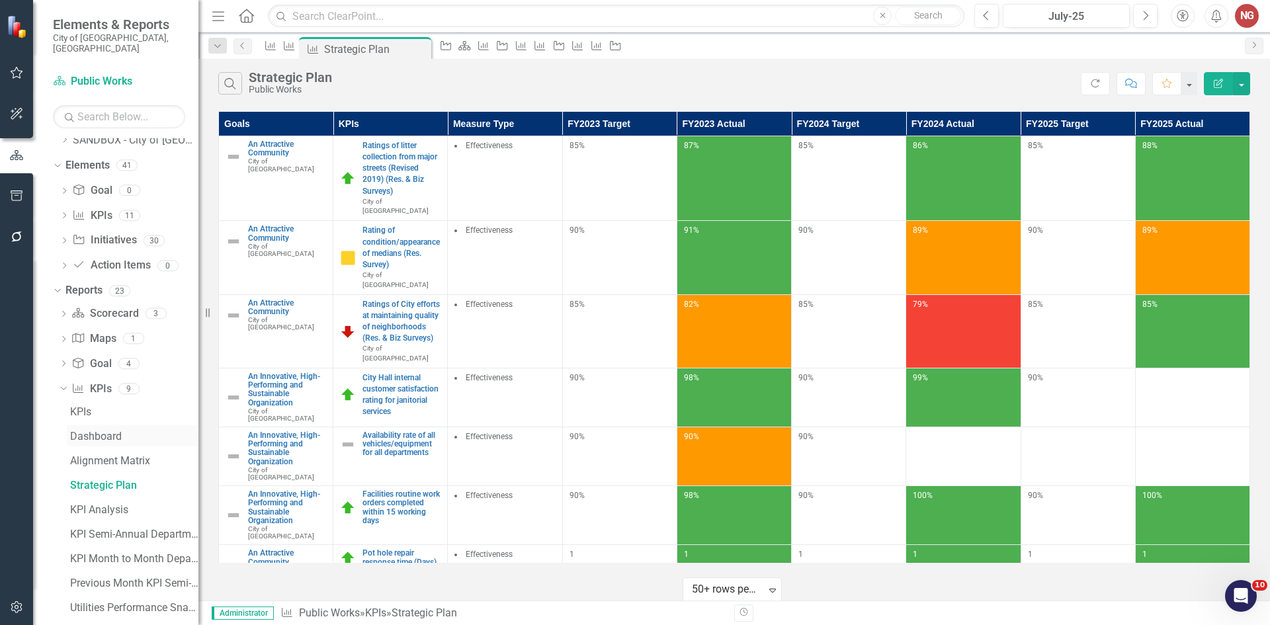
scroll to position [740, 0]
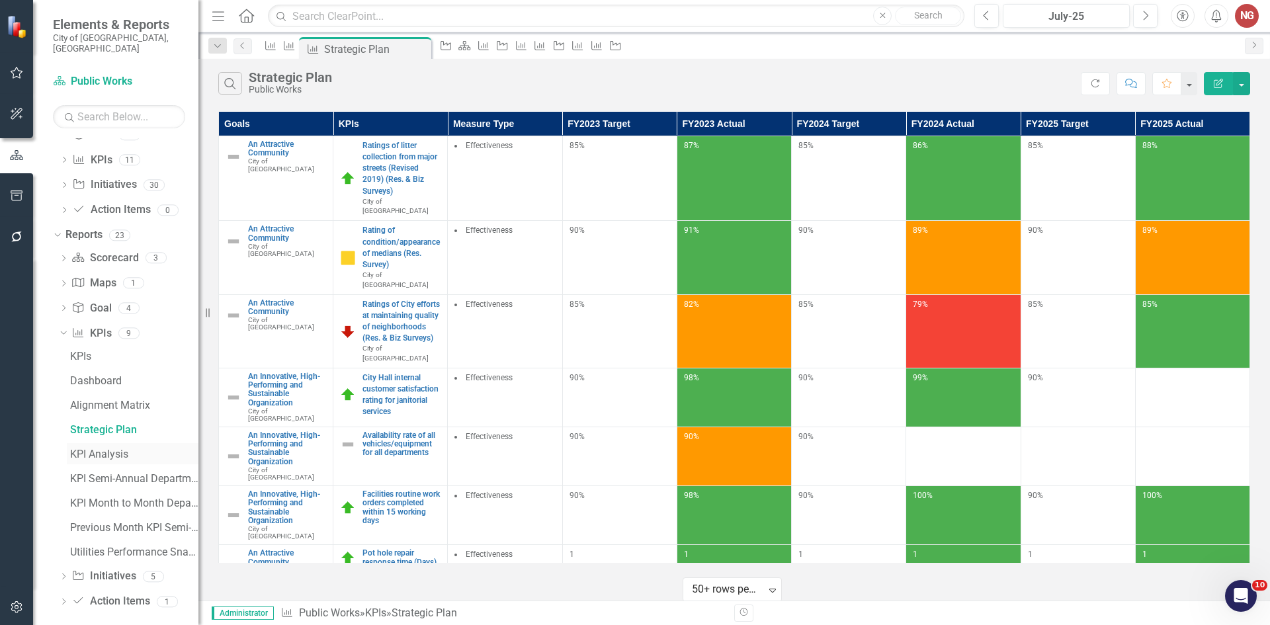
click at [89, 449] on div "KPI Analysis" at bounding box center [134, 455] width 128 height 12
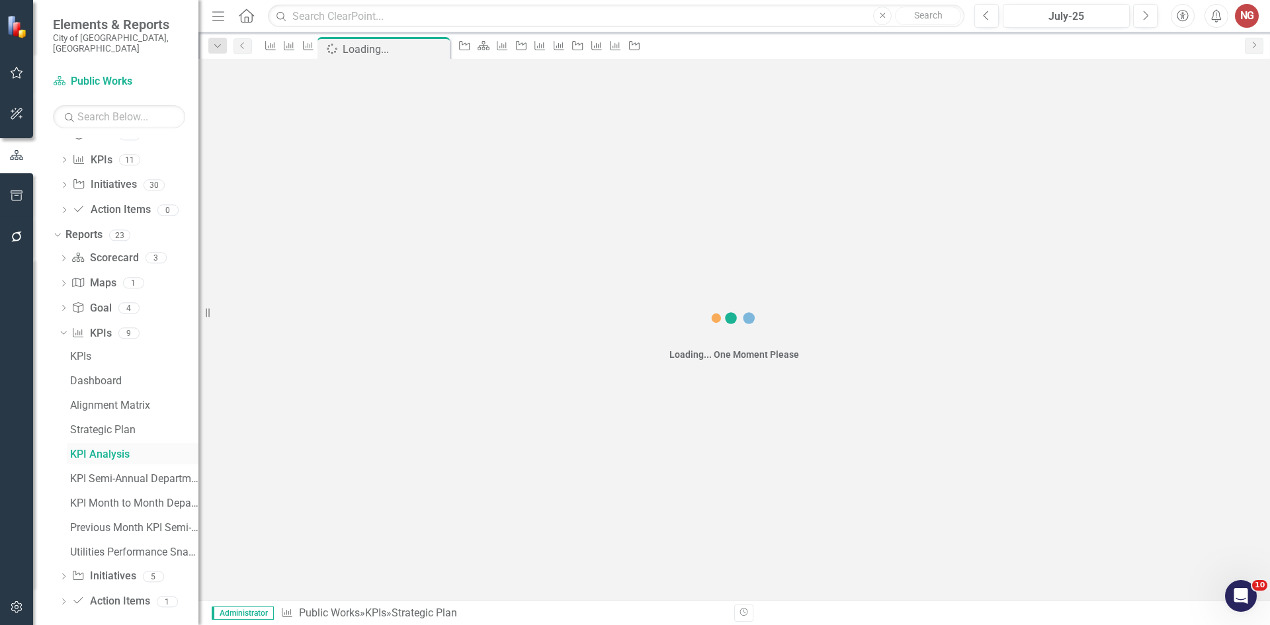
scroll to position [569, 0]
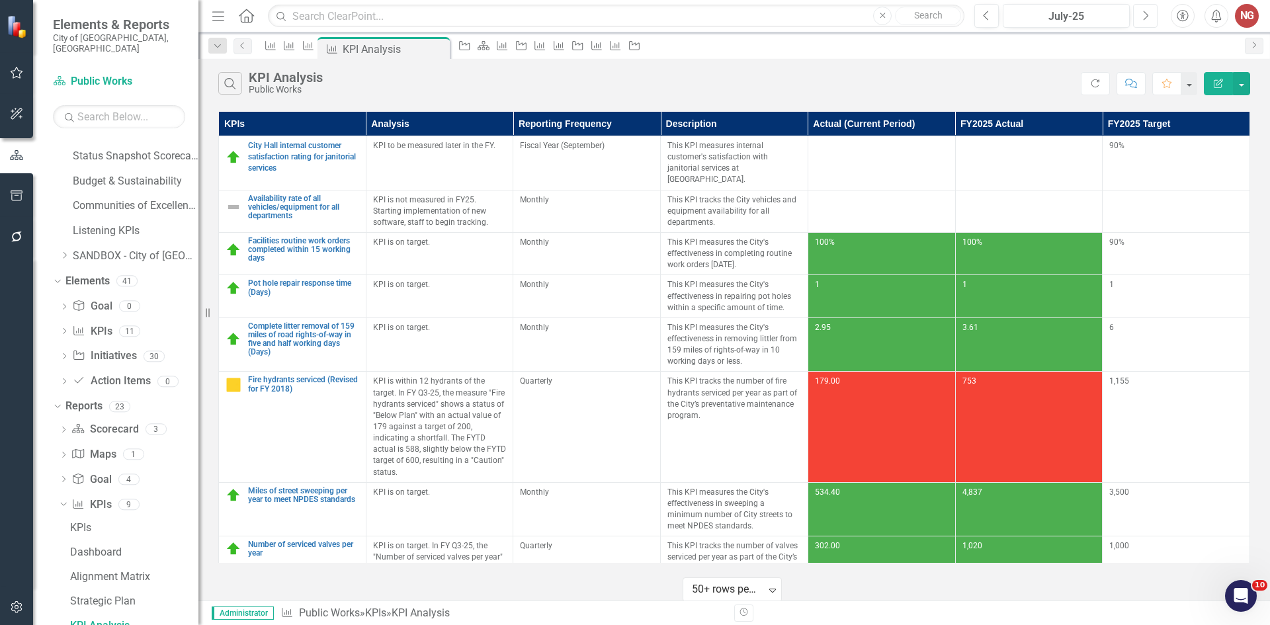
click at [1156, 17] on button "Next" at bounding box center [1145, 16] width 24 height 24
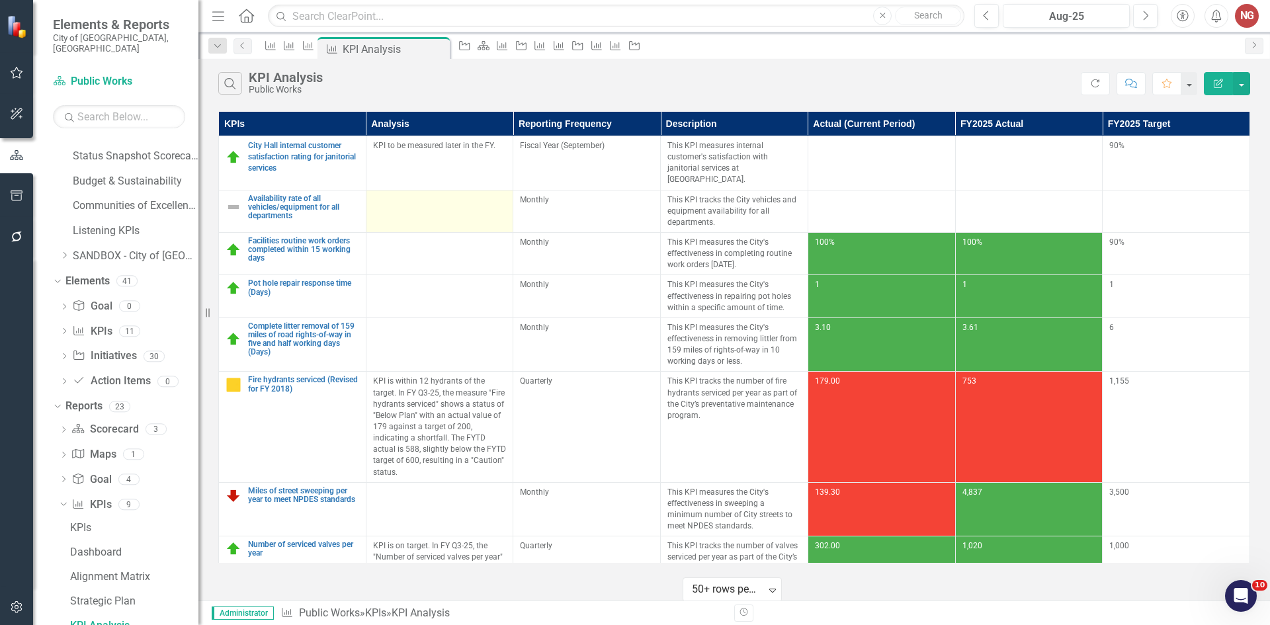
click at [402, 212] on td at bounding box center [440, 211] width 148 height 42
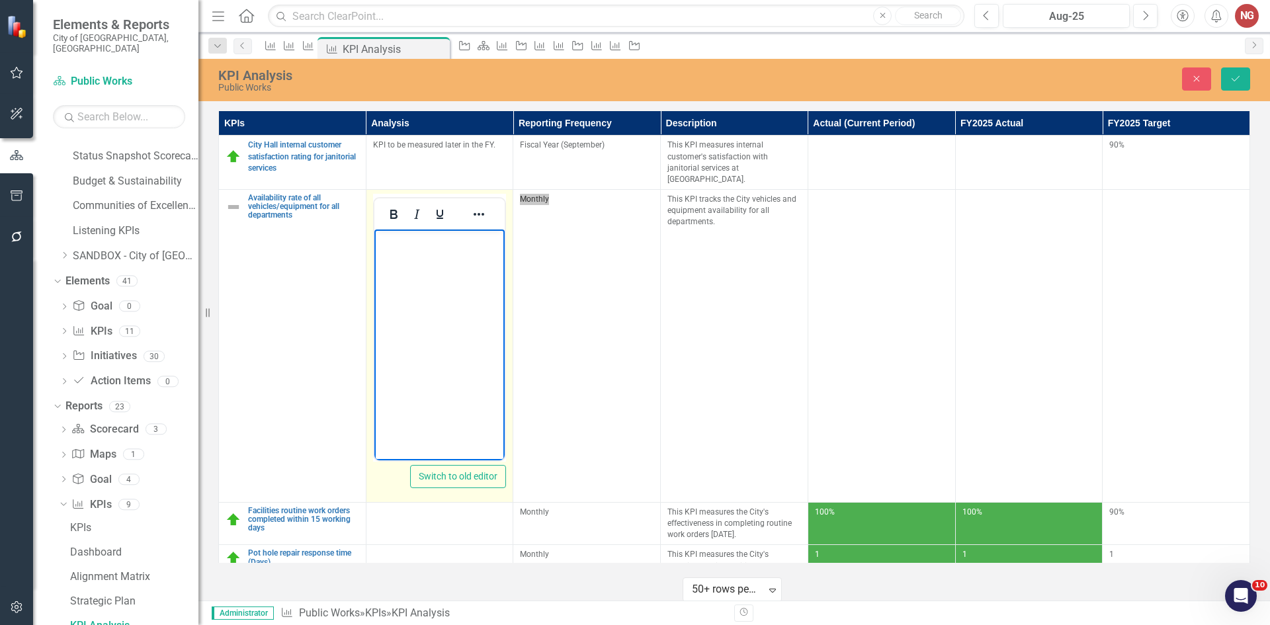
click at [405, 269] on body "Rich Text Area. Press ALT-0 for help." at bounding box center [439, 328] width 131 height 198
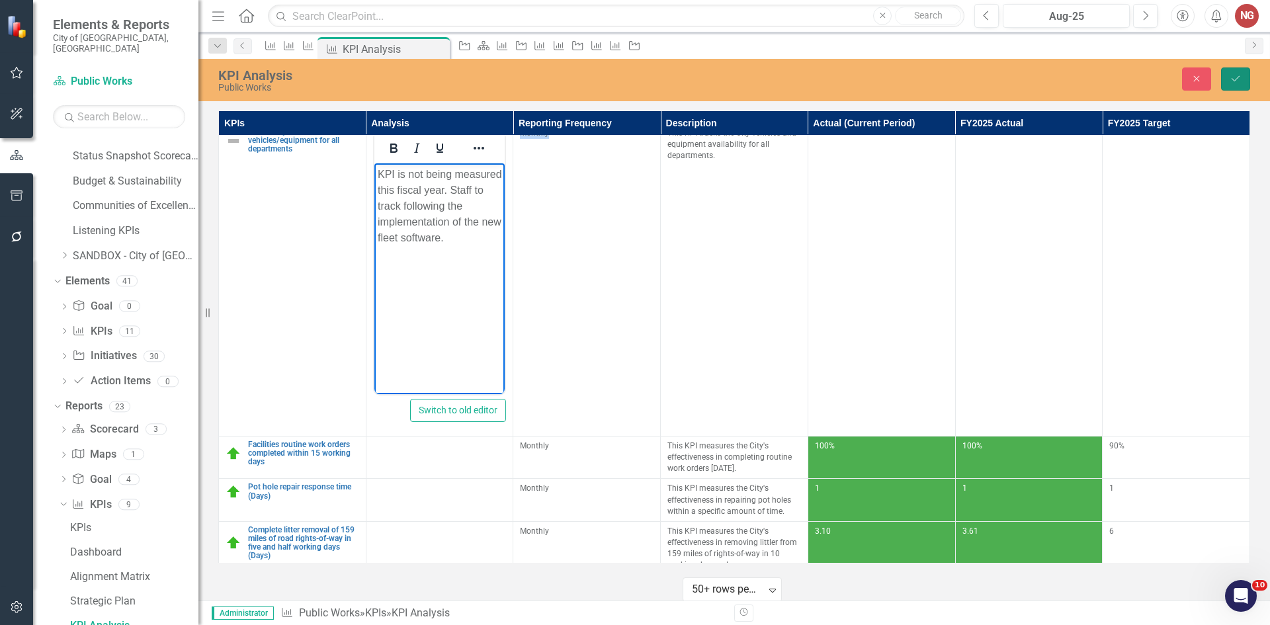
click at [1239, 78] on icon "Save" at bounding box center [1236, 78] width 12 height 9
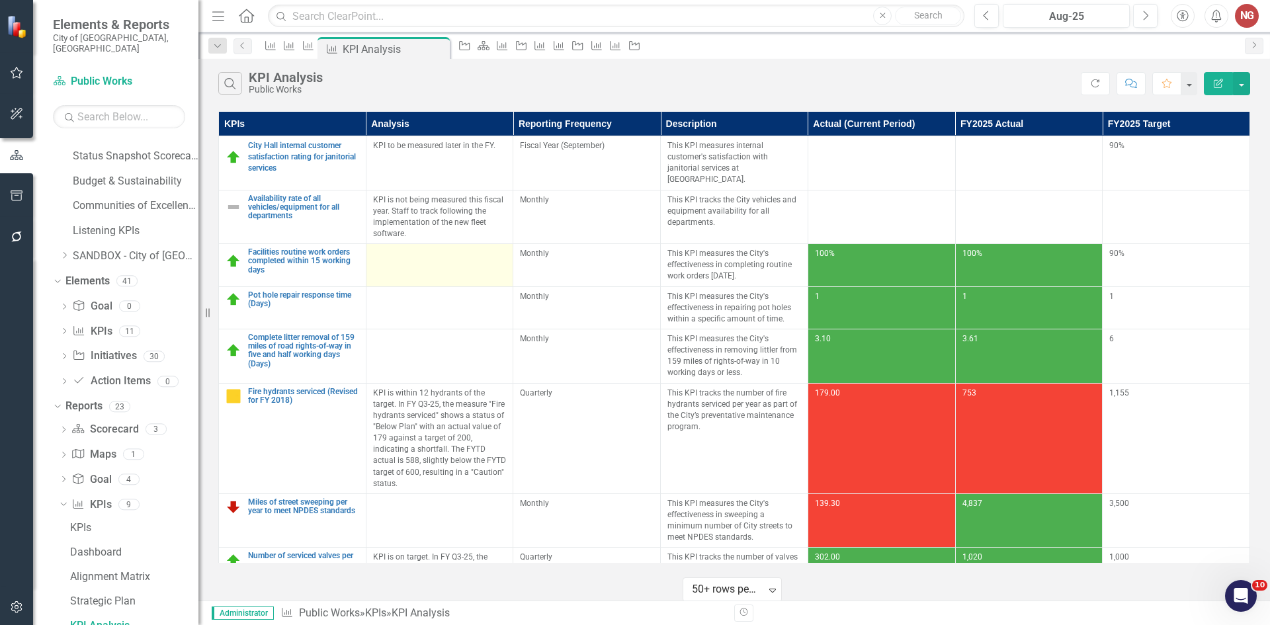
click at [463, 251] on div at bounding box center [440, 256] width 134 height 16
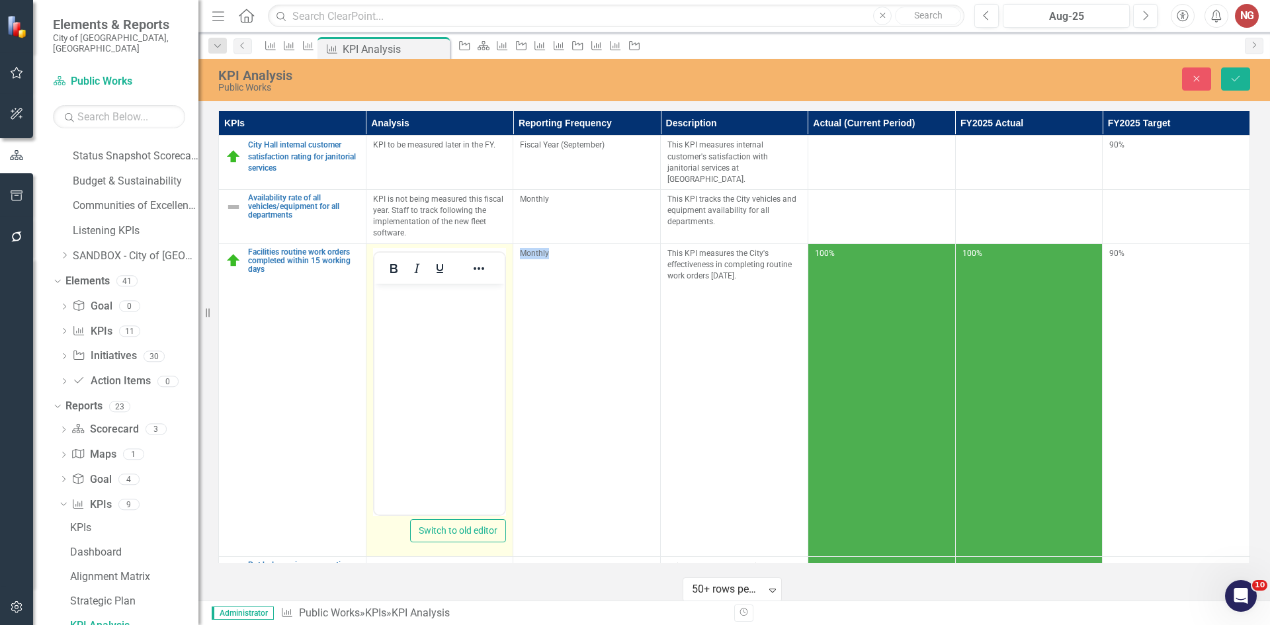
scroll to position [0, 0]
click at [416, 339] on body "Rich Text Area. Press ALT-0 for help." at bounding box center [439, 382] width 131 height 198
click at [428, 300] on p "KPI is on target." at bounding box center [439, 294] width 124 height 16
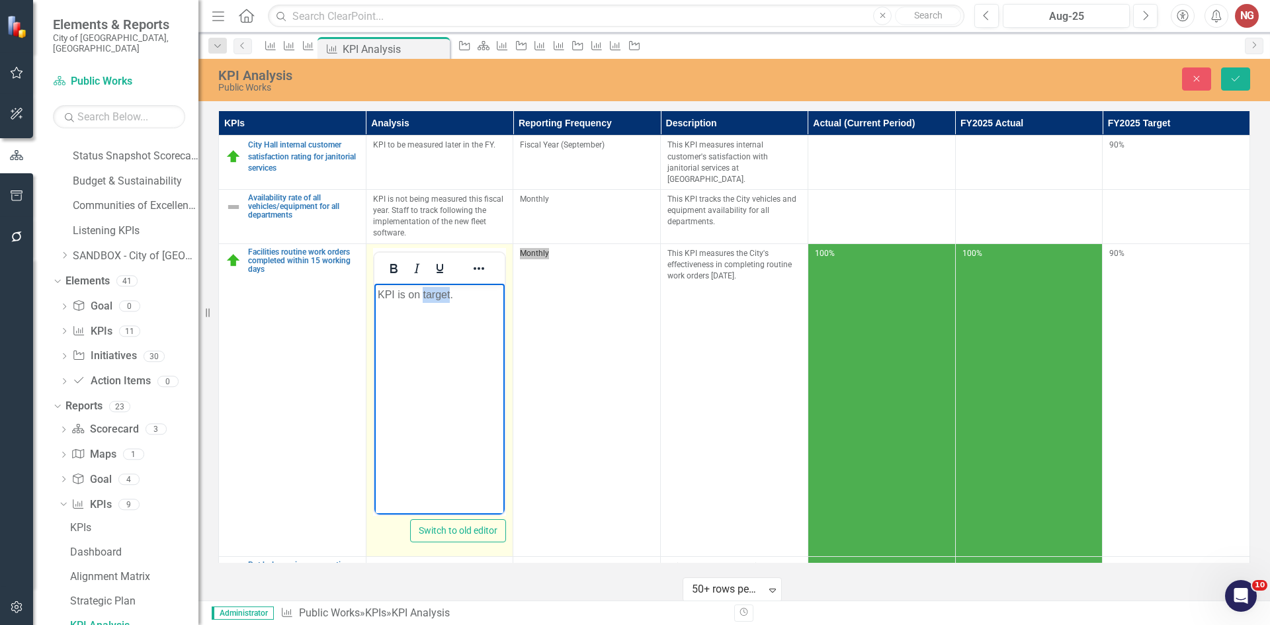
copy p "KPI is on target."
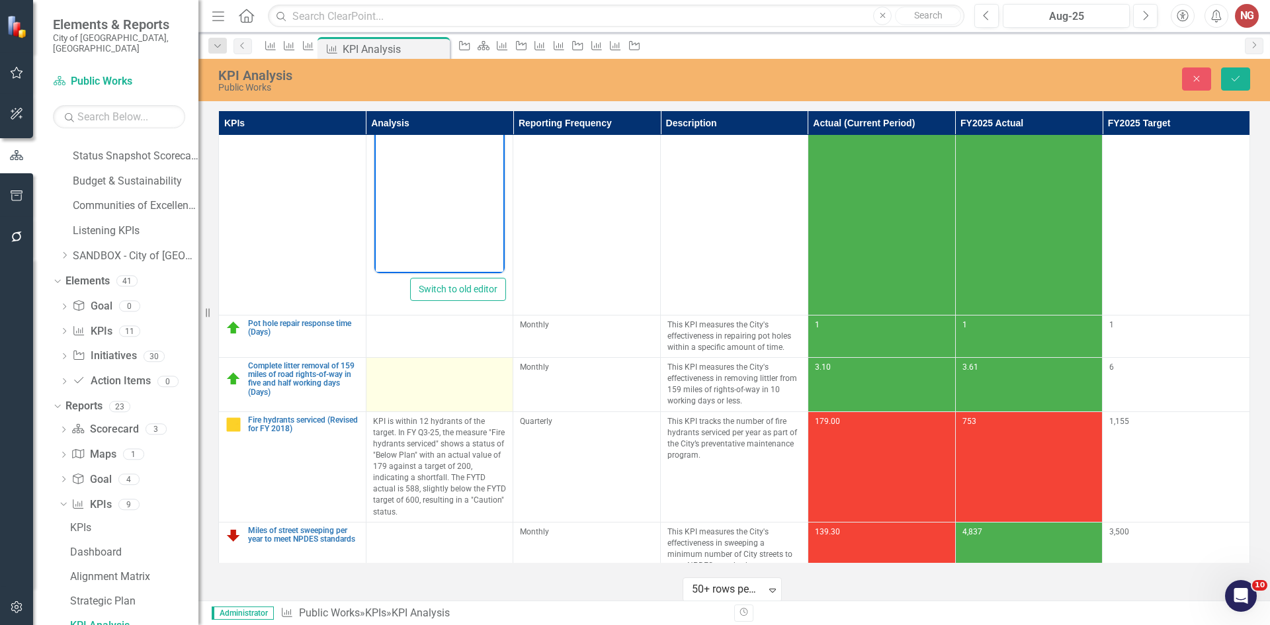
scroll to position [265, 0]
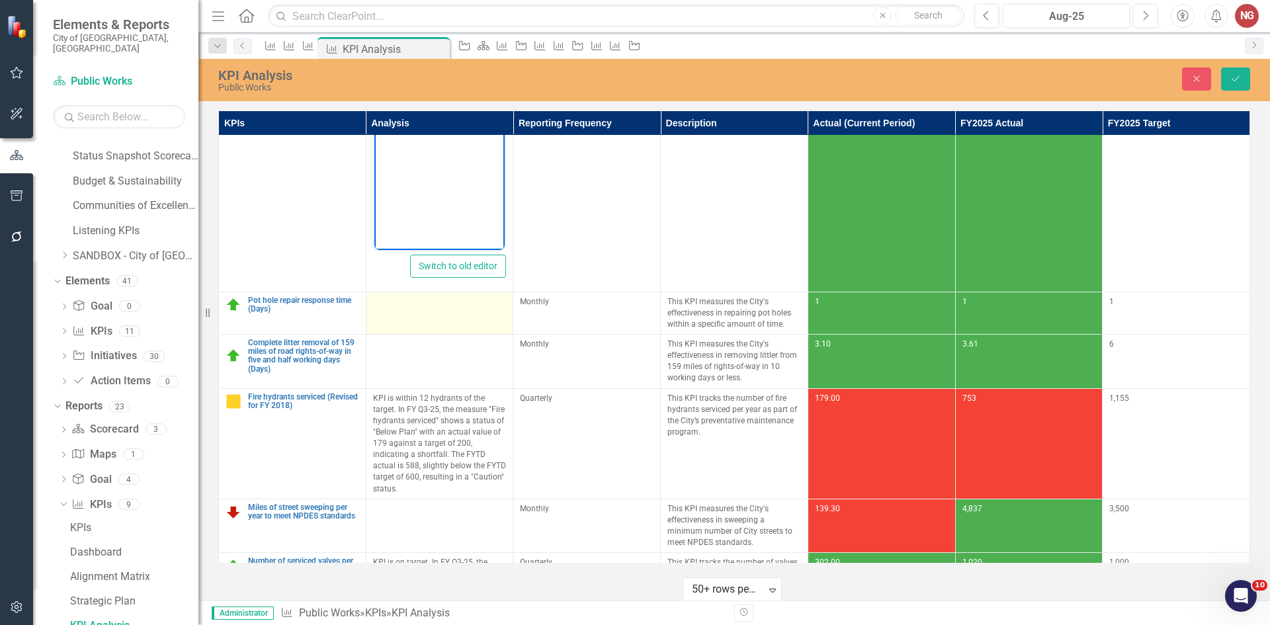
click at [425, 305] on td at bounding box center [440, 313] width 148 height 42
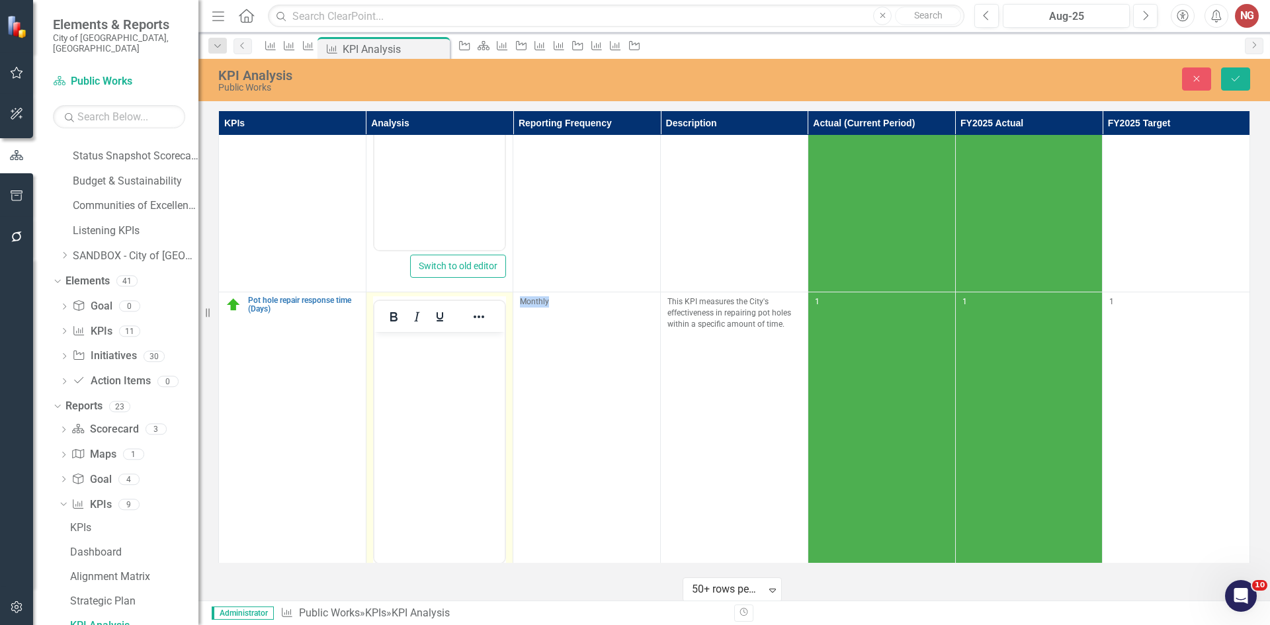
scroll to position [0, 0]
drag, startPoint x: 799, startPoint y: 637, endPoint x: 403, endPoint y: 357, distance: 484.3
click at [403, 357] on body "Rich Text Area. Press ALT-0 for help." at bounding box center [439, 430] width 131 height 198
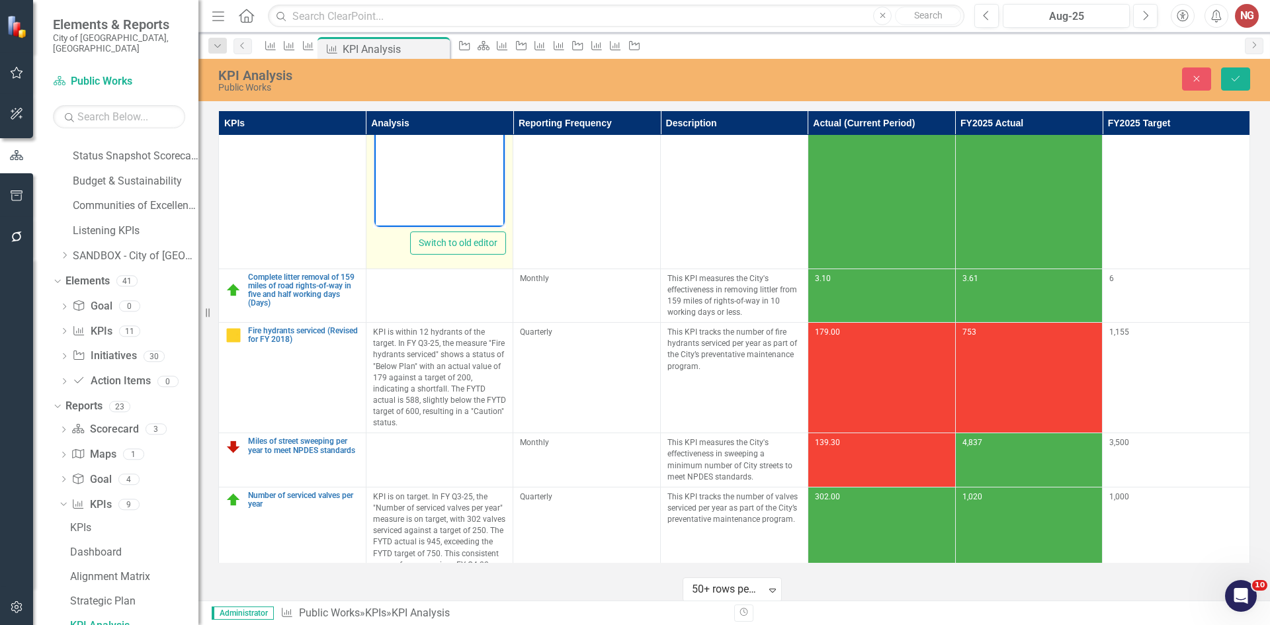
scroll to position [595, 0]
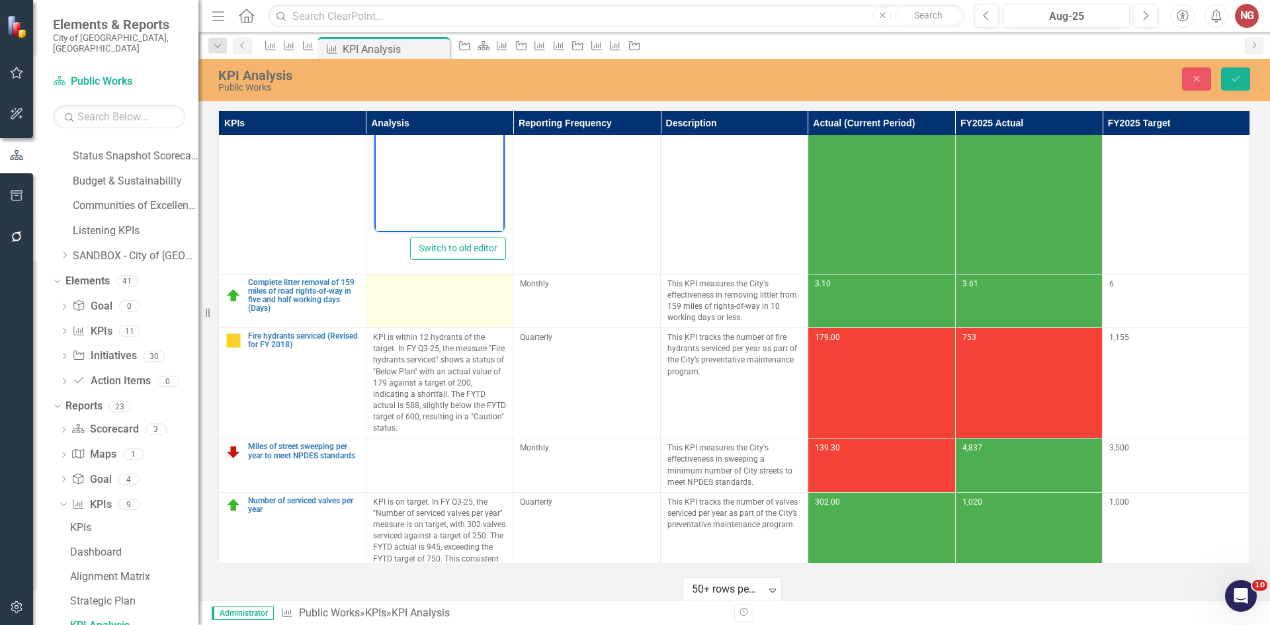
click at [413, 282] on div at bounding box center [440, 287] width 134 height 16
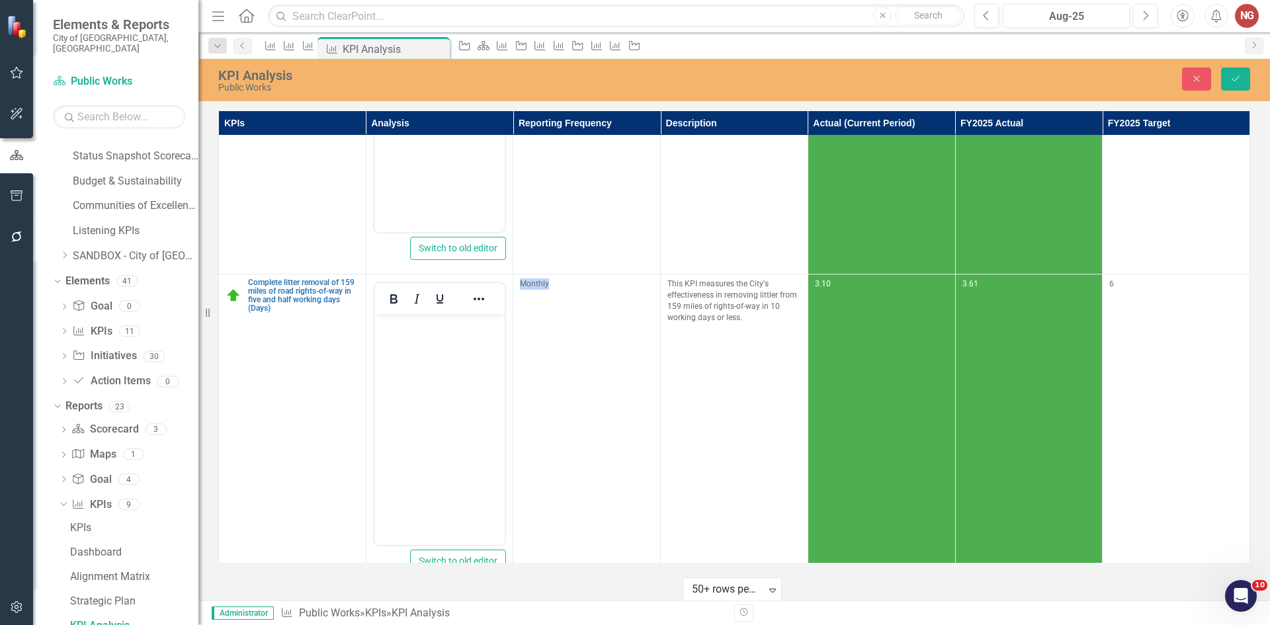
scroll to position [0, 0]
click at [403, 339] on body "Rich Text Area. Press ALT-0 for help." at bounding box center [439, 413] width 131 height 198
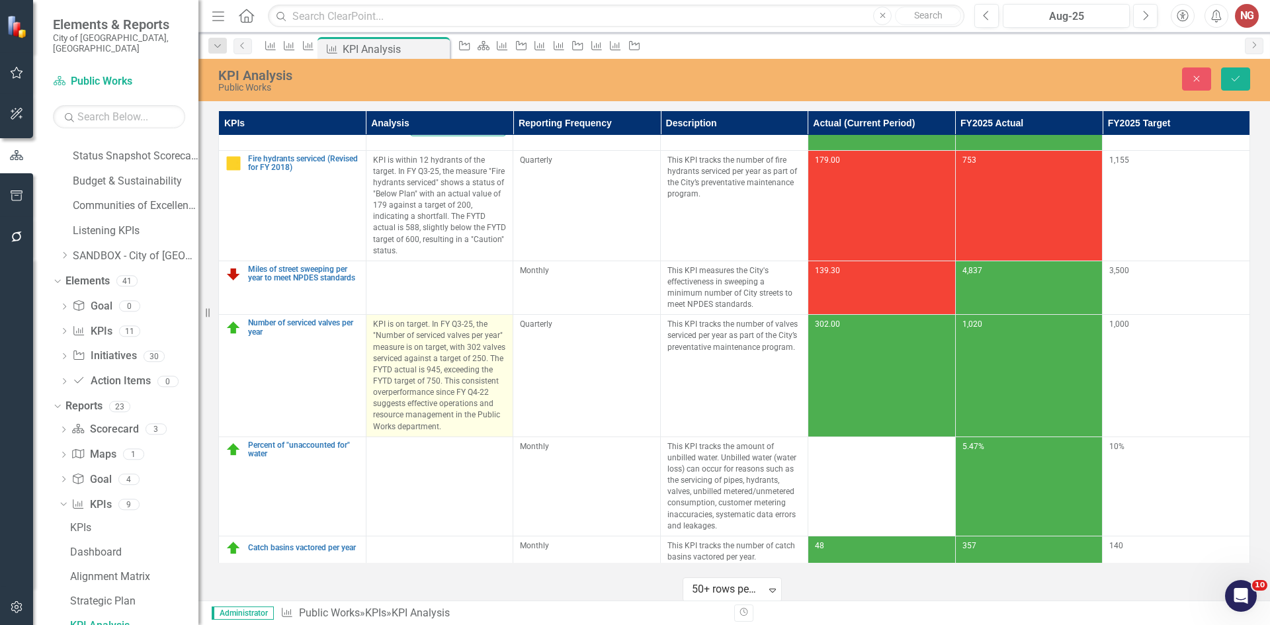
scroll to position [1077, 0]
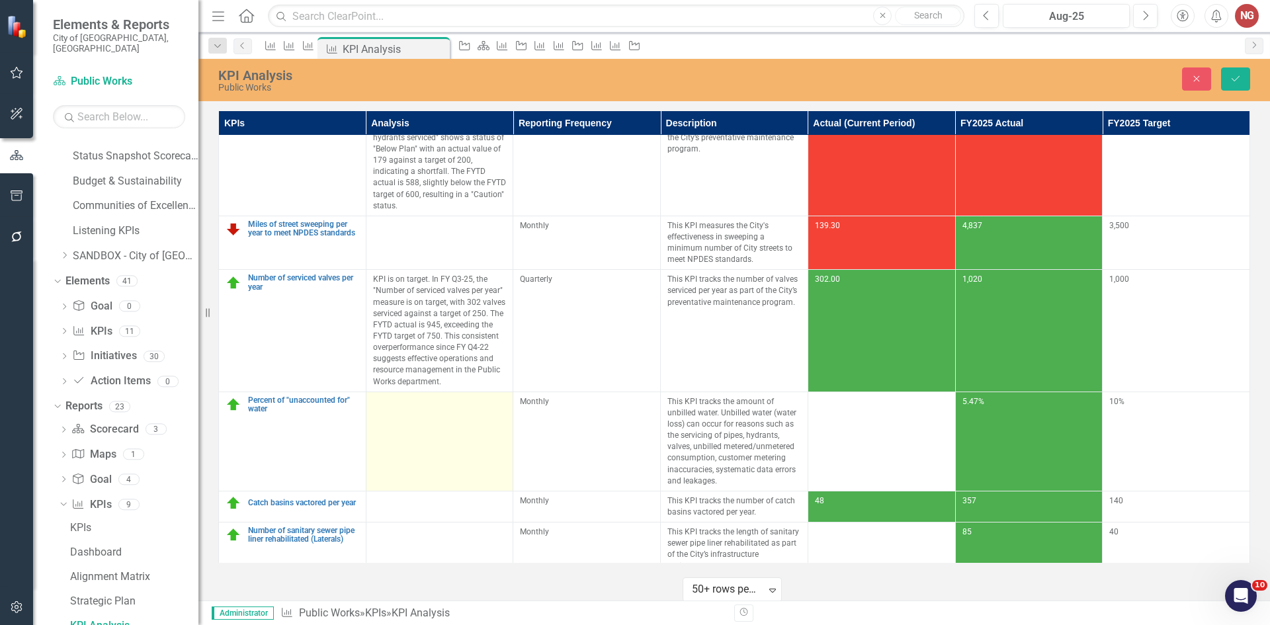
click at [438, 433] on td at bounding box center [440, 441] width 148 height 99
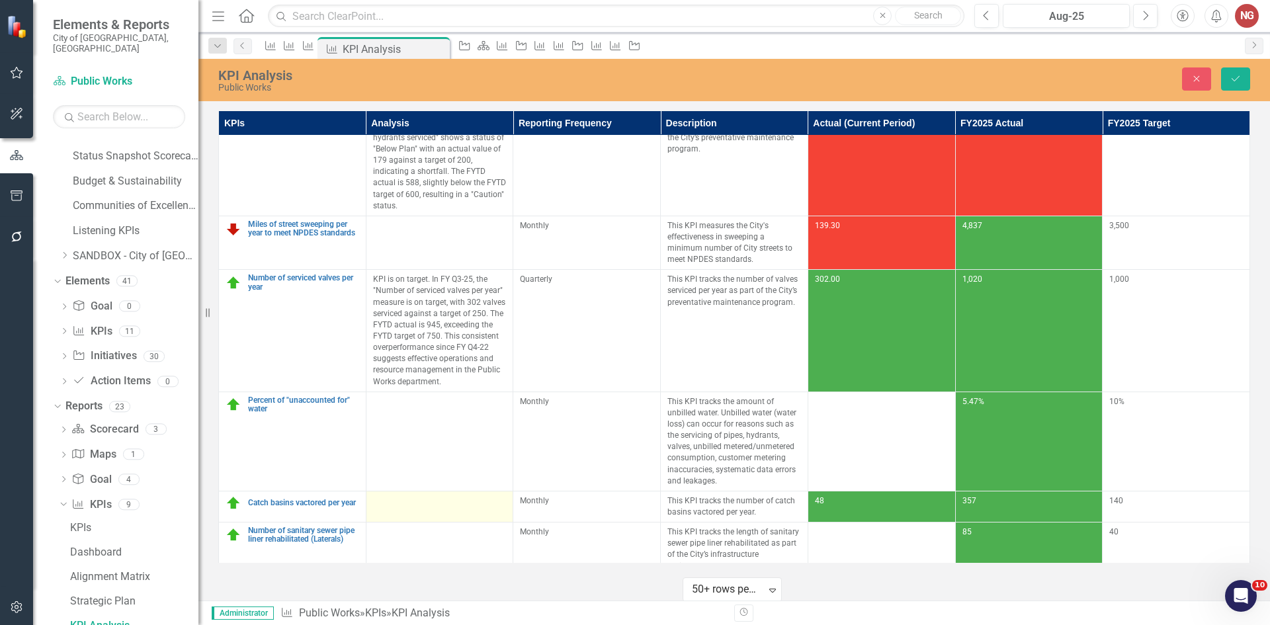
click at [407, 496] on div at bounding box center [440, 504] width 134 height 16
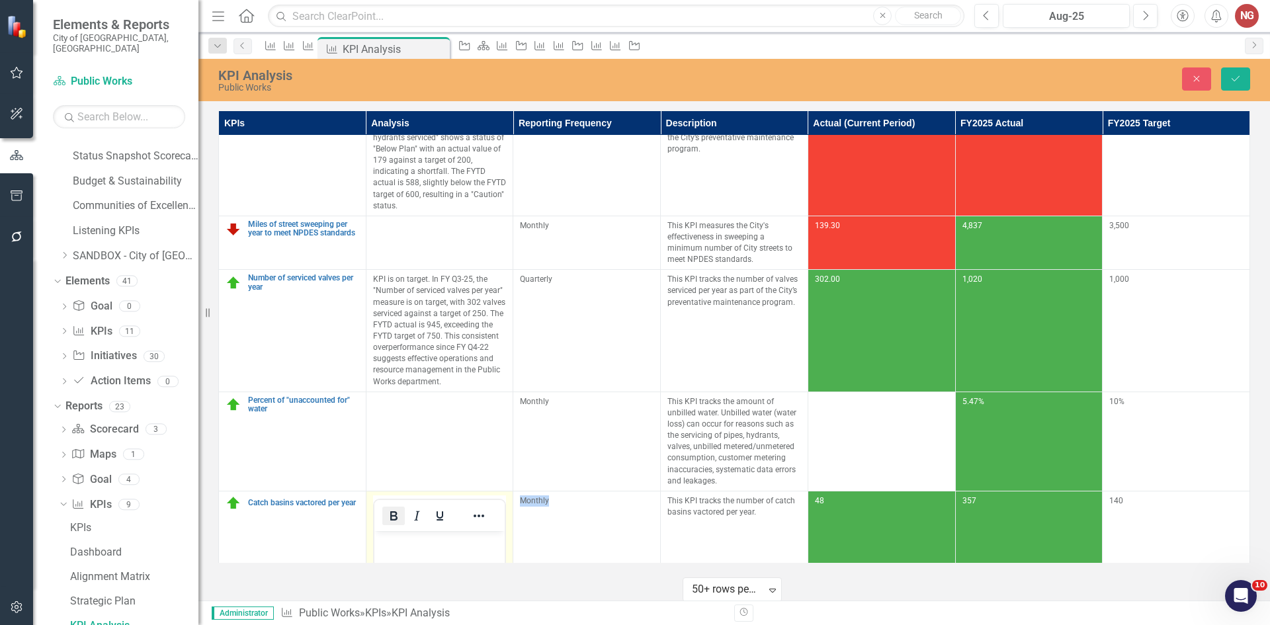
scroll to position [0, 0]
click at [394, 549] on p "Rich Text Area. Press ALT-0 for help." at bounding box center [439, 542] width 124 height 16
click at [1234, 79] on icon "Save" at bounding box center [1236, 78] width 12 height 9
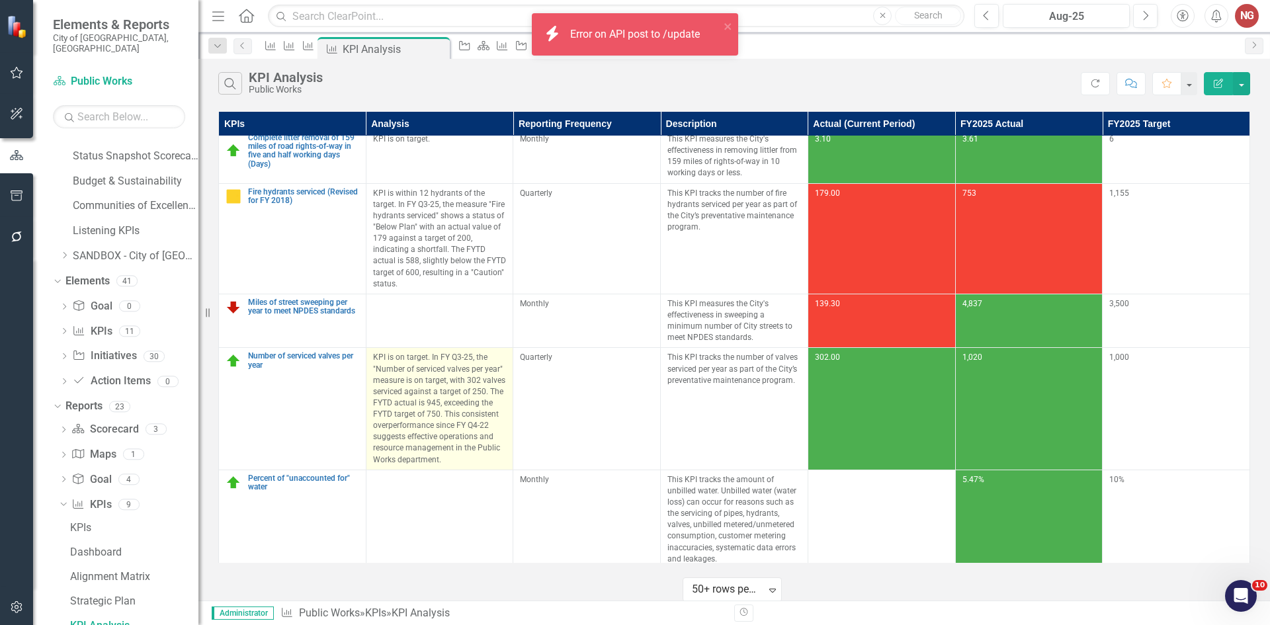
scroll to position [80, 0]
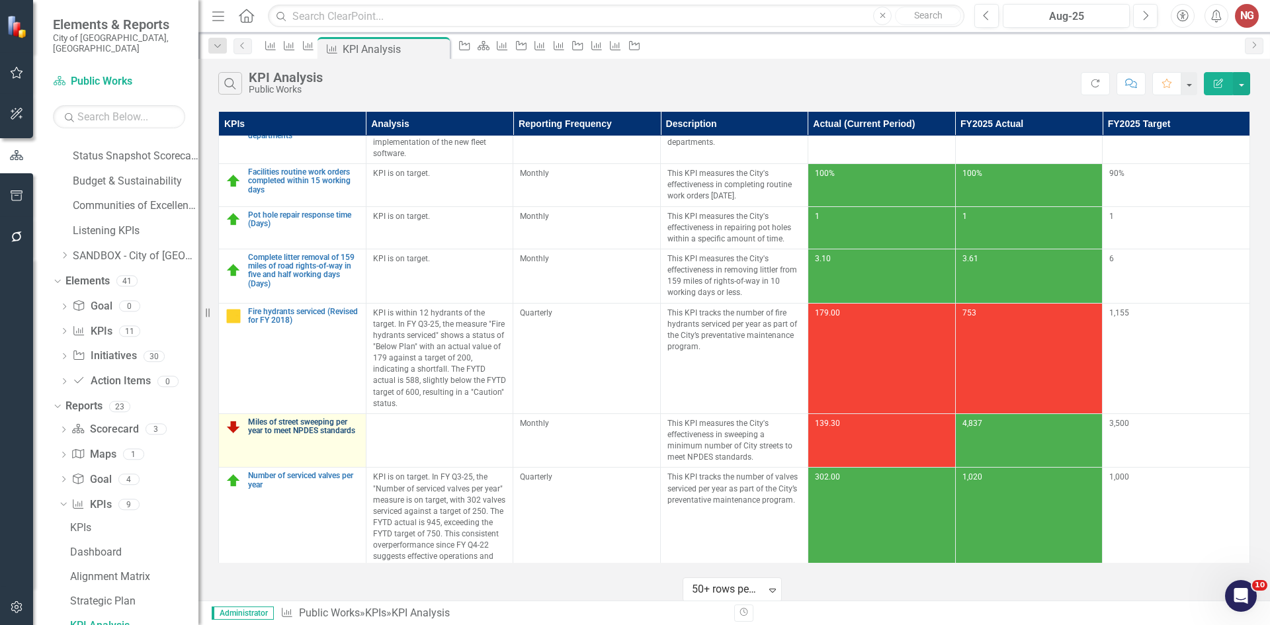
click at [294, 419] on link "Miles of street sweeping per year to meet NPDES standards" at bounding box center [303, 426] width 111 height 17
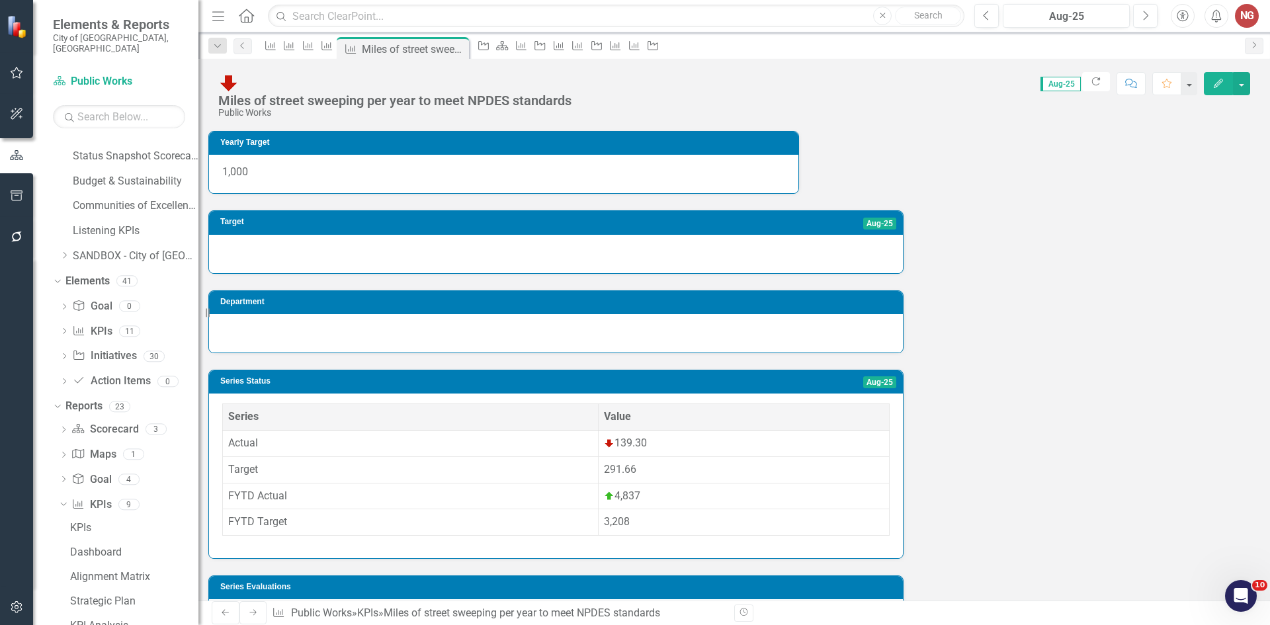
scroll to position [191, 0]
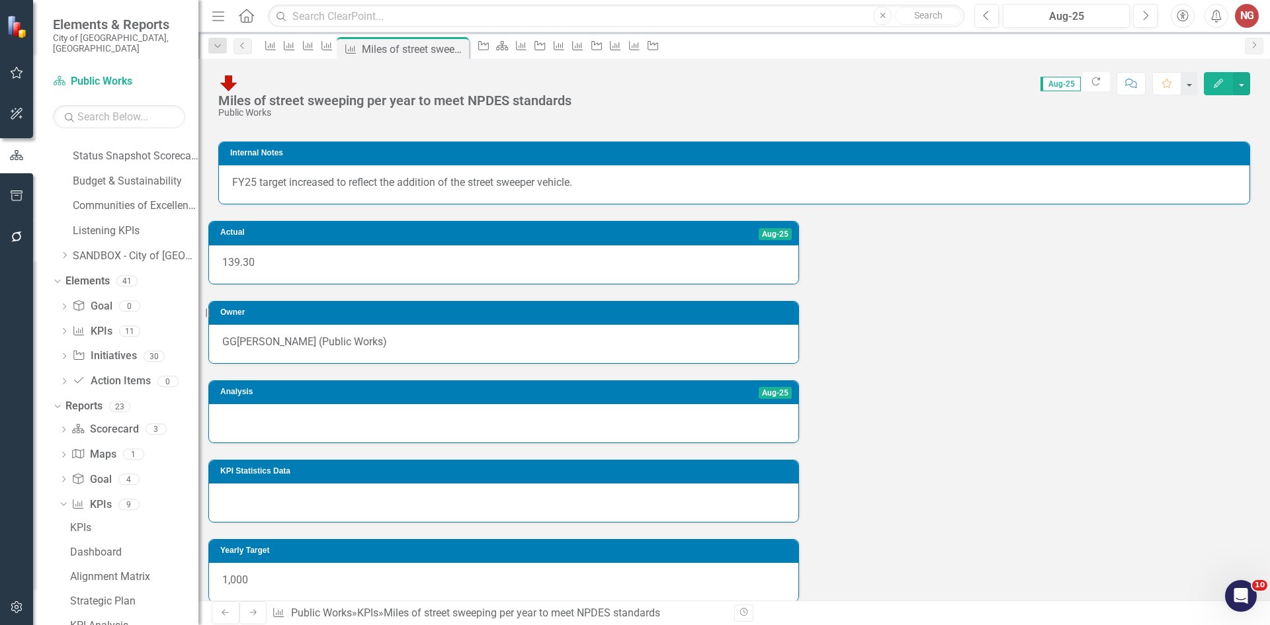
click at [269, 404] on div at bounding box center [504, 423] width 590 height 38
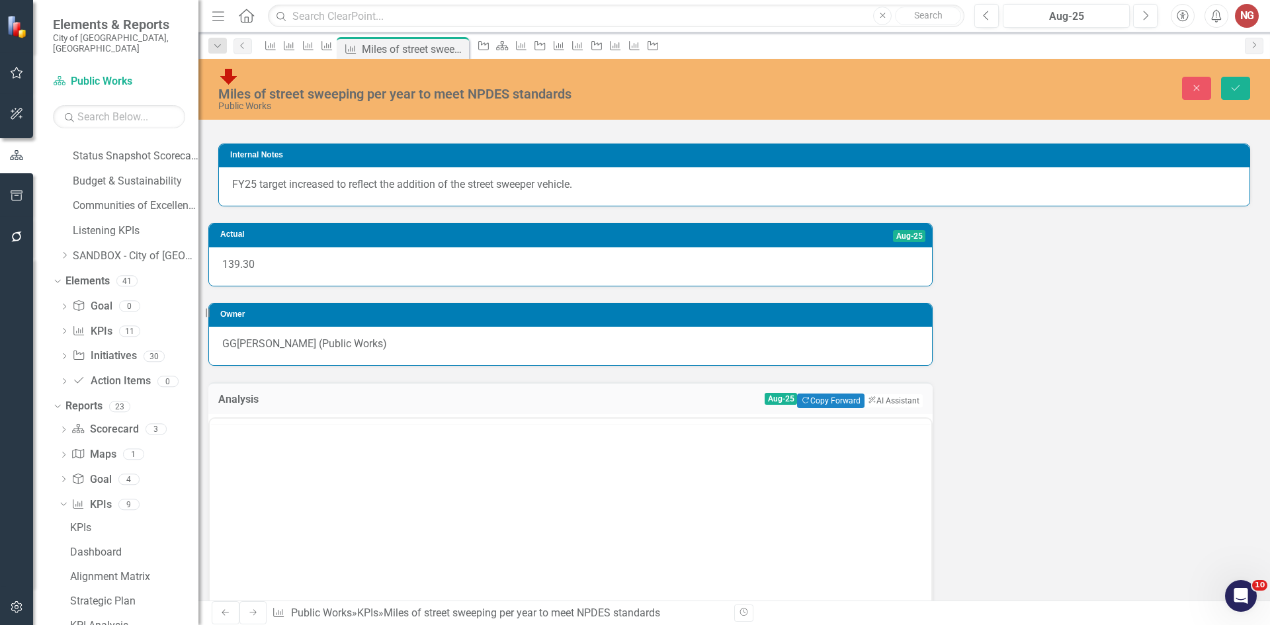
scroll to position [0, 0]
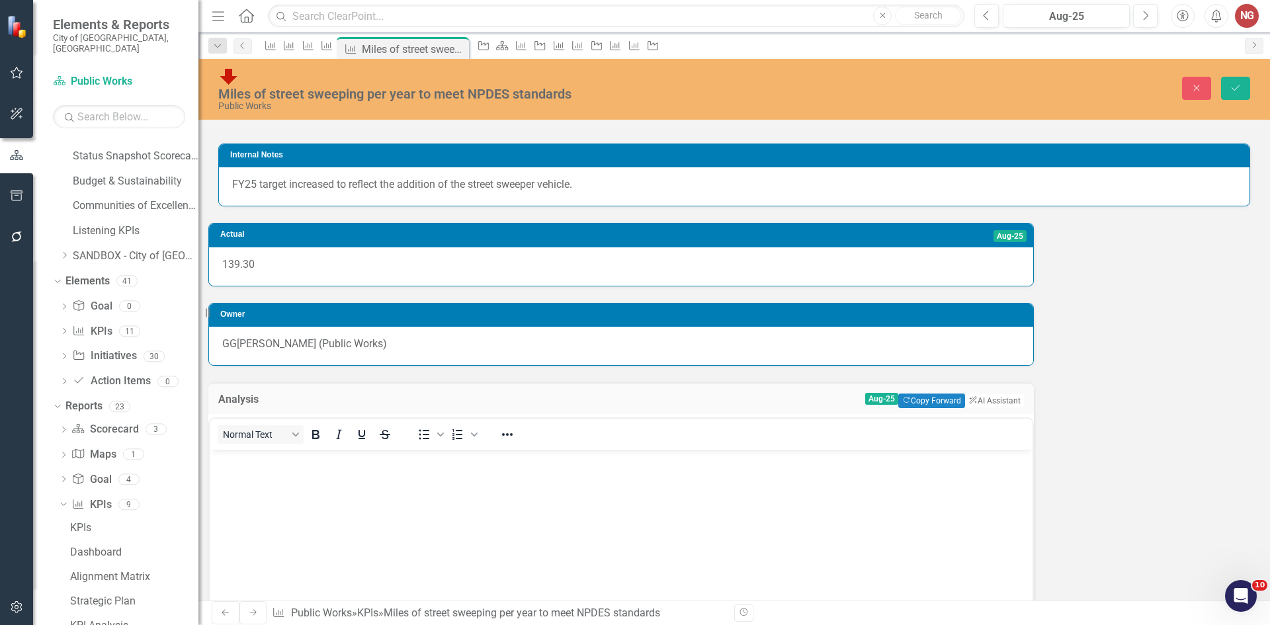
drag, startPoint x: 244, startPoint y: 470, endPoint x: 244, endPoint y: 463, distance: 7.3
click at [244, 466] on body "Rich Text Area. Press ALT-0 for help." at bounding box center [621, 549] width 823 height 198
